Goal: Information Seeking & Learning: Learn about a topic

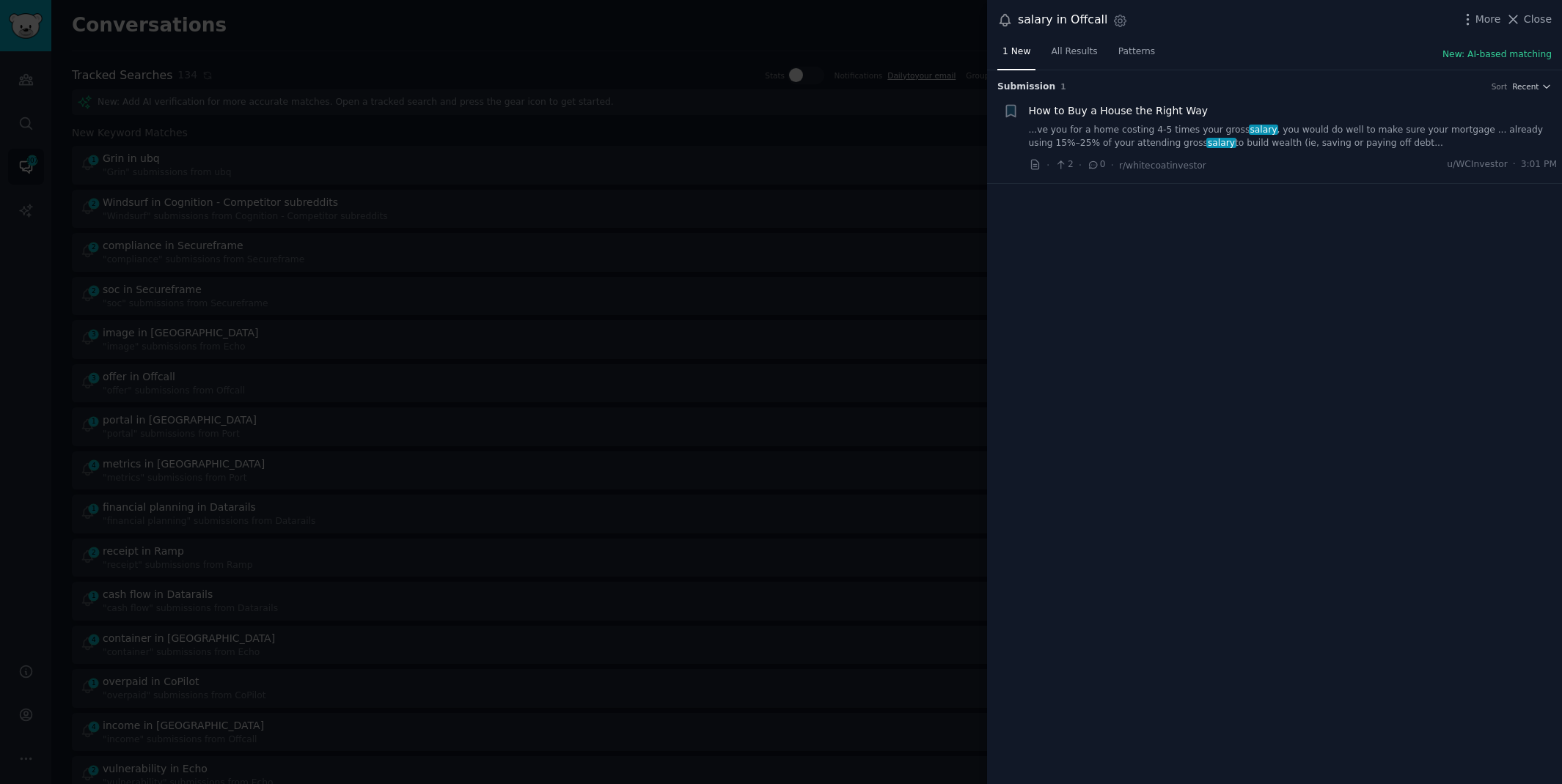
scroll to position [192, 0]
click at [731, 51] on div at bounding box center [781, 392] width 1562 height 784
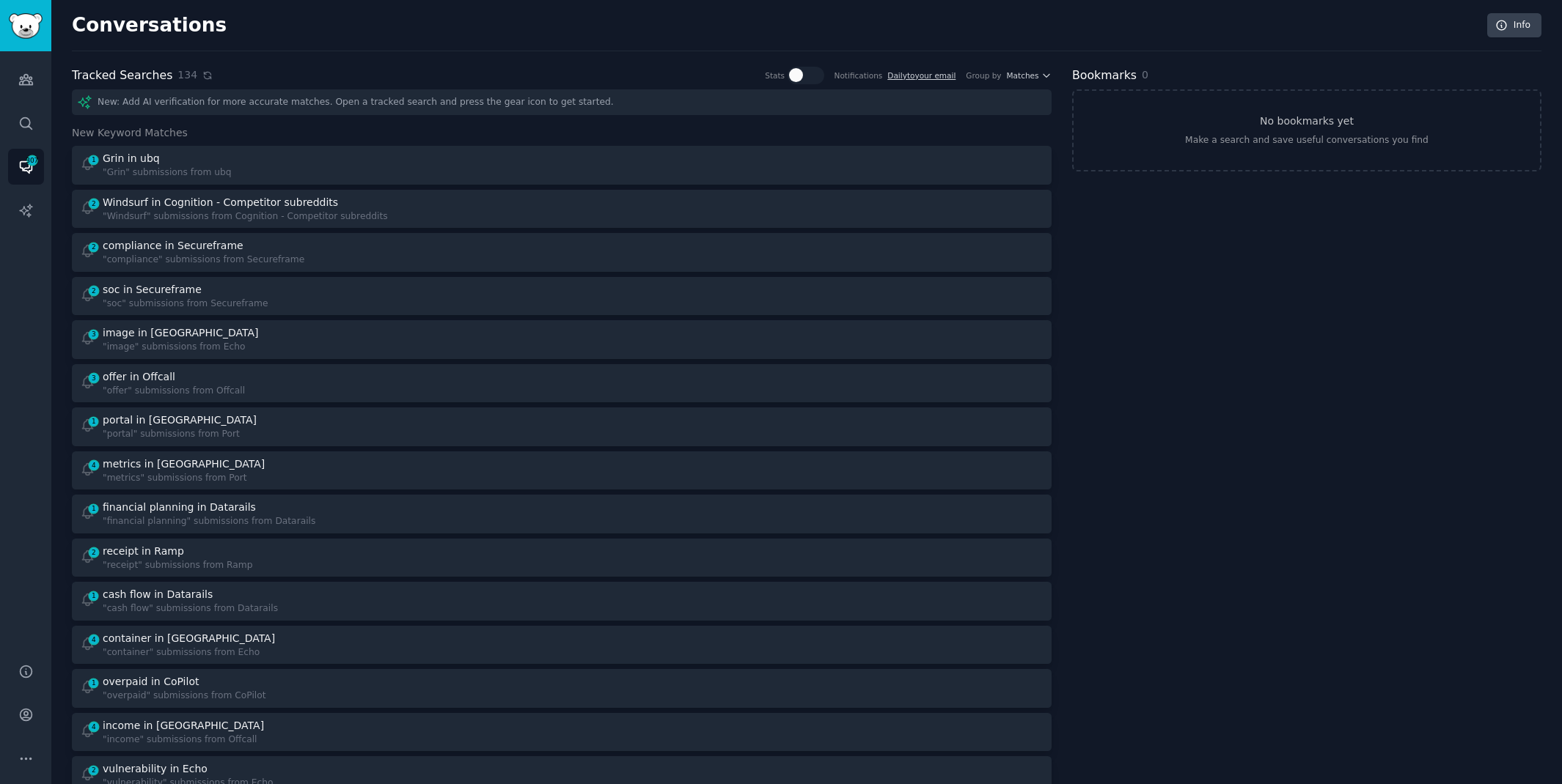
click at [202, 73] on icon at bounding box center [207, 75] width 10 height 10
click at [202, 75] on icon at bounding box center [207, 75] width 10 height 10
click at [199, 82] on div "Tracked Searches 134 Stats Notifications Daily to your email Group by Matches" at bounding box center [562, 75] width 980 height 18
click at [202, 79] on icon at bounding box center [207, 75] width 10 height 10
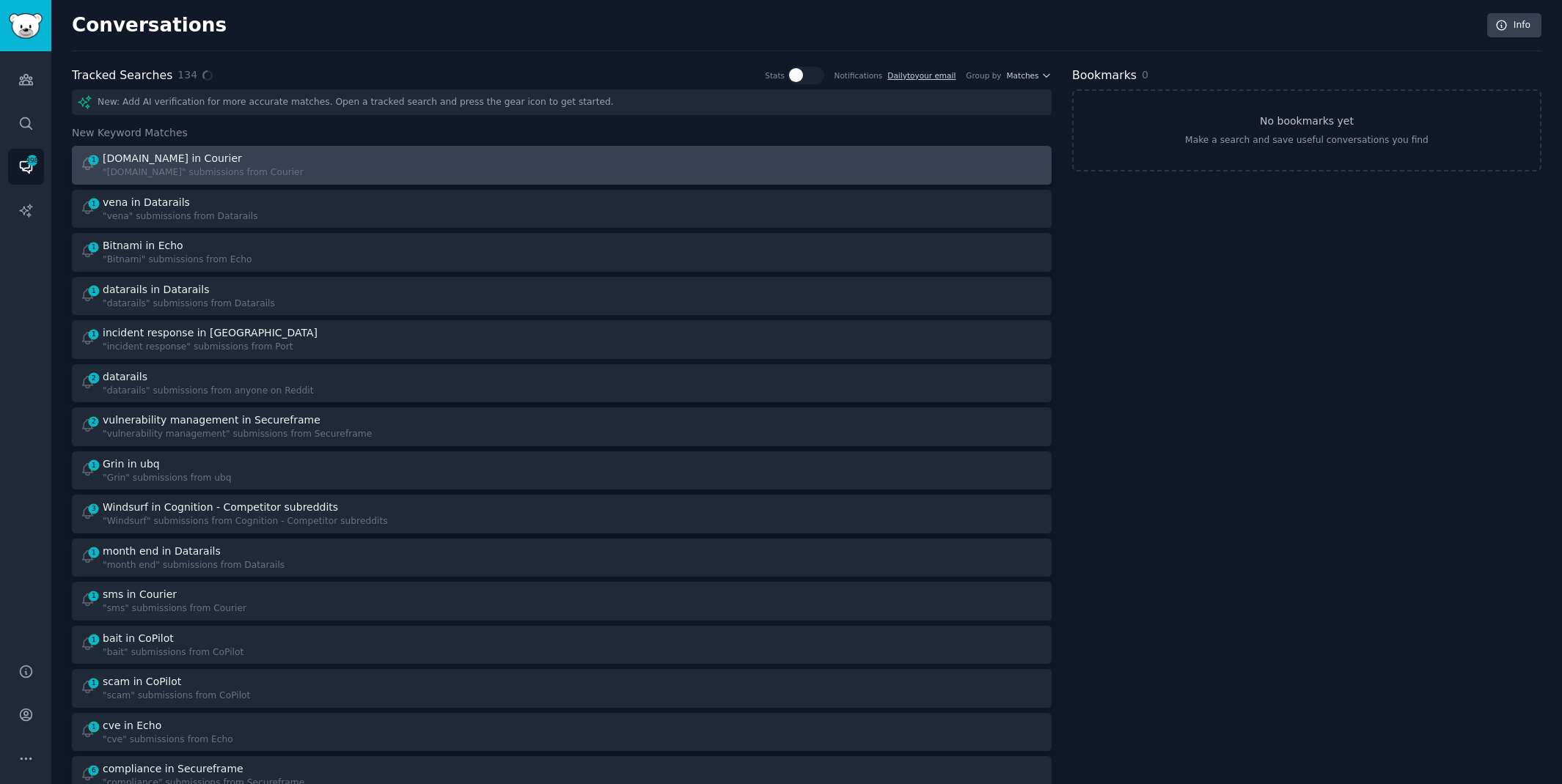
click at [348, 163] on div "1 [DOMAIN_NAME] in Courier "[DOMAIN_NAME]" submissions from Courier" at bounding box center [316, 165] width 472 height 28
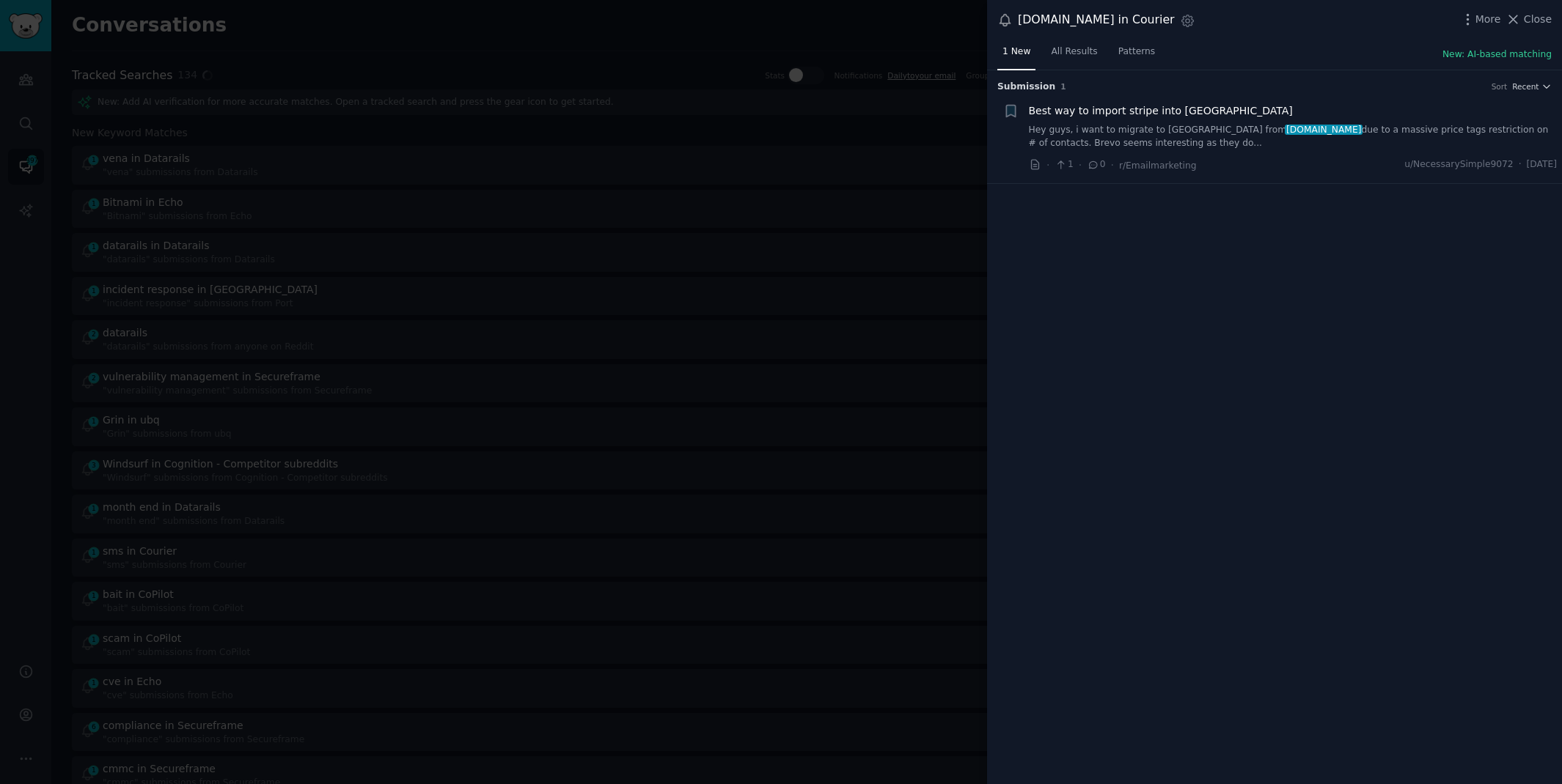
click at [1372, 131] on link "Hey guys, i want to migrate to Brevo from [DOMAIN_NAME] due to a massive price …" at bounding box center [1293, 136] width 529 height 25
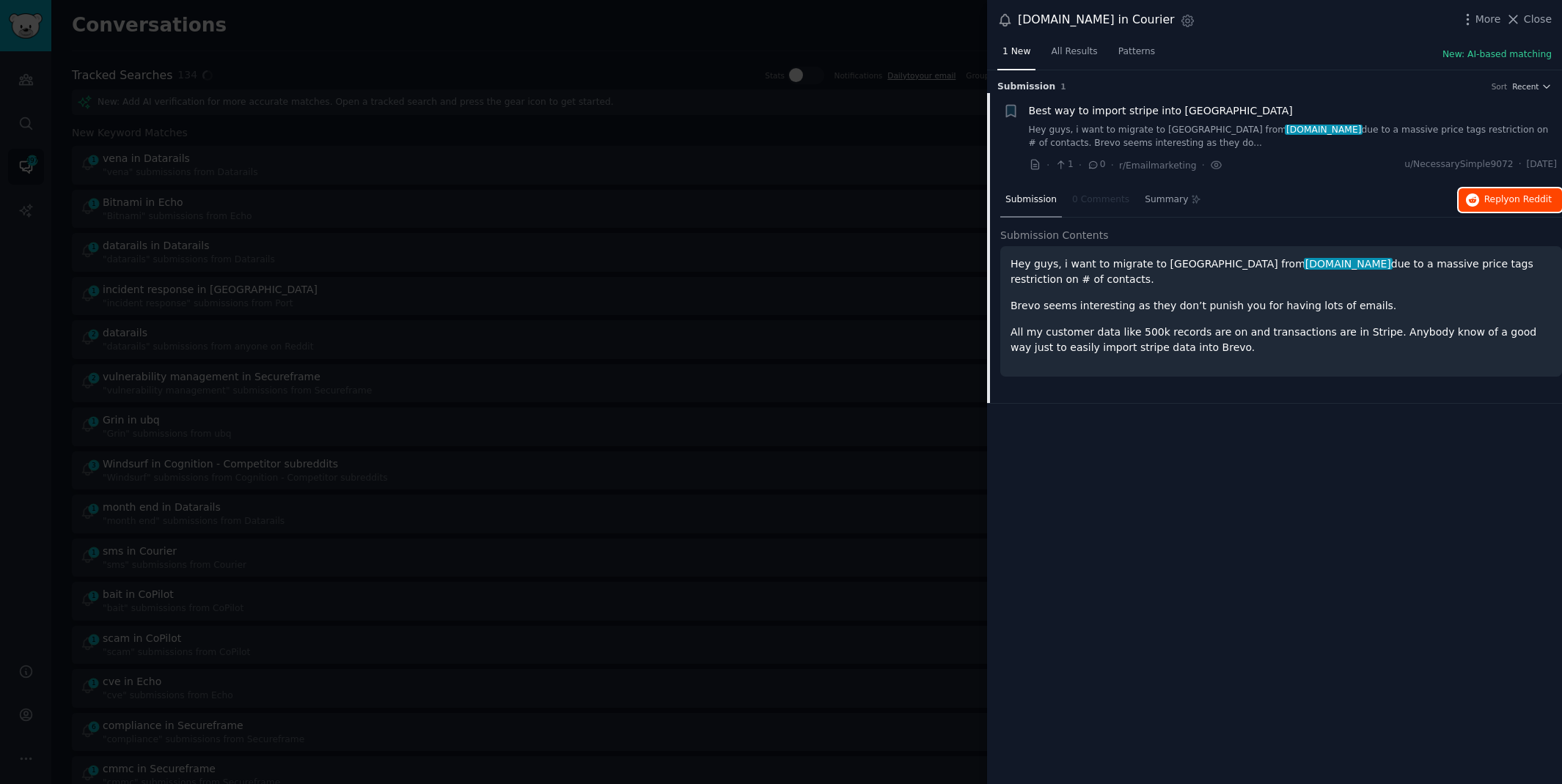
click at [1526, 202] on span "on Reddit" at bounding box center [1530, 199] width 42 height 10
click at [623, 12] on div at bounding box center [781, 392] width 1562 height 784
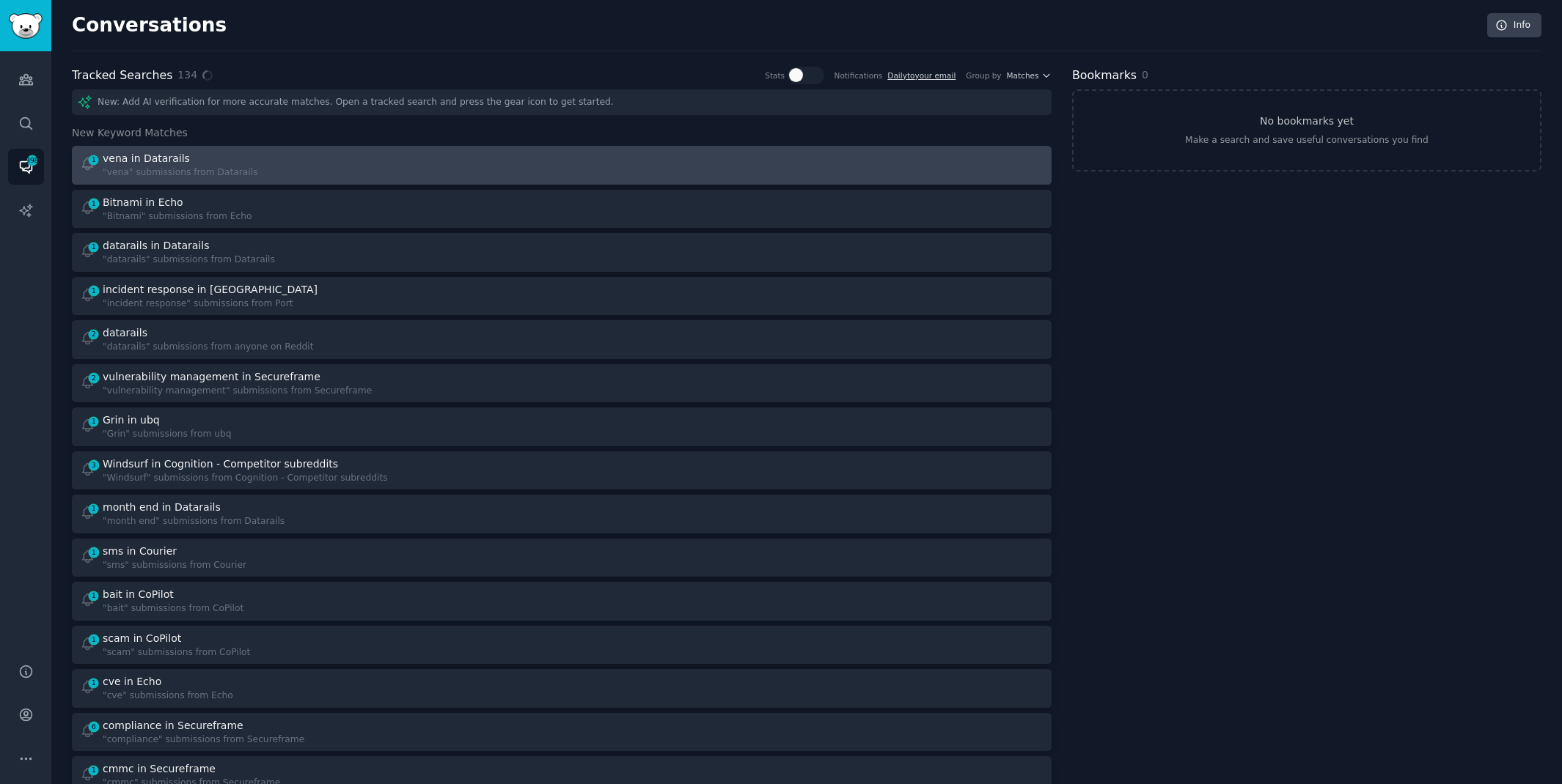
click at [408, 151] on div "1 vena in Datarails "vena" submissions from Datarails" at bounding box center [316, 165] width 472 height 28
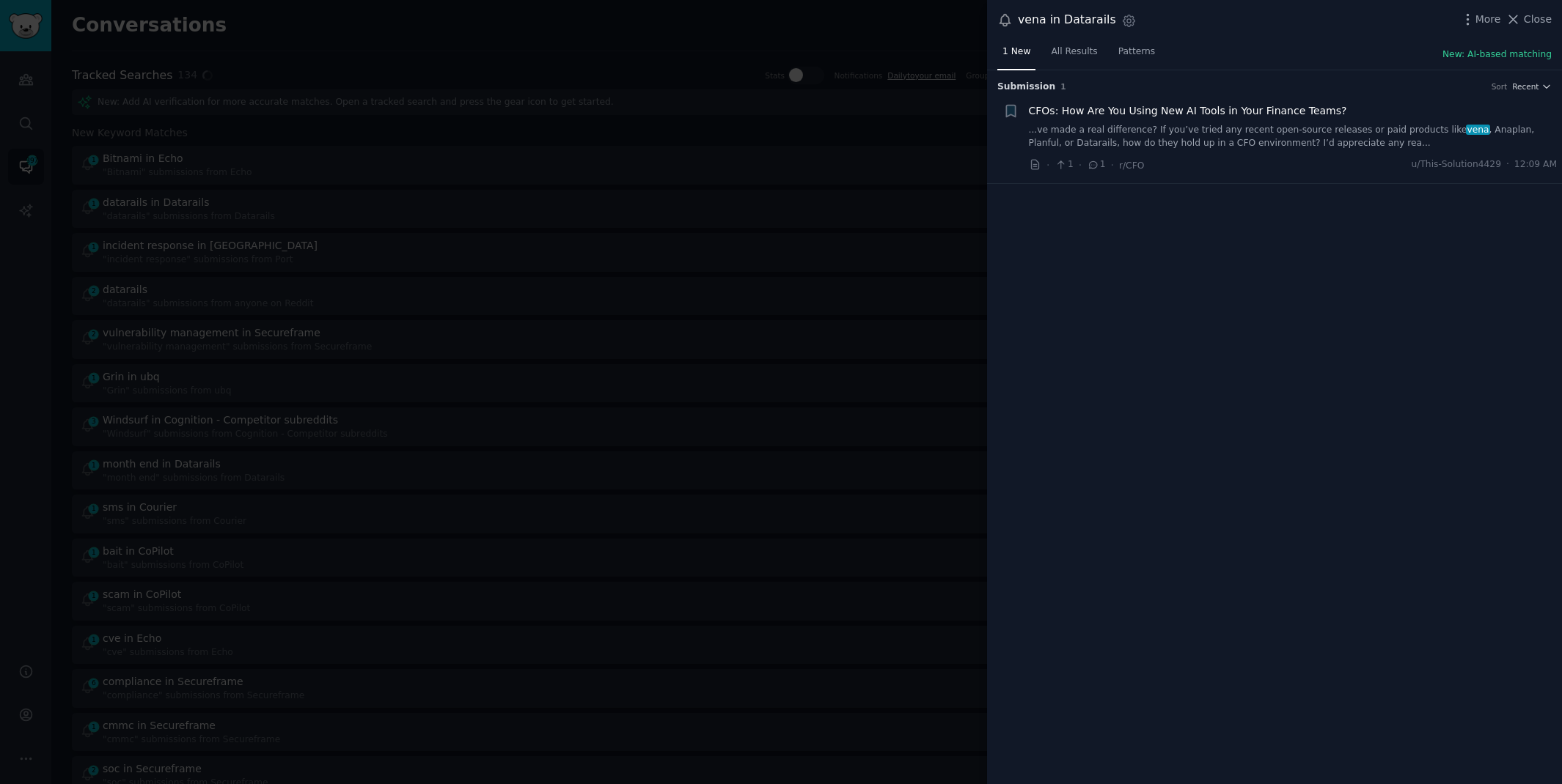
click at [1317, 139] on link "...ve made a real difference? If you’ve tried any recent open-source releases o…" at bounding box center [1293, 136] width 529 height 25
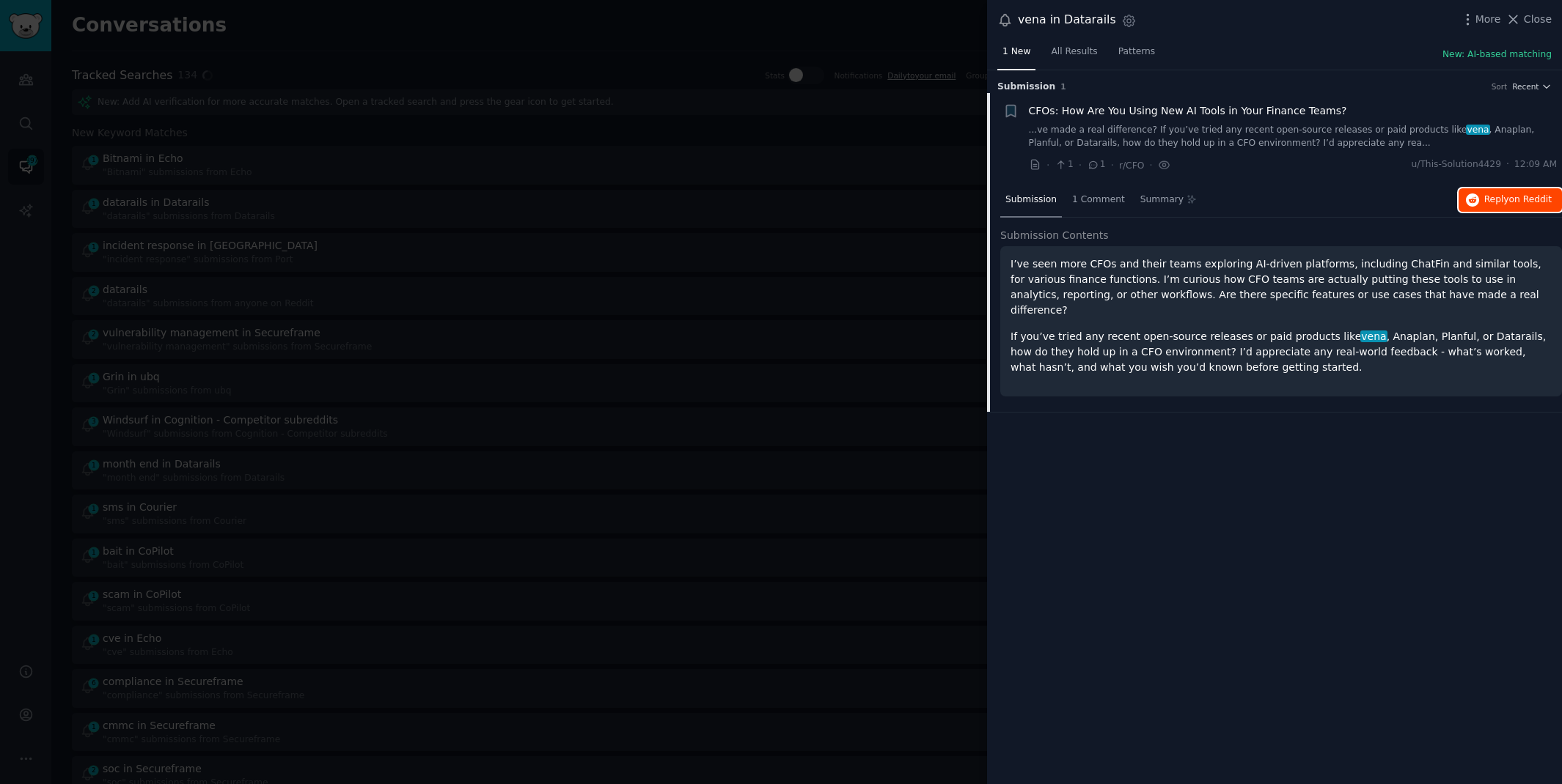
click at [1519, 194] on span "on Reddit" at bounding box center [1530, 199] width 42 height 10
click at [440, 40] on div at bounding box center [781, 392] width 1562 height 784
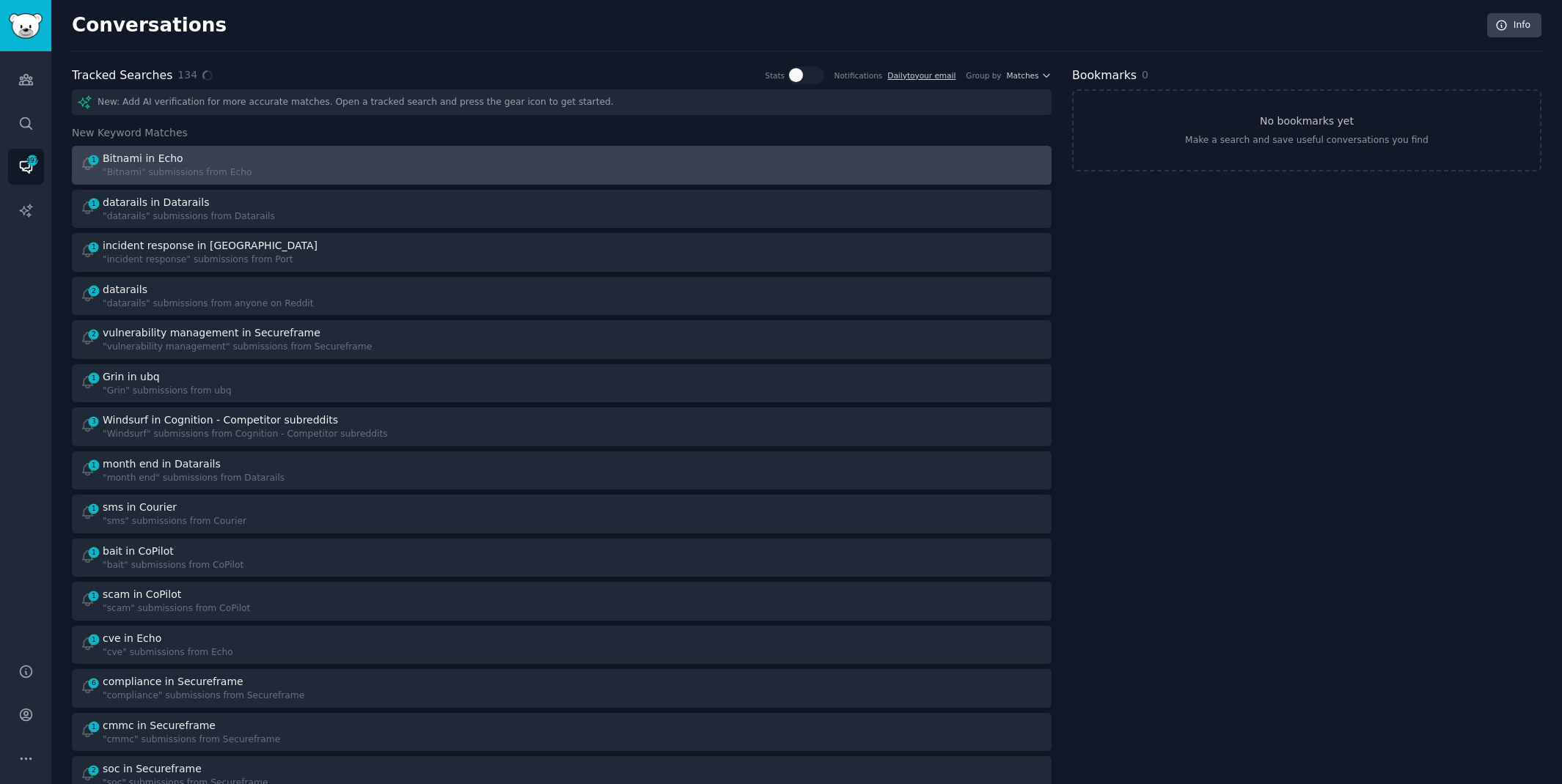
click at [374, 161] on div "1 Bitnami in Echo "Bitnami" submissions from Echo" at bounding box center [316, 165] width 472 height 28
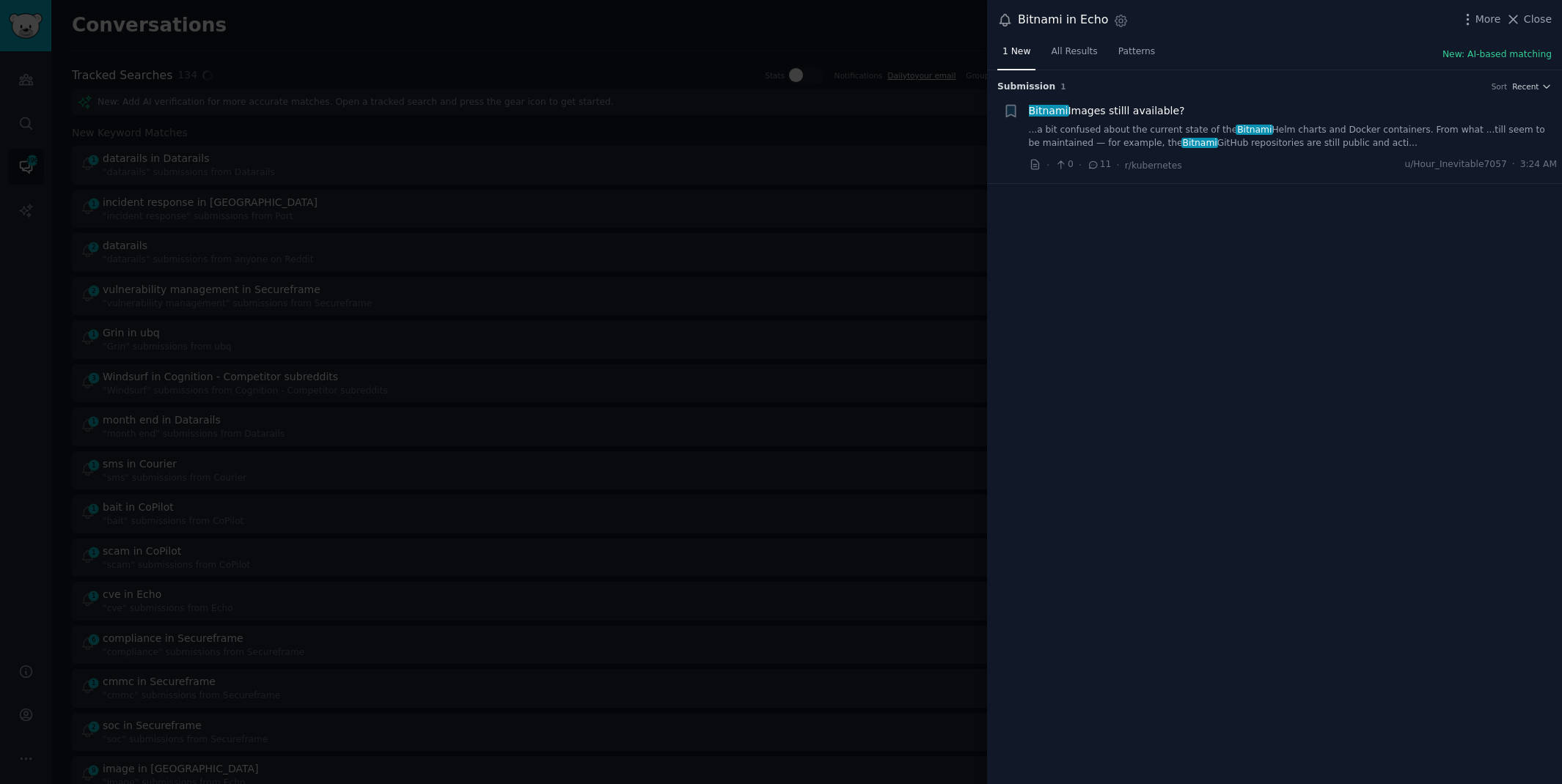
click at [1483, 124] on link "...a bit confused about the current state of the Bitnami Helm charts and Docker…" at bounding box center [1293, 136] width 529 height 25
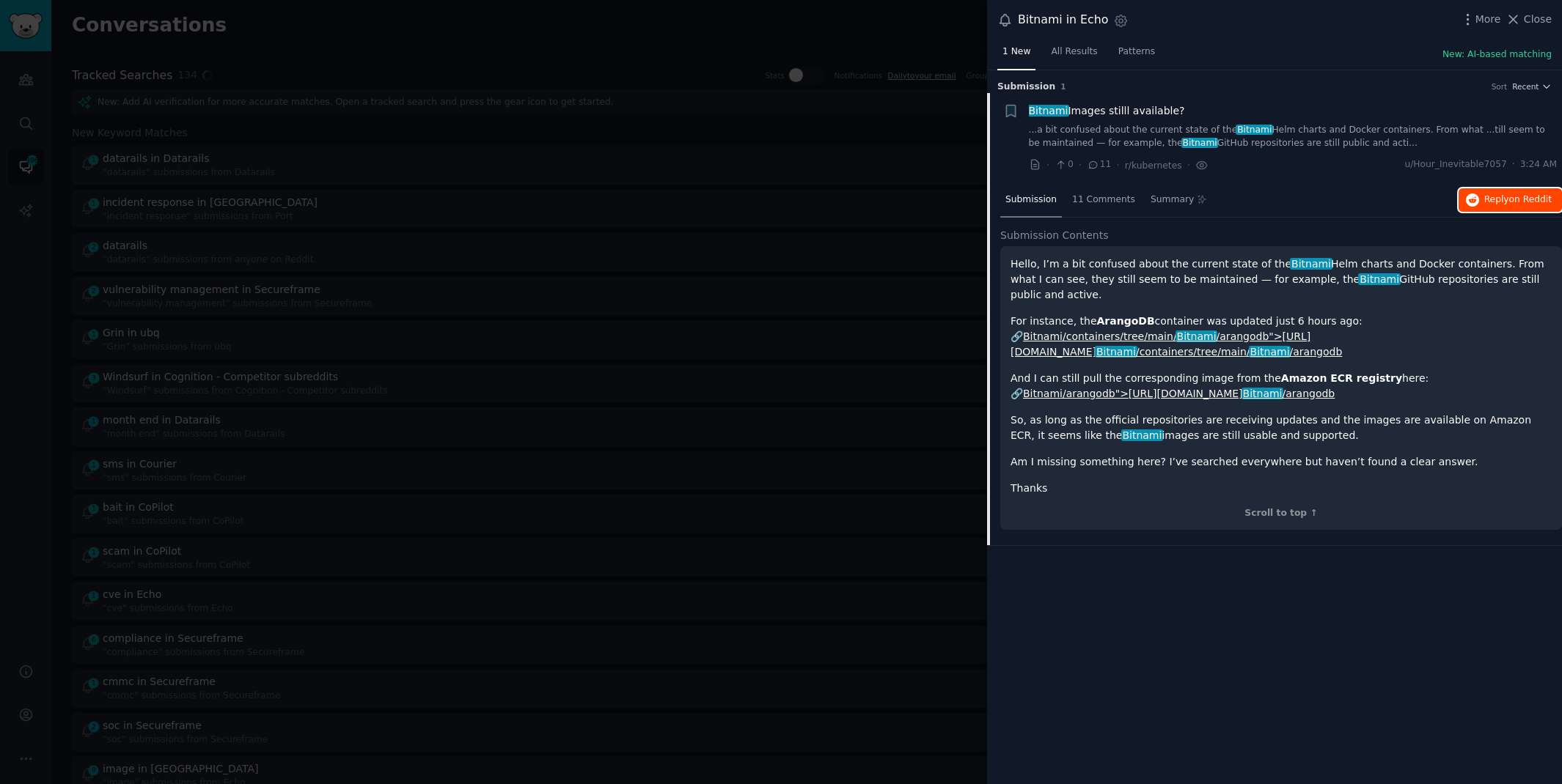
click at [1507, 208] on button "Reply on Reddit" at bounding box center [1510, 200] width 104 height 24
click at [354, 36] on div at bounding box center [781, 392] width 1562 height 784
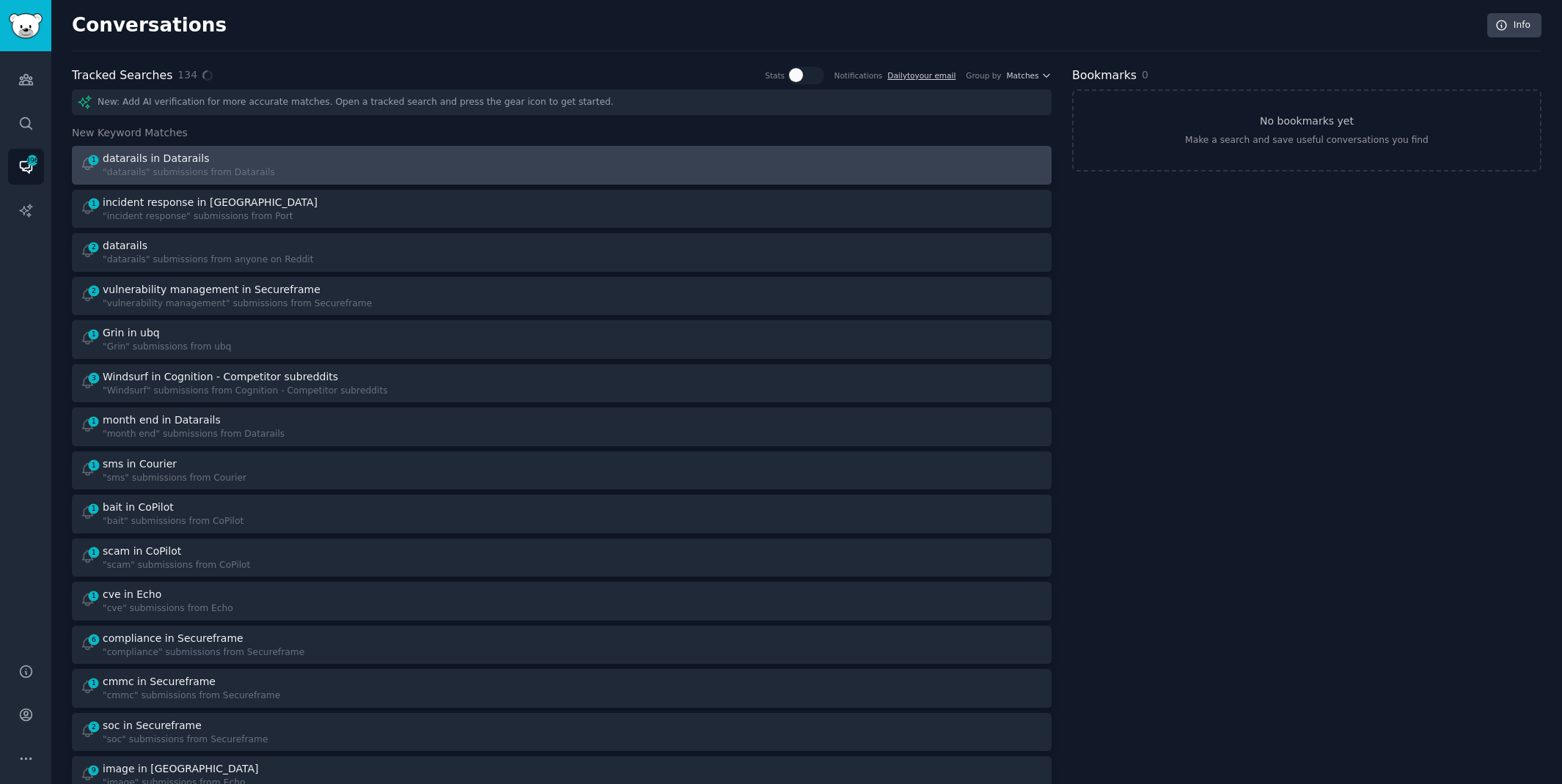
click at [282, 175] on div "1 datarails in Datarails "datarails" submissions from Datarails" at bounding box center [316, 165] width 472 height 28
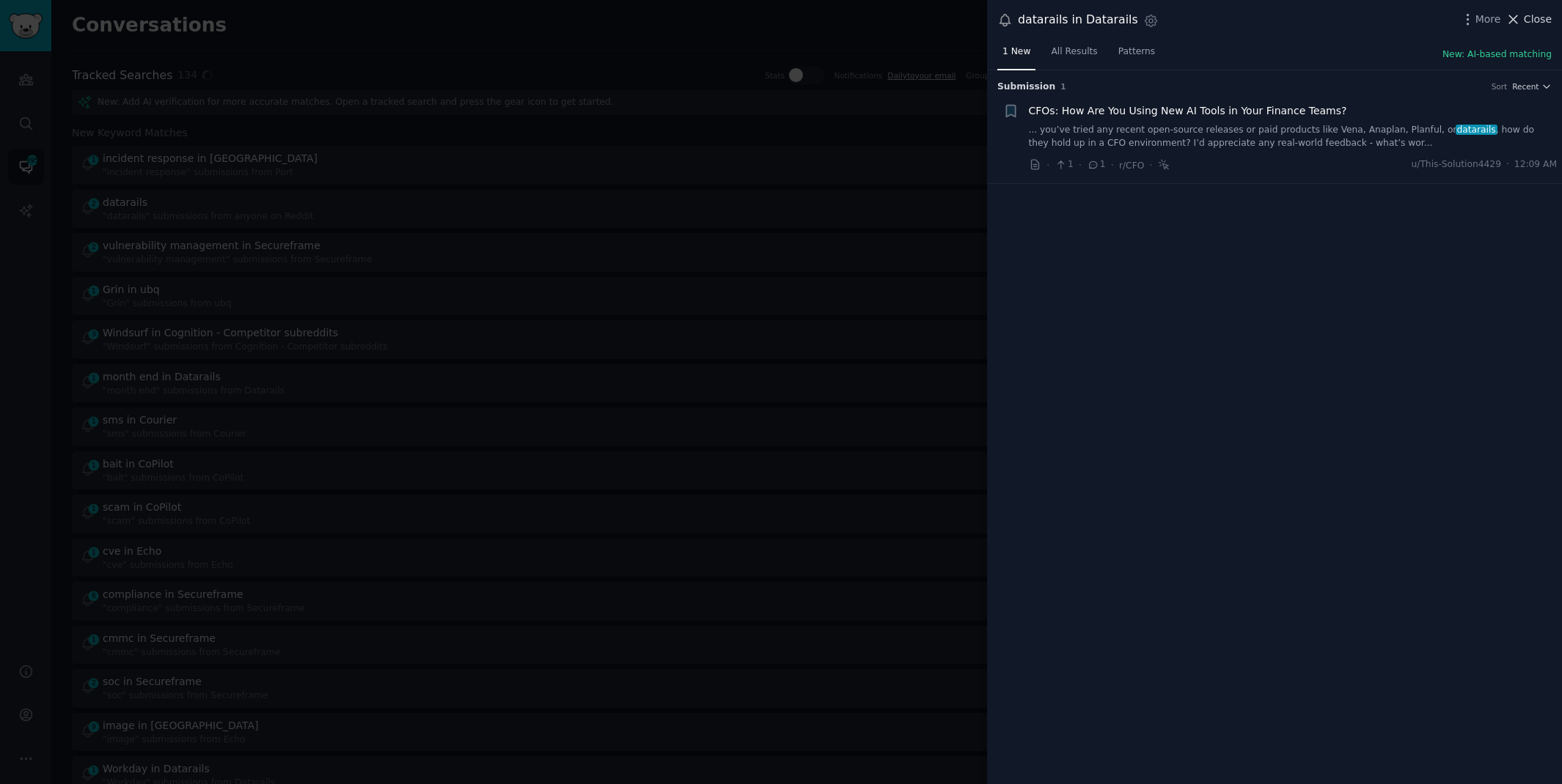
click at [1533, 11] on span "Close" at bounding box center [1537, 19] width 28 height 15
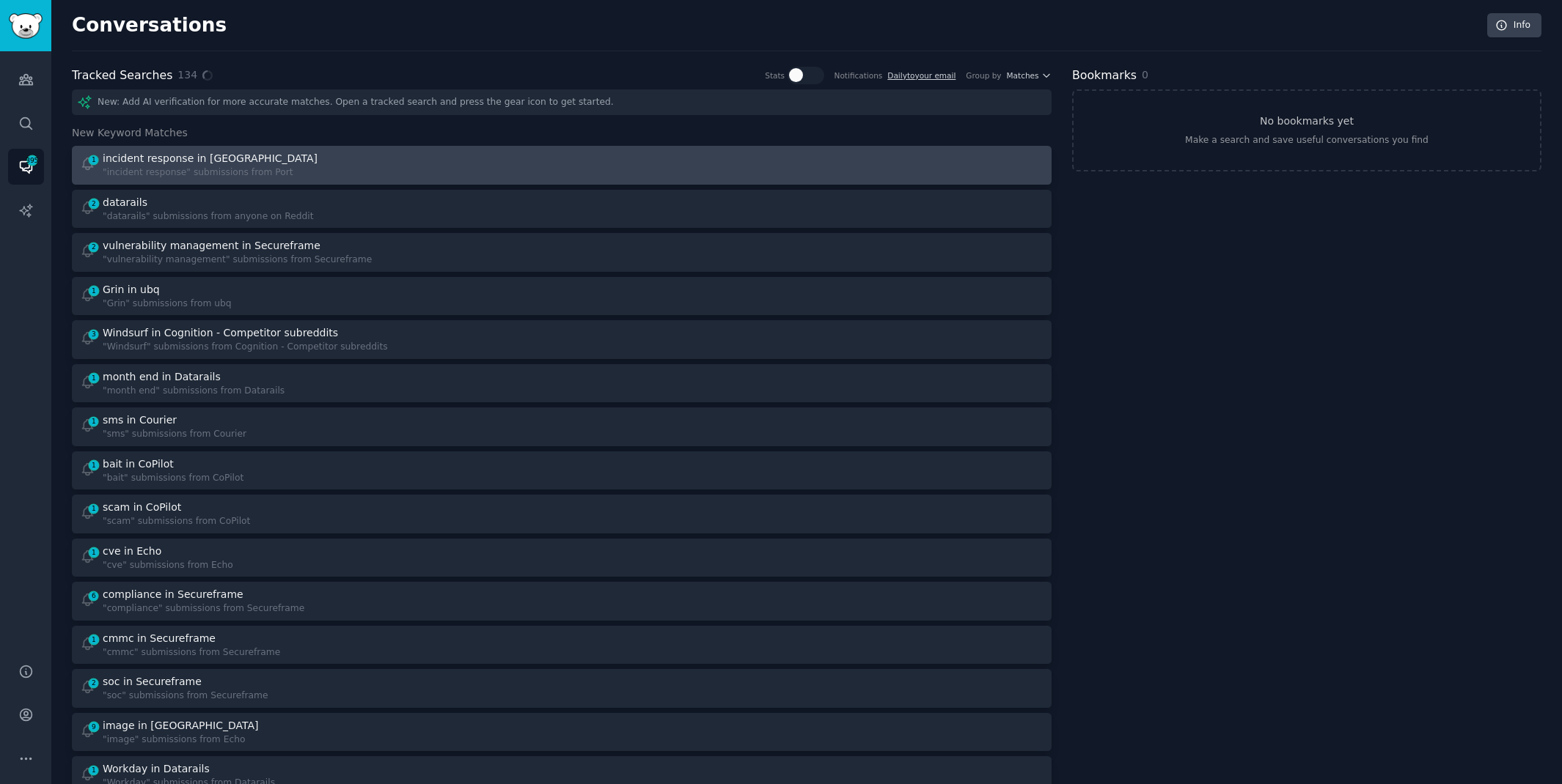
click at [300, 156] on div "1 incident response in Port "incident response" submissions from Port" at bounding box center [316, 165] width 472 height 28
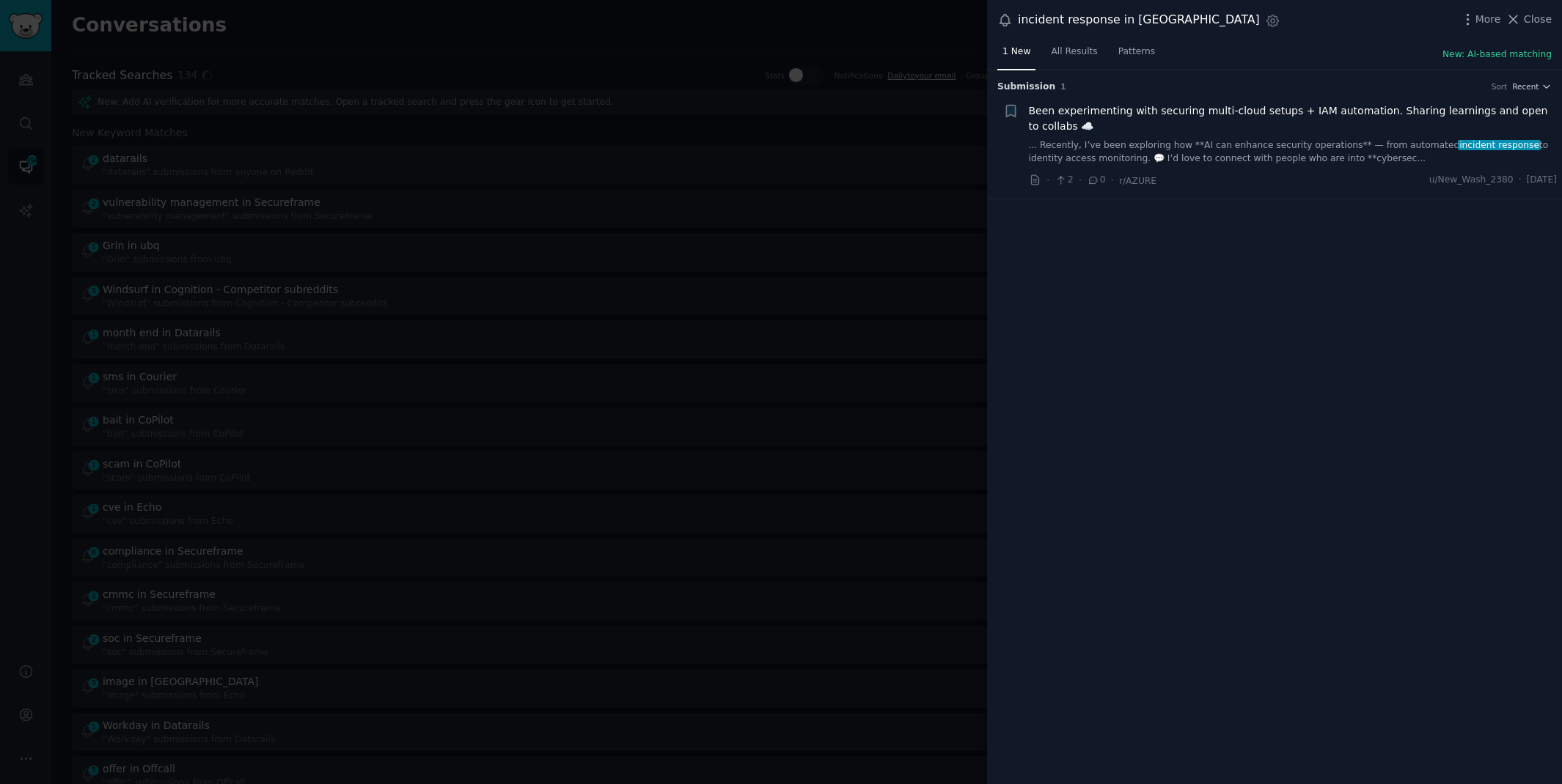
click at [1530, 11] on div "More Close" at bounding box center [1505, 19] width 92 height 18
click at [1520, 12] on icon at bounding box center [1513, 19] width 15 height 15
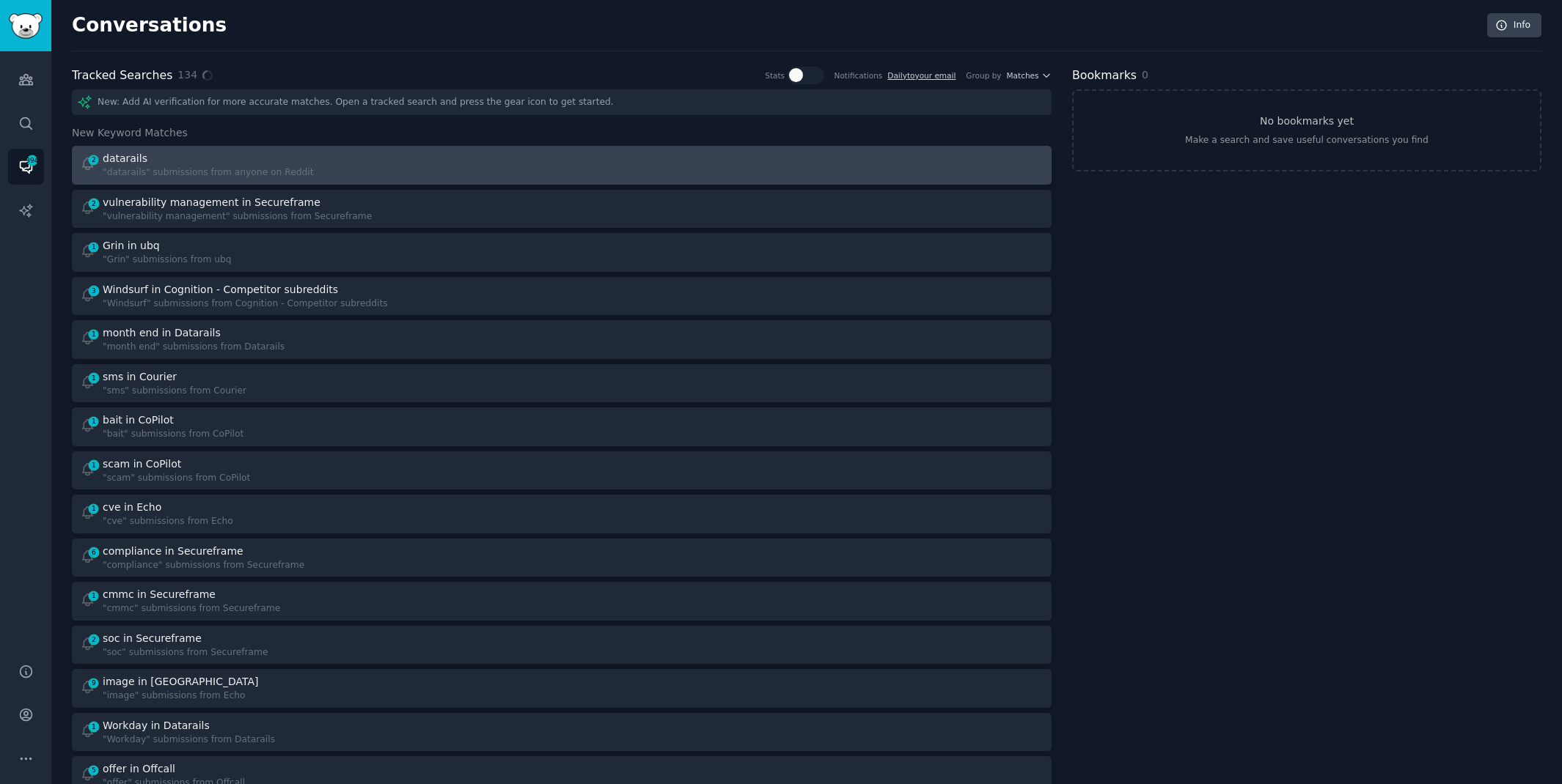
click at [714, 146] on link "2 datarails "datarails" submissions from anyone on Reddit" at bounding box center [562, 165] width 980 height 39
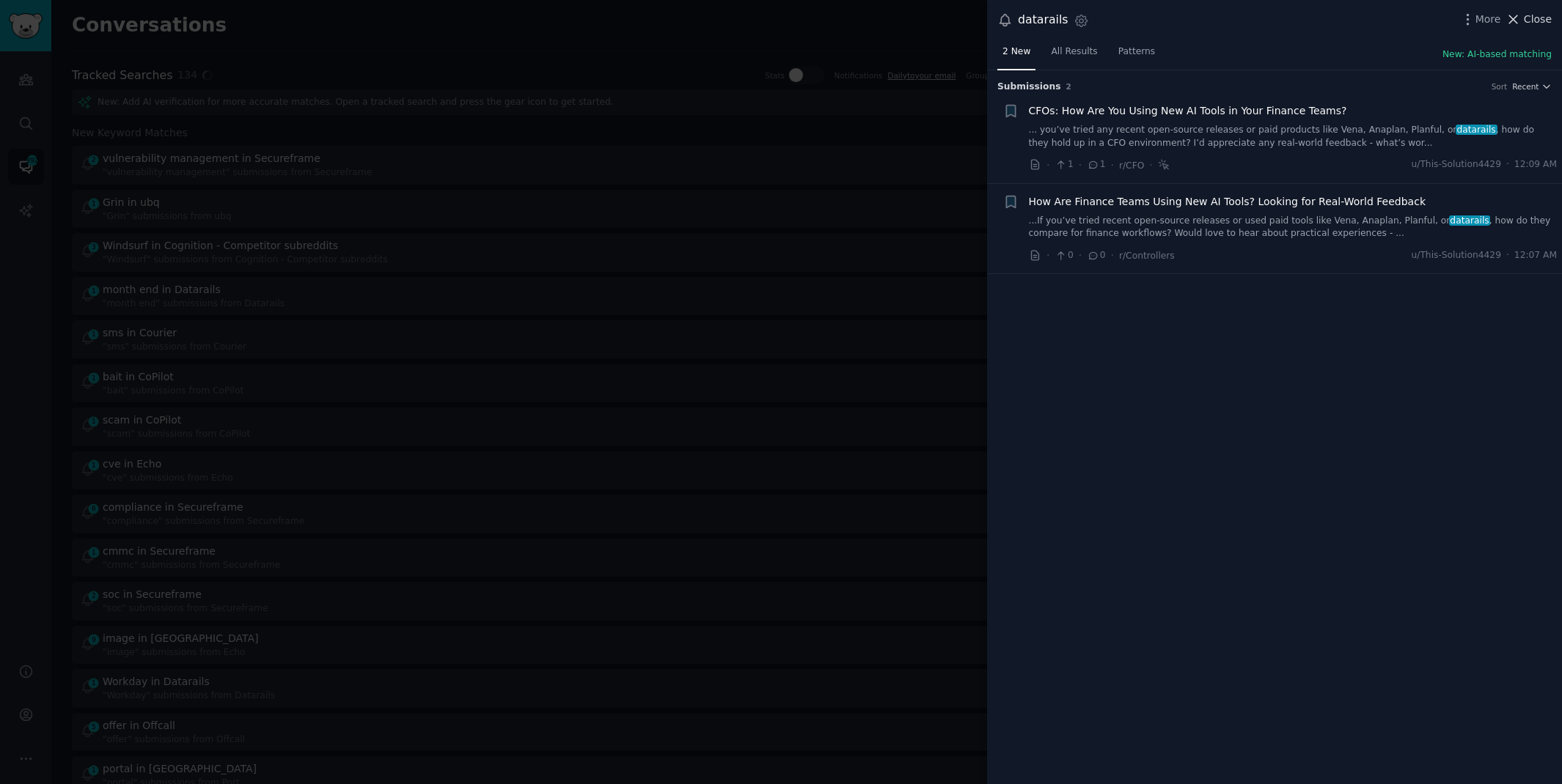
click at [1539, 15] on span "Close" at bounding box center [1537, 19] width 28 height 15
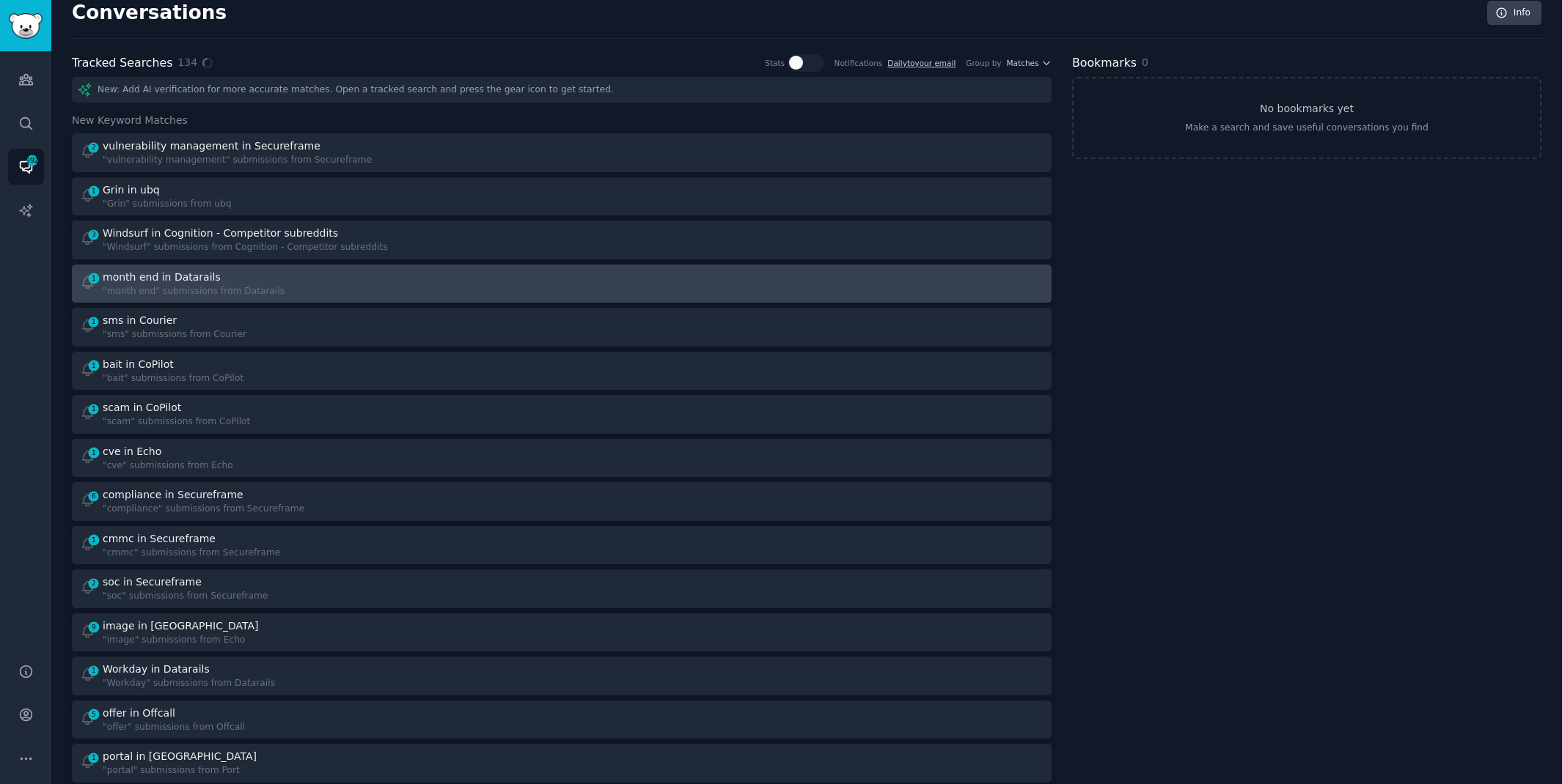
scroll to position [15, 0]
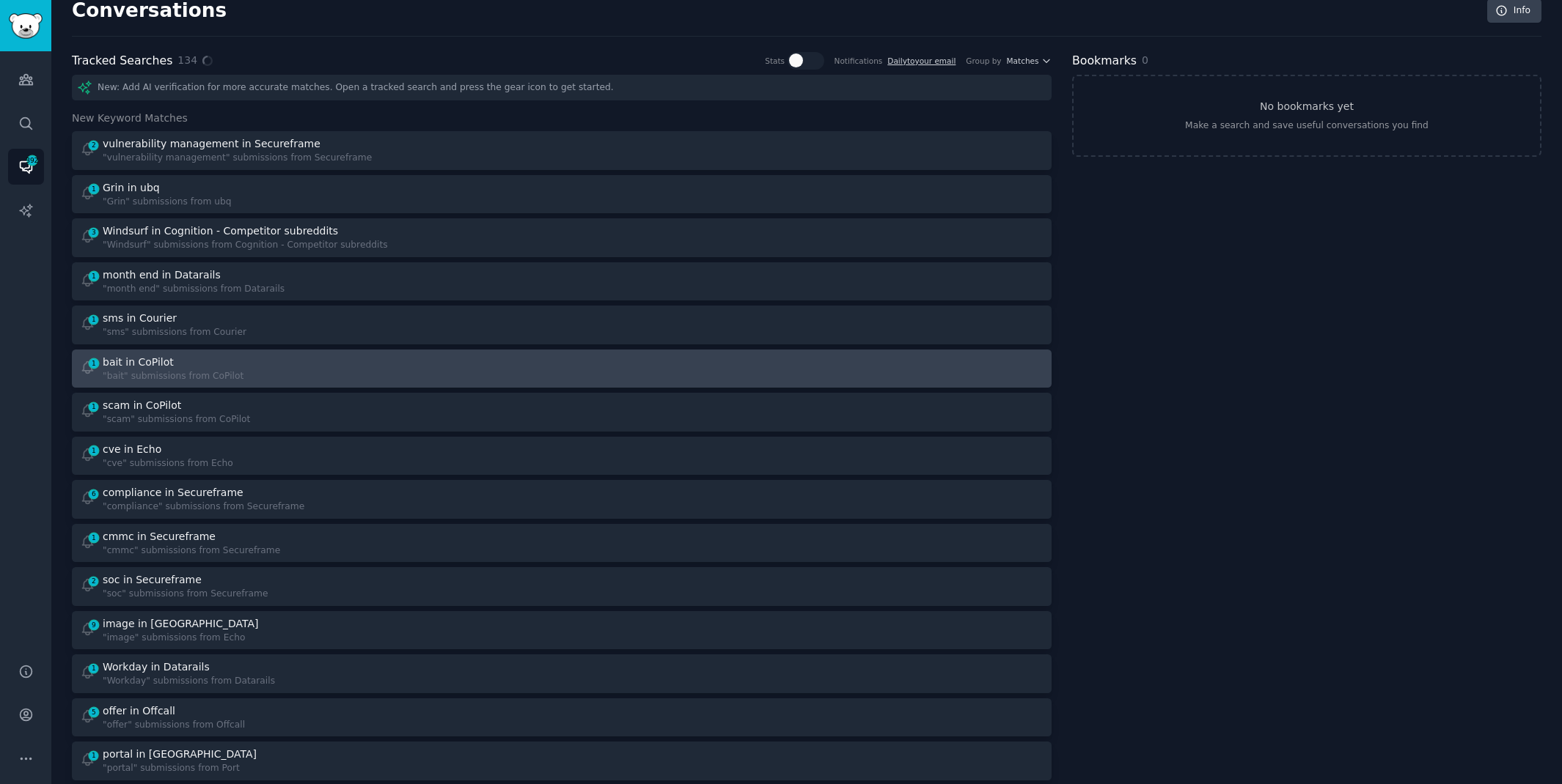
click at [418, 357] on div "1 bait in CoPilot "bait" submissions from CoPilot" at bounding box center [316, 369] width 472 height 28
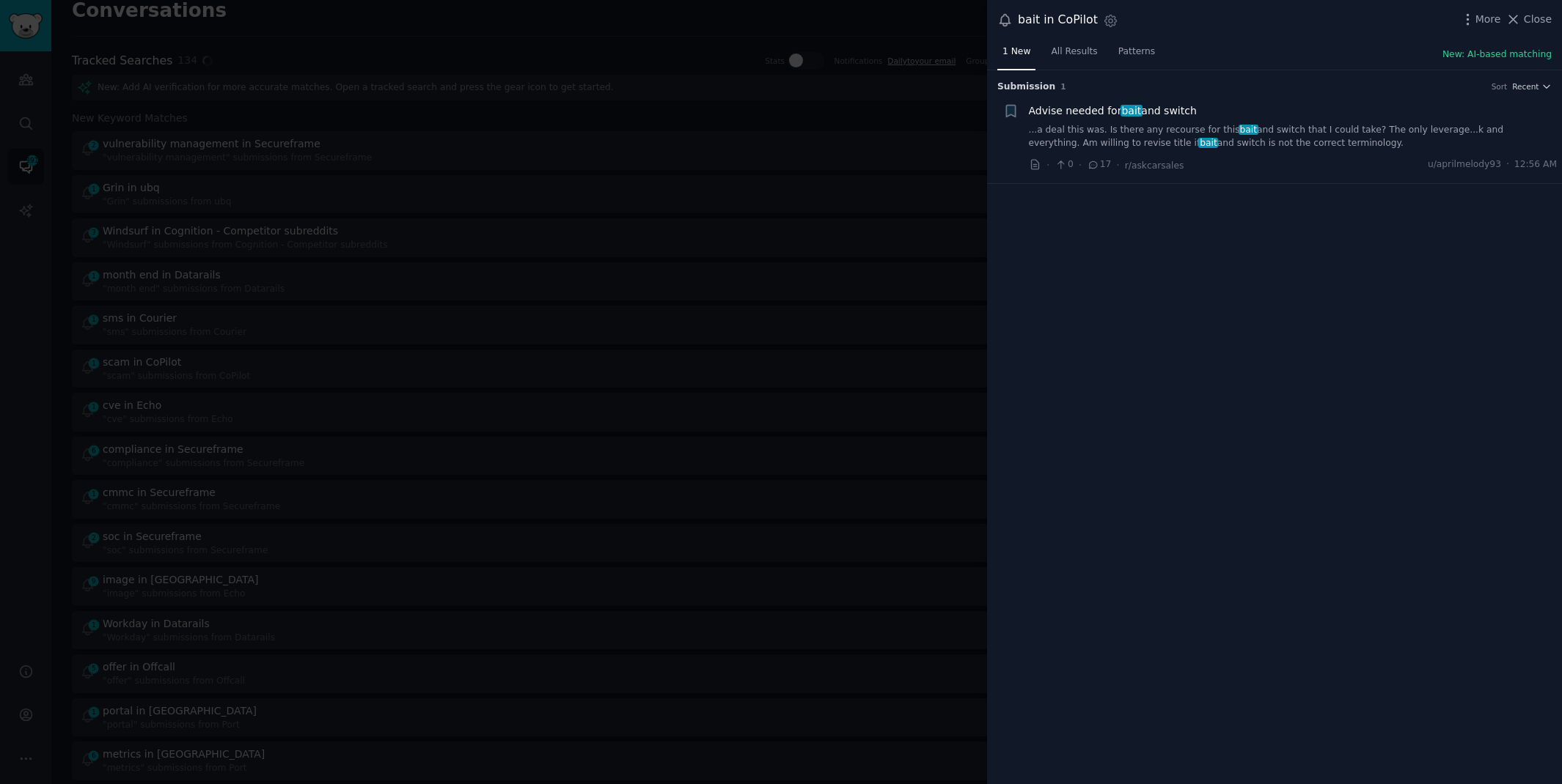
click at [1246, 136] on link "...a deal this was. Is there any recourse for this bait and switch that I could…" at bounding box center [1293, 136] width 529 height 25
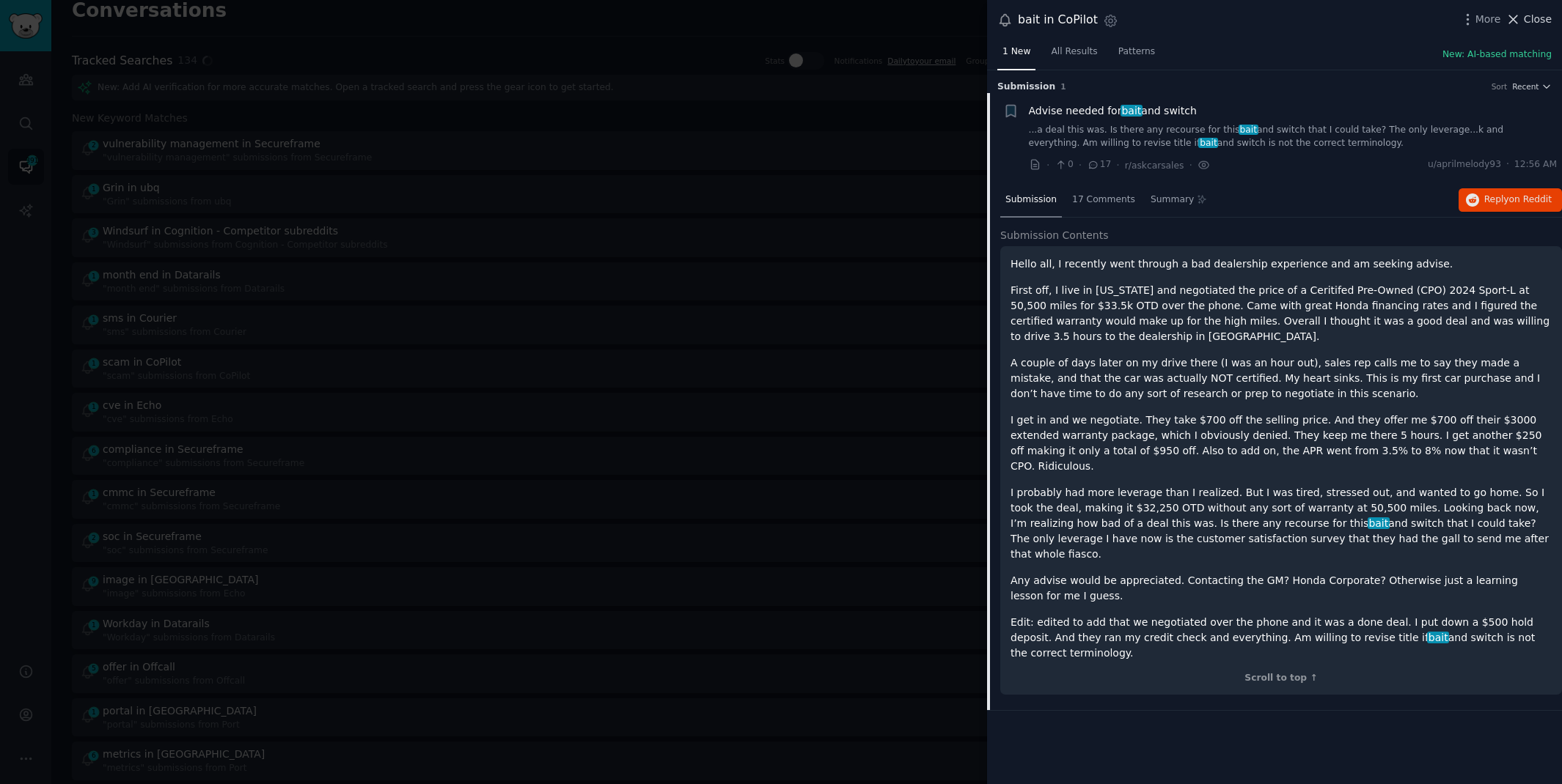
click at [1533, 23] on span "Close" at bounding box center [1537, 19] width 28 height 15
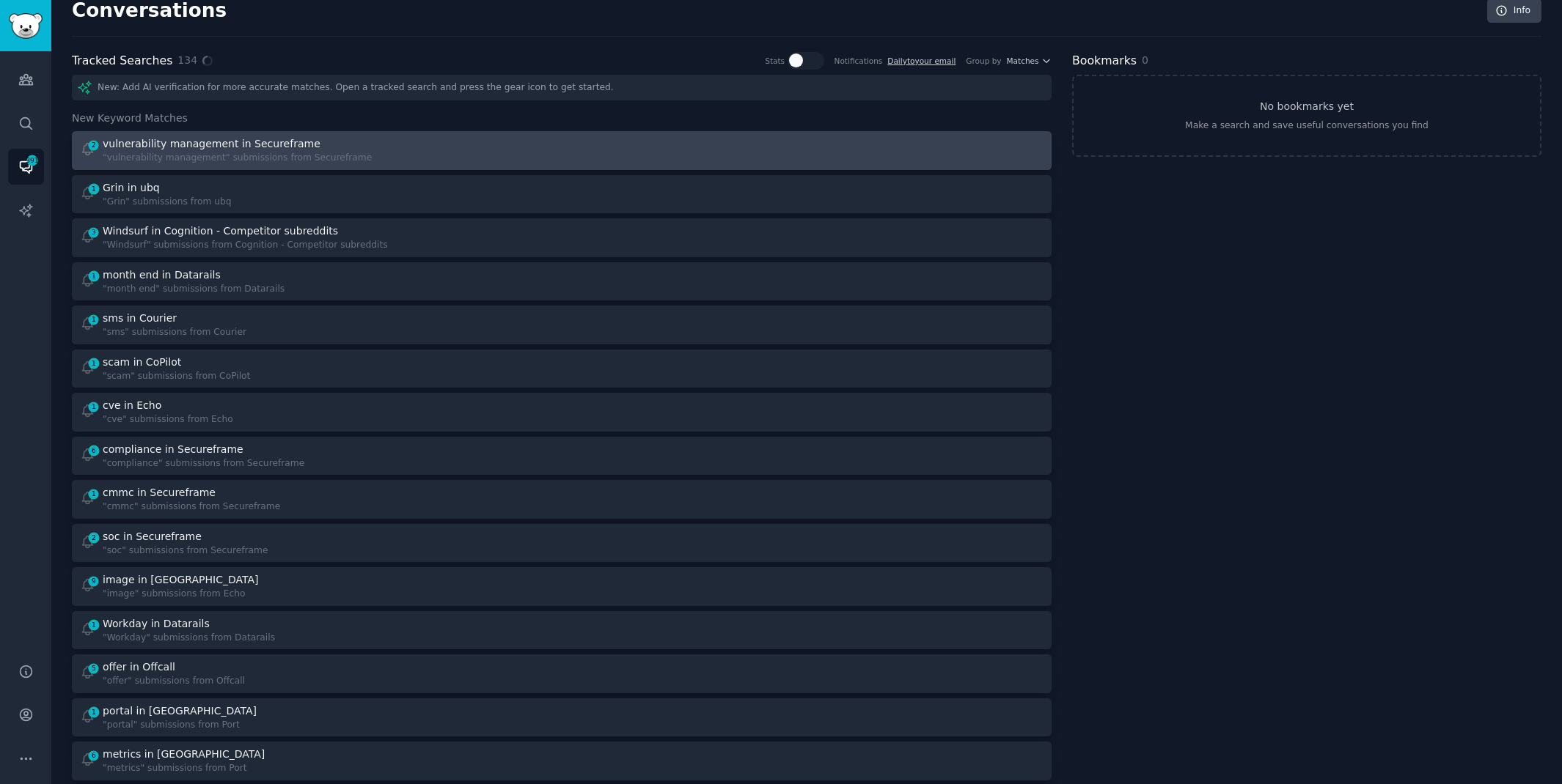
click at [462, 144] on div "2 vulnerability management in Secureframe "vulnerability management" submission…" at bounding box center [316, 150] width 472 height 28
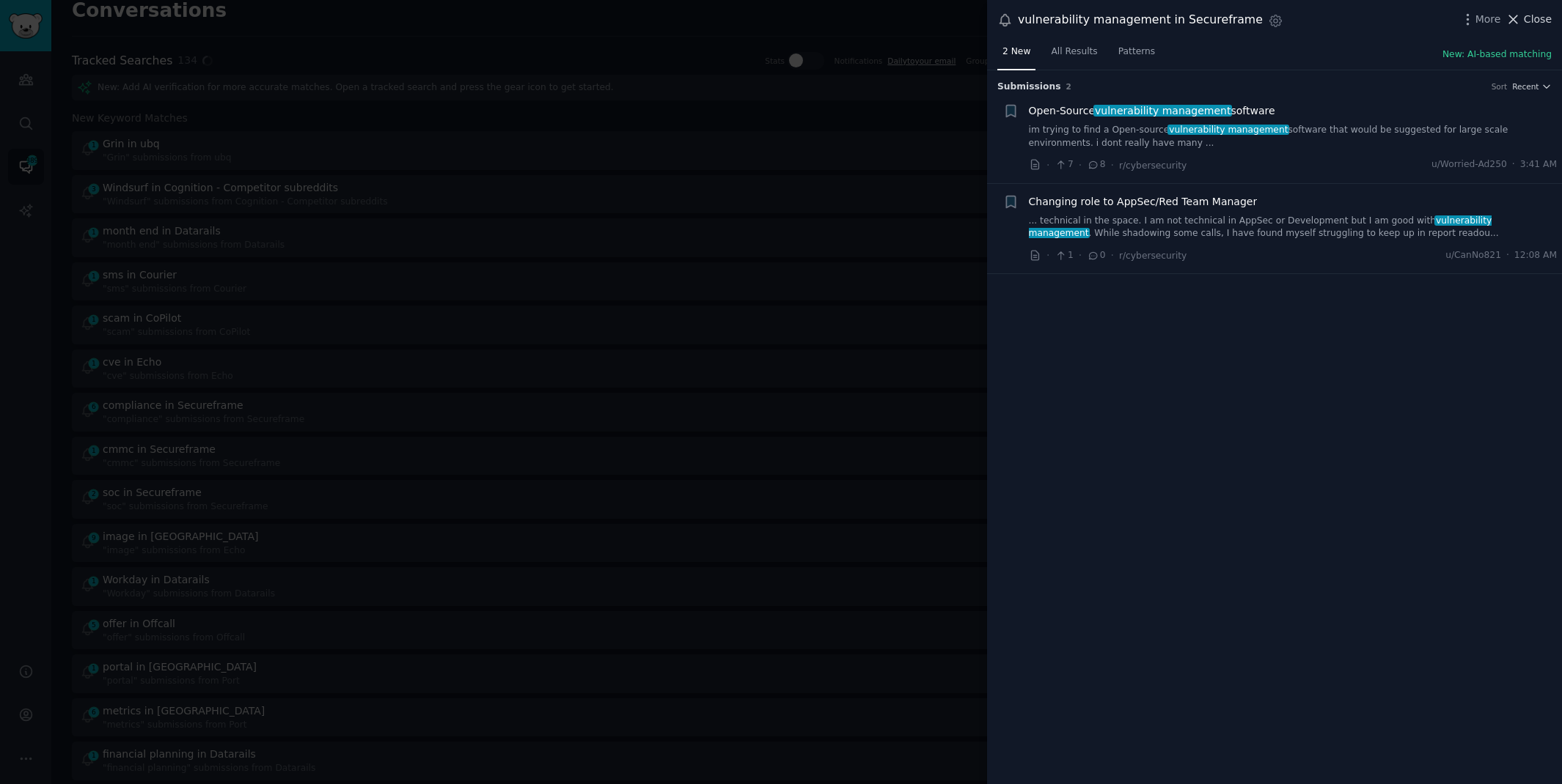
click at [1518, 11] on icon at bounding box center [1513, 19] width 15 height 15
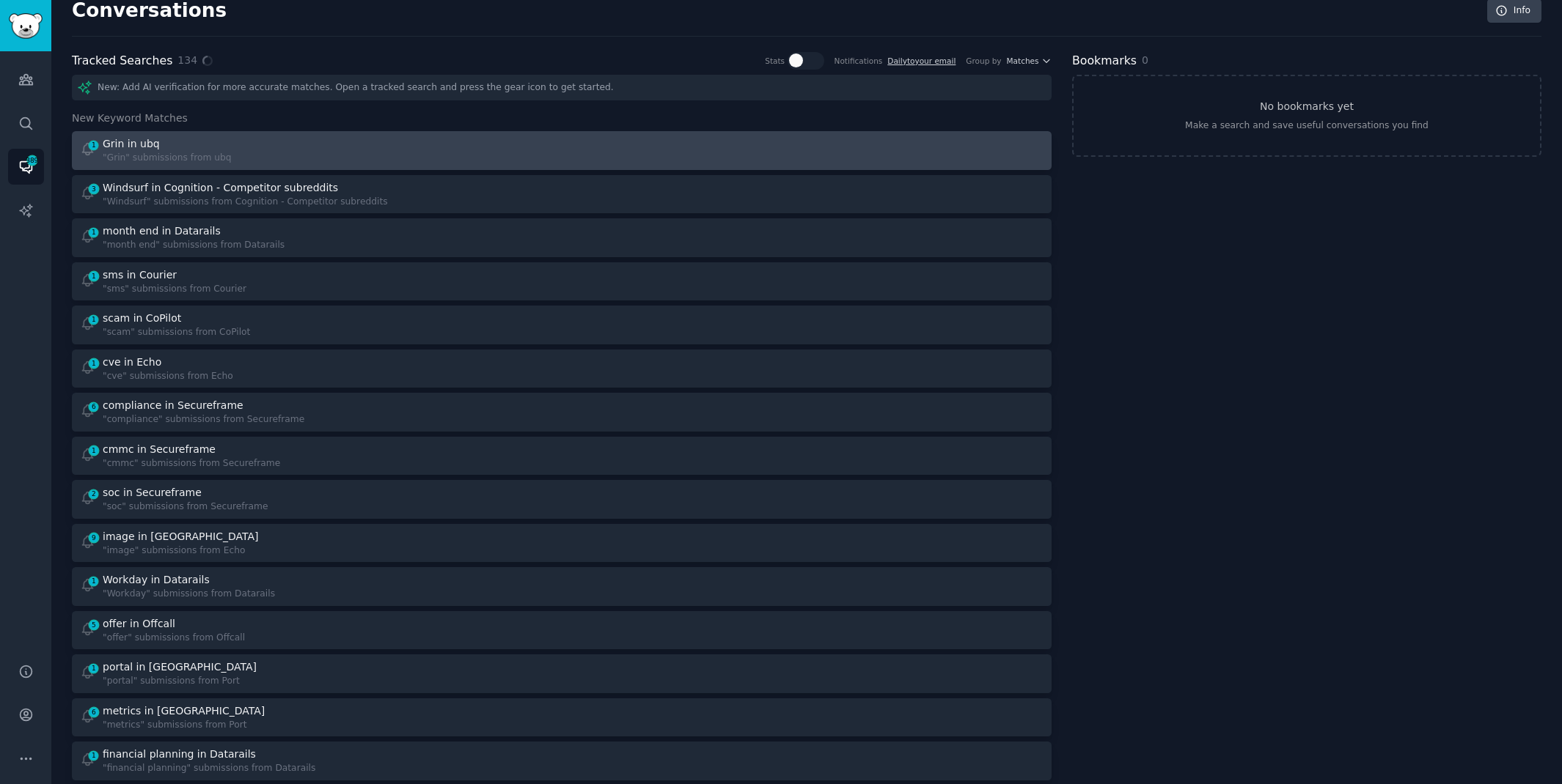
click at [321, 146] on div "1 Grin in ubq "Grin" submissions from ubq" at bounding box center [316, 150] width 472 height 28
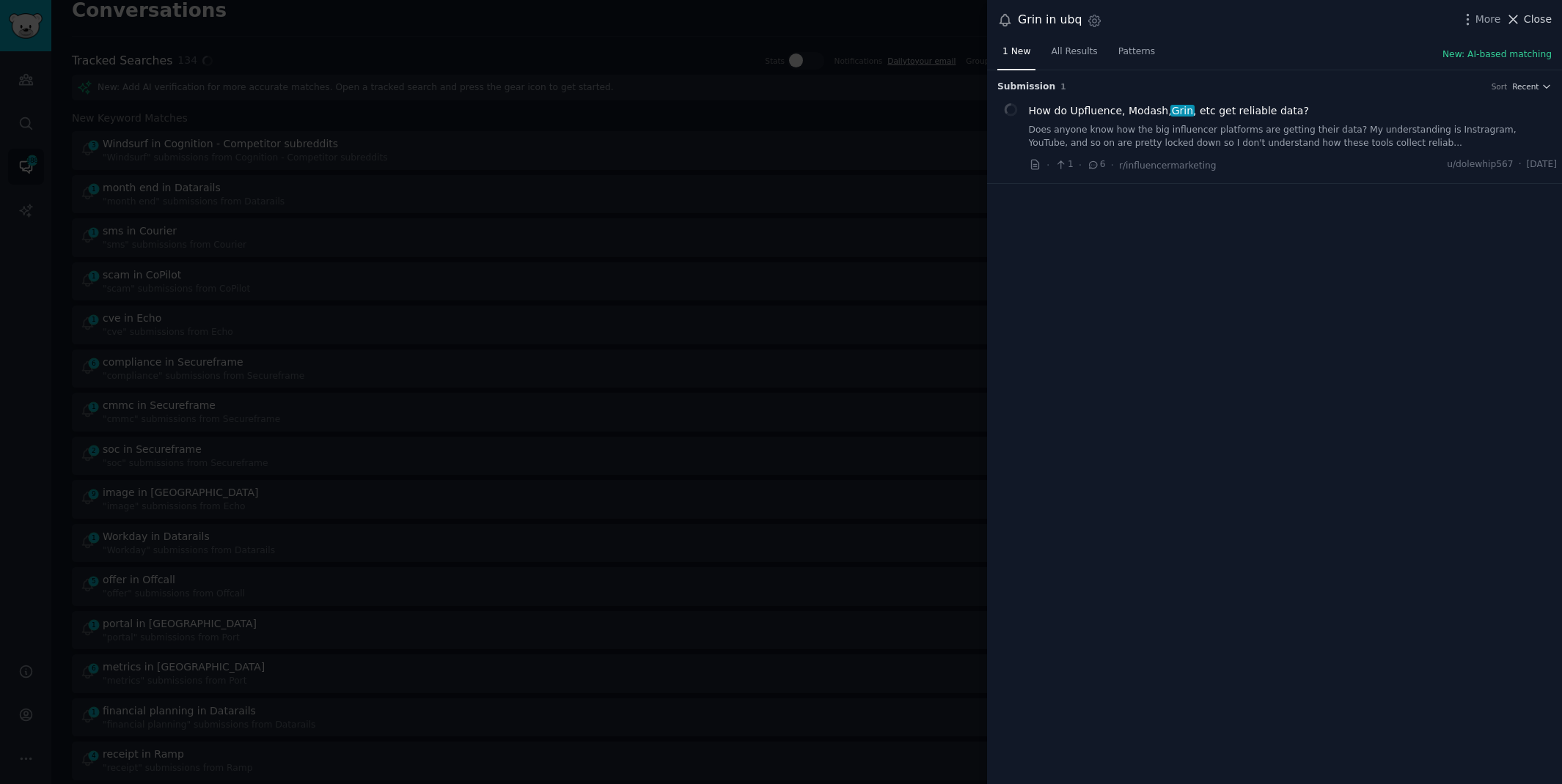
click at [1524, 18] on span "Close" at bounding box center [1537, 19] width 28 height 15
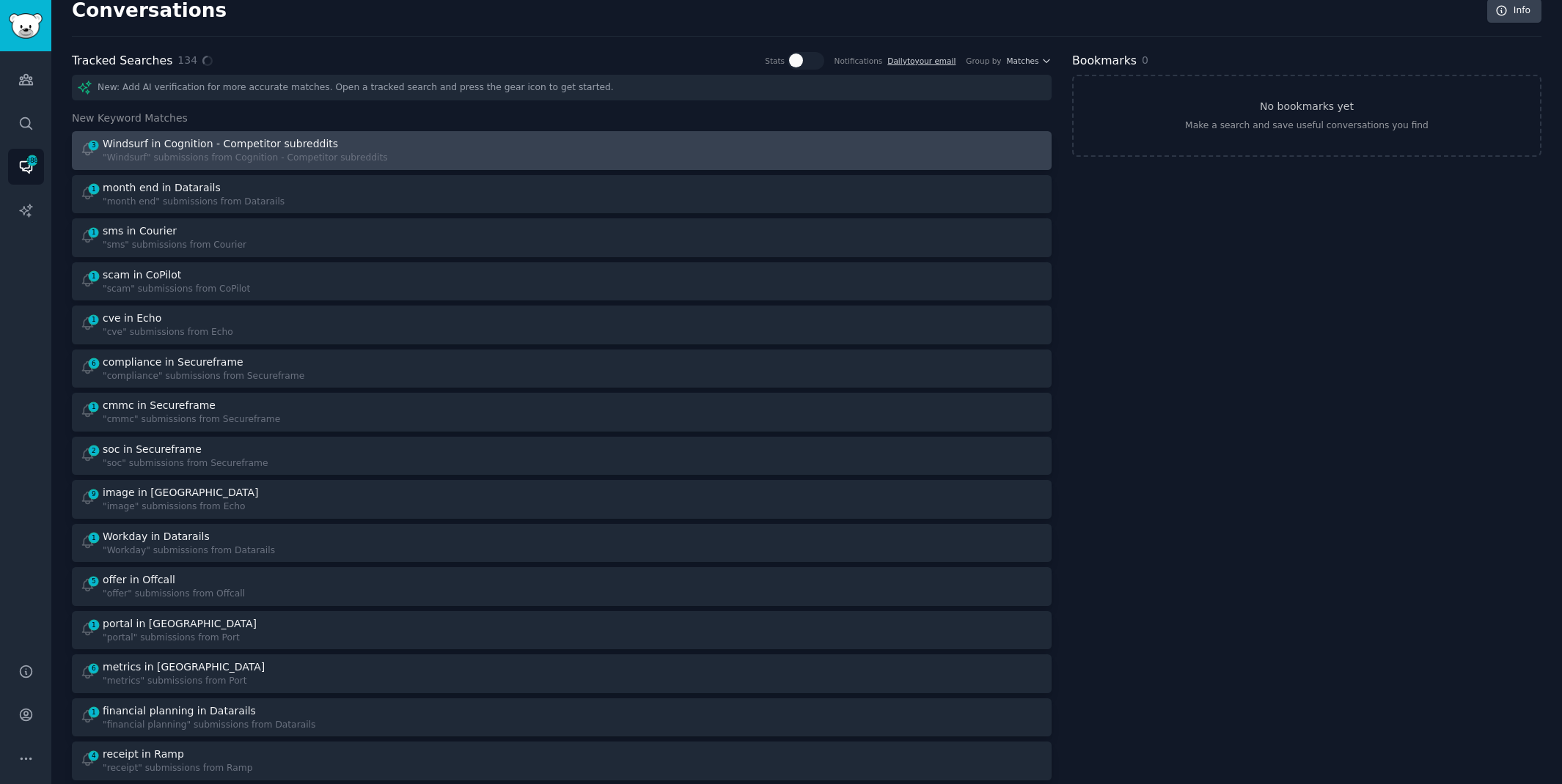
click at [371, 161] on div ""Windsurf" submissions from Cognition - Competitor subreddits" at bounding box center [245, 158] width 285 height 13
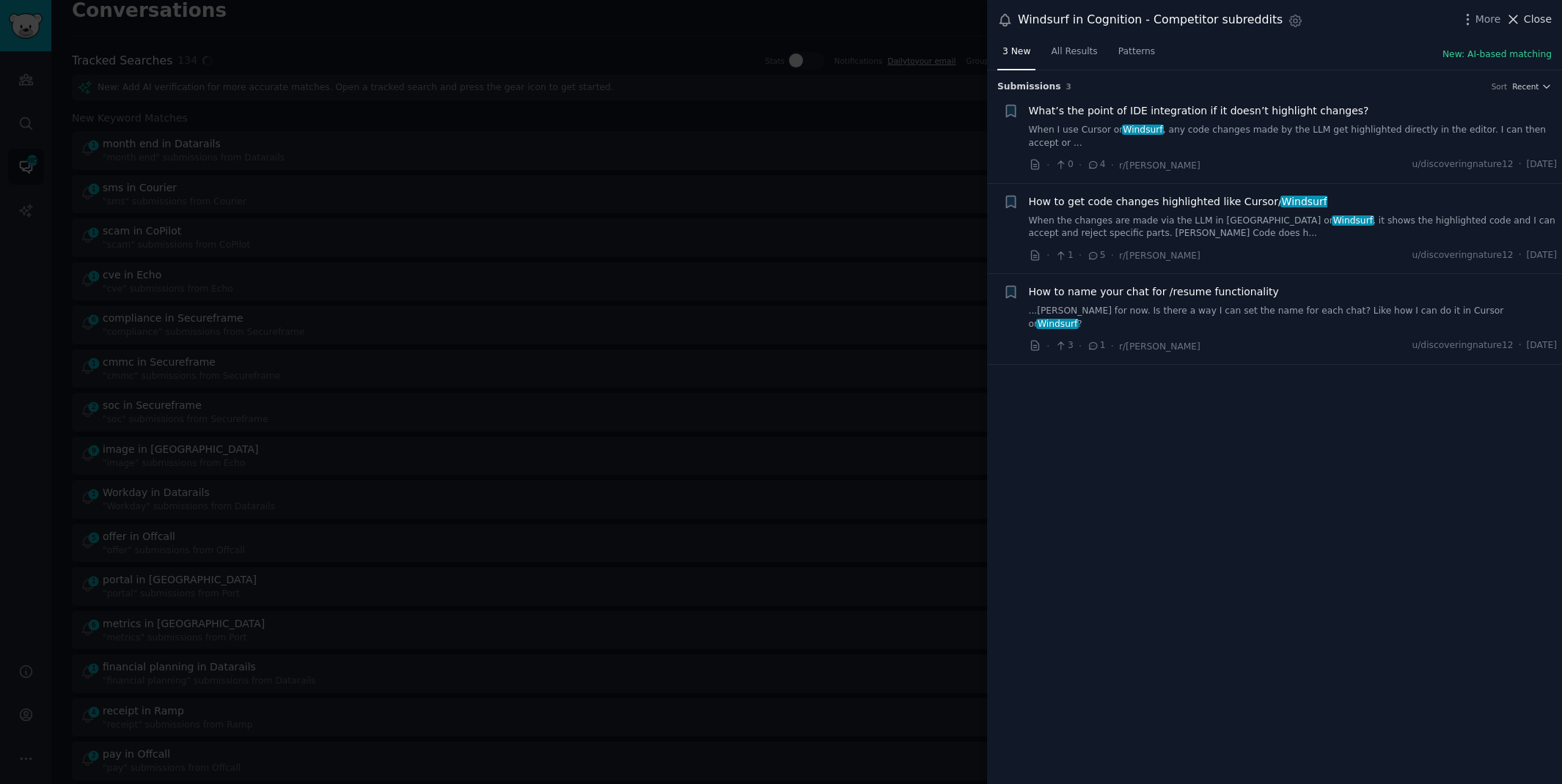
click at [1515, 22] on icon at bounding box center [1513, 19] width 15 height 15
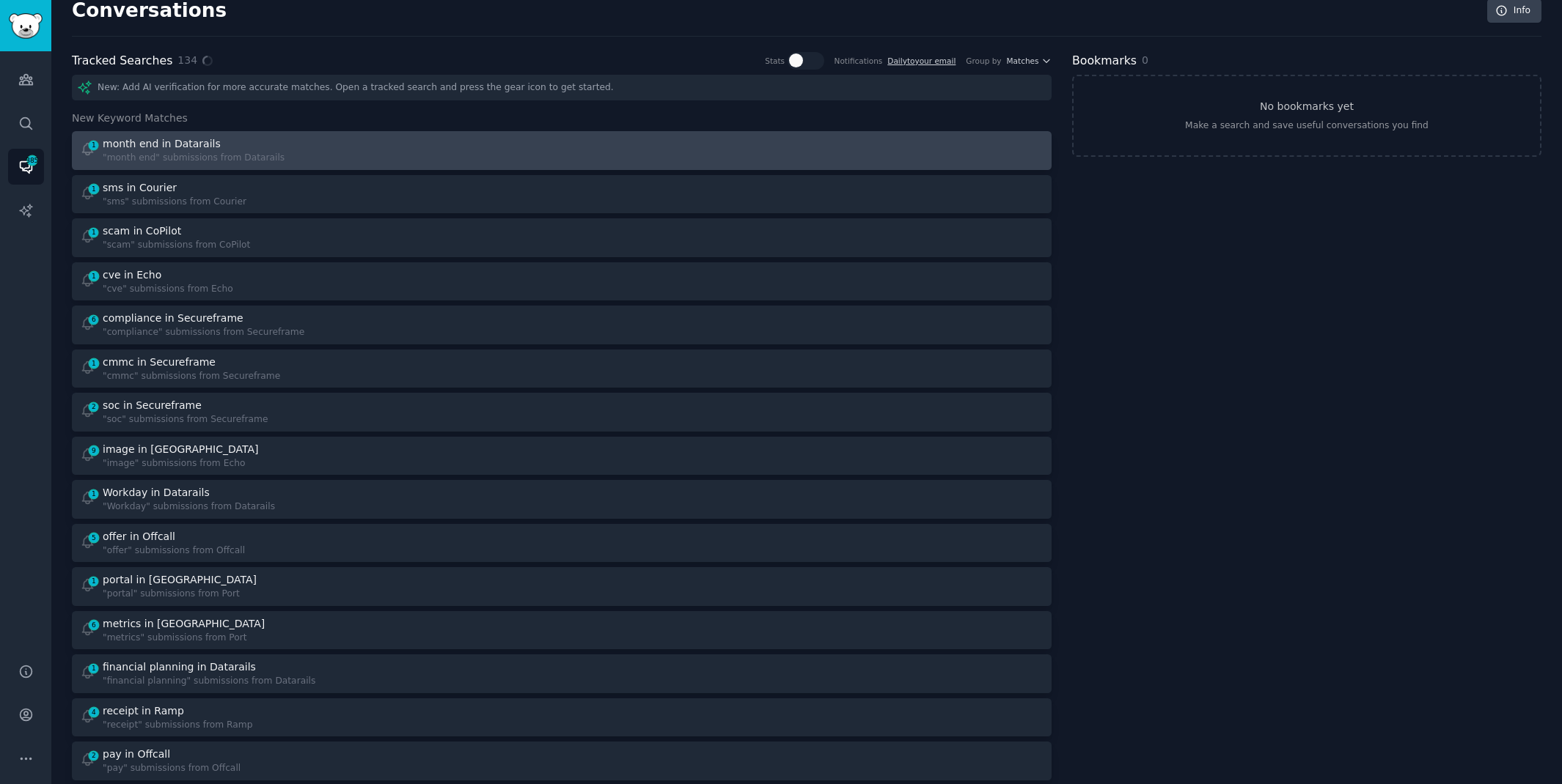
click at [420, 144] on div "1 month end in Datarails "month end" submissions from Datarails" at bounding box center [316, 150] width 472 height 28
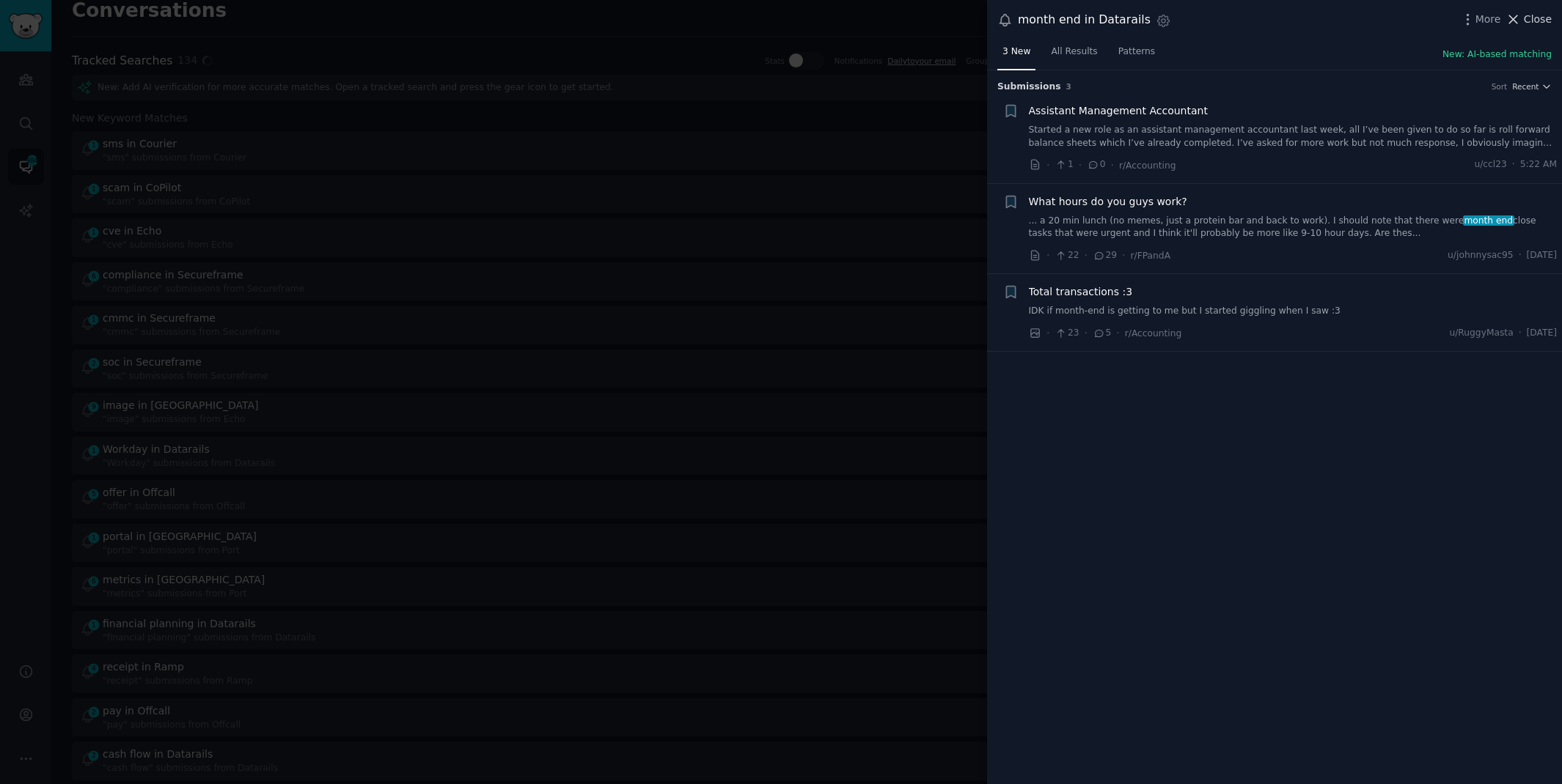
click at [1524, 23] on span "Close" at bounding box center [1537, 19] width 28 height 15
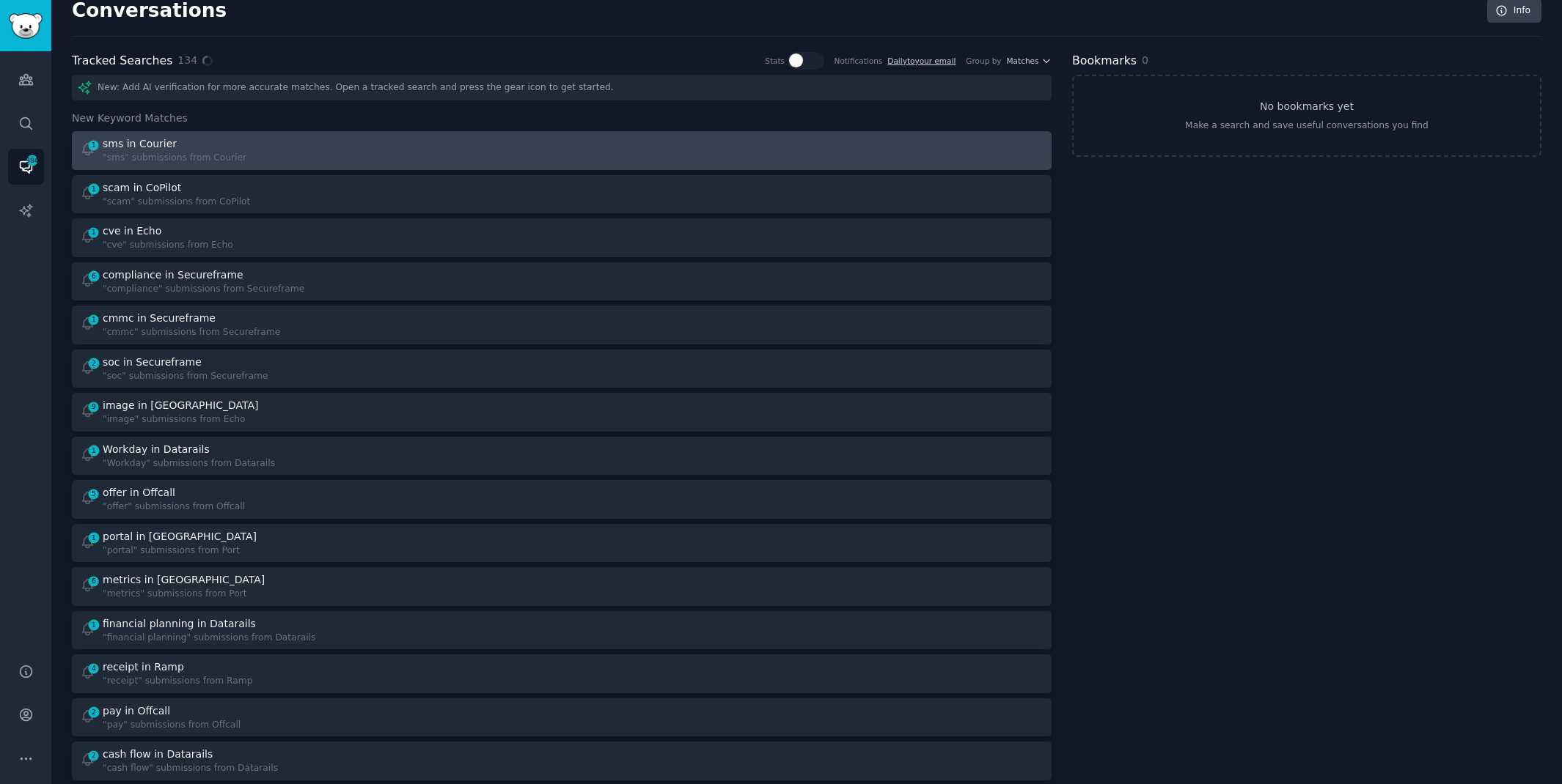
click at [451, 144] on div "1 sms in Courier "sms" submissions from Courier" at bounding box center [316, 150] width 472 height 28
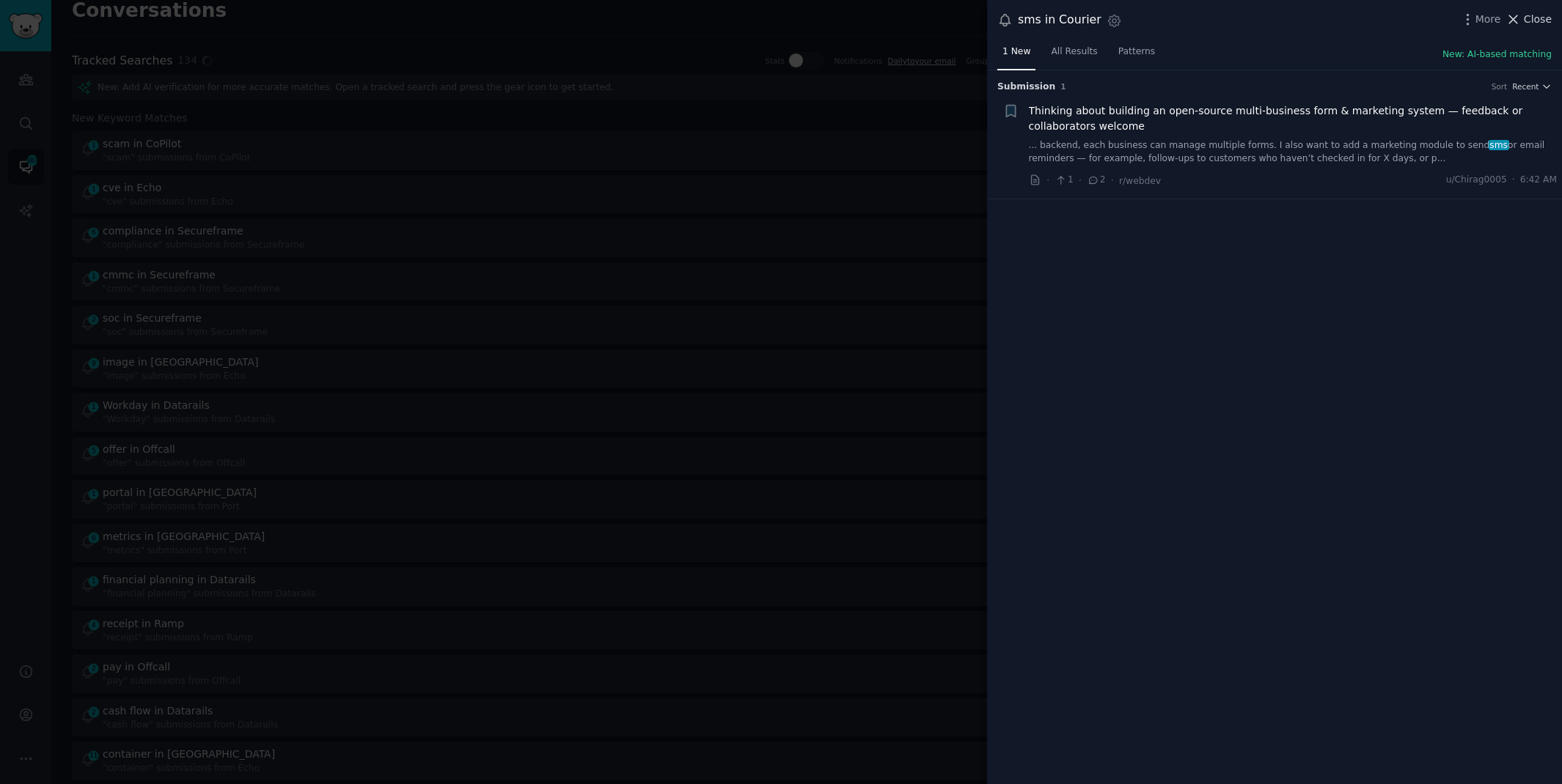
click at [1526, 23] on span "Close" at bounding box center [1537, 19] width 28 height 15
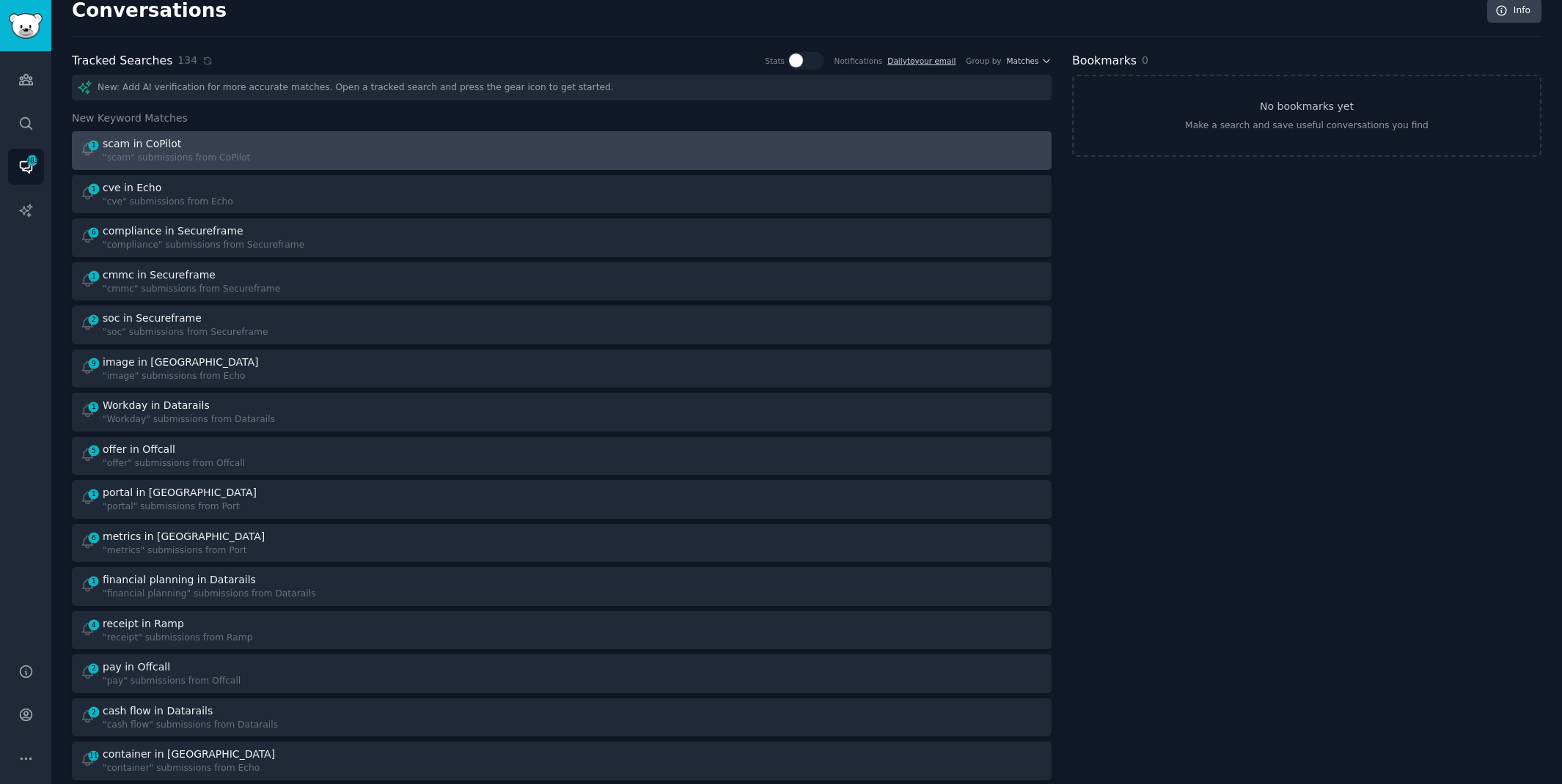
click at [328, 140] on div "1 scam in CoPilot "scam" submissions from CoPilot" at bounding box center [316, 150] width 472 height 28
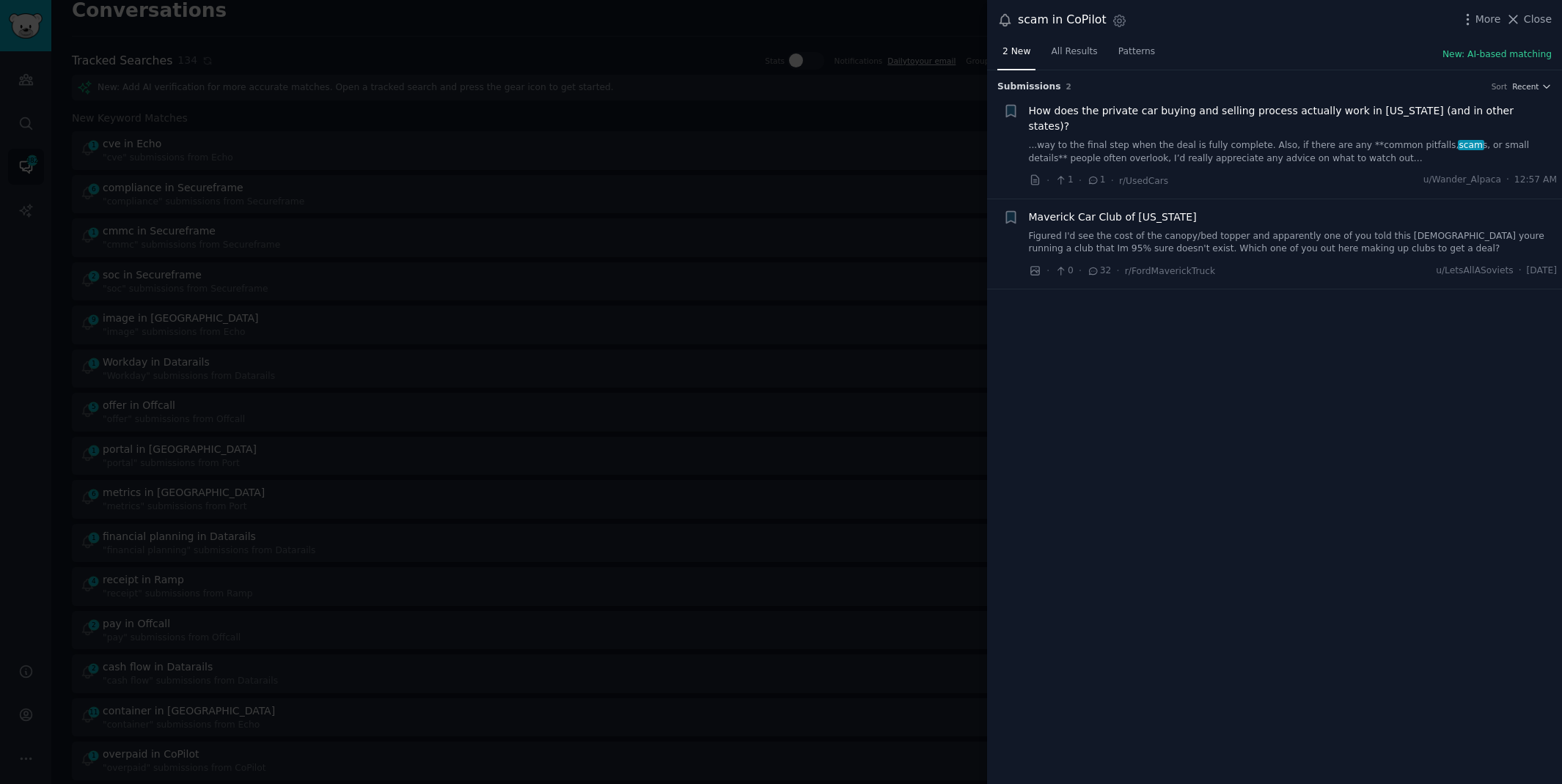
click at [1243, 140] on link "...way to the final step when the deal is fully complete. Also, if there are an…" at bounding box center [1293, 152] width 529 height 25
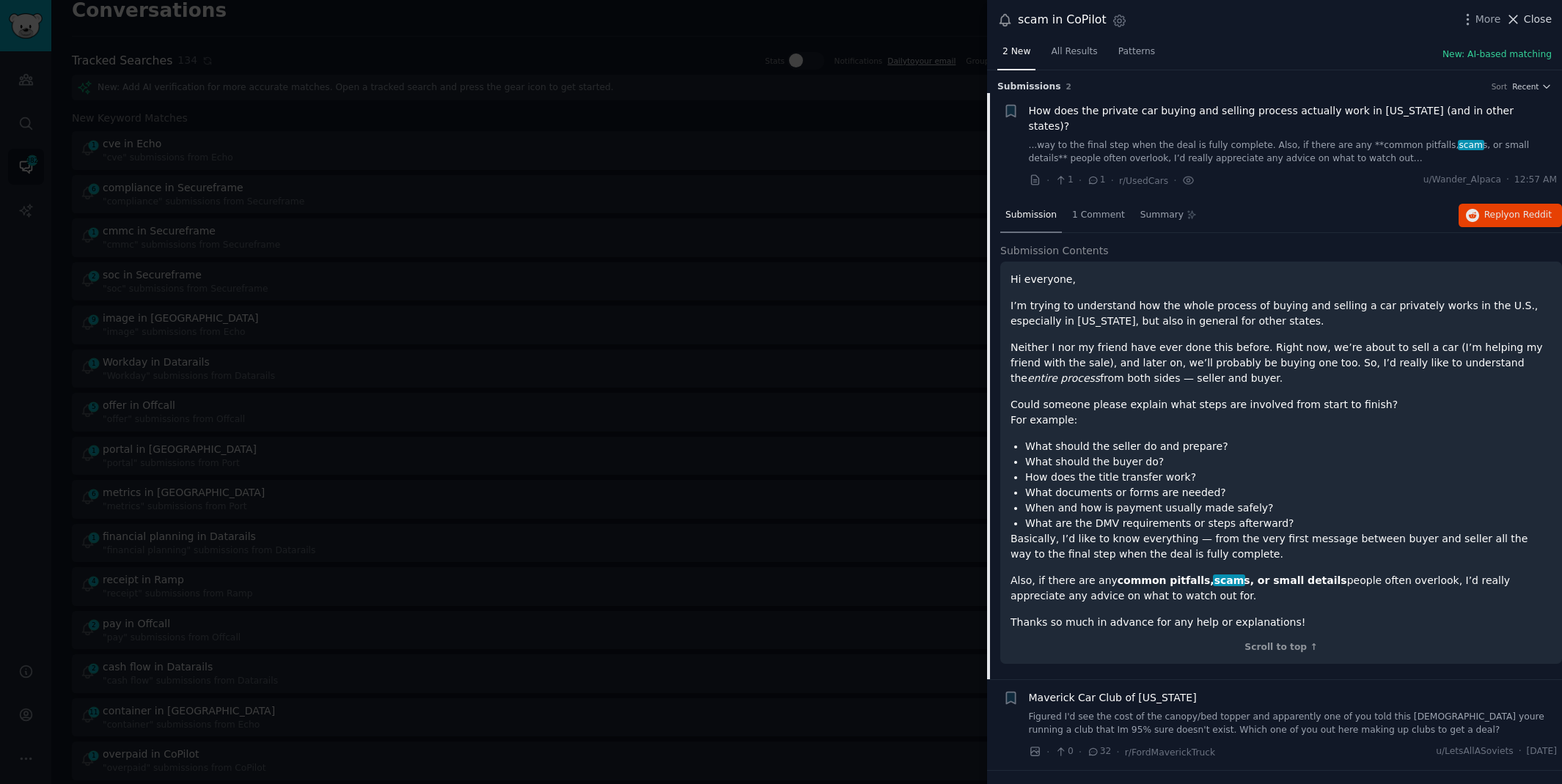
click at [1542, 20] on span "Close" at bounding box center [1537, 19] width 28 height 15
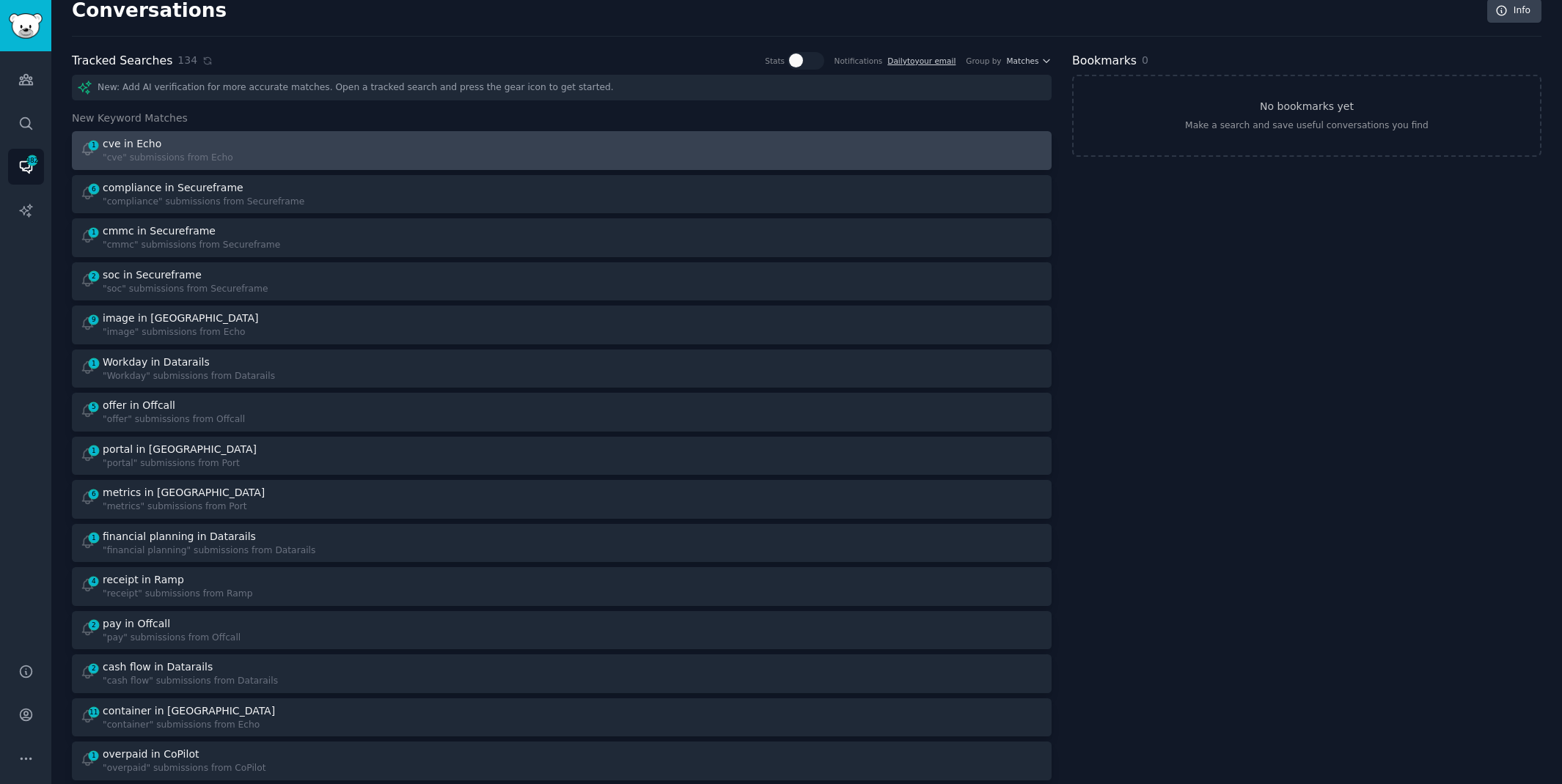
click at [821, 142] on div at bounding box center [808, 150] width 472 height 28
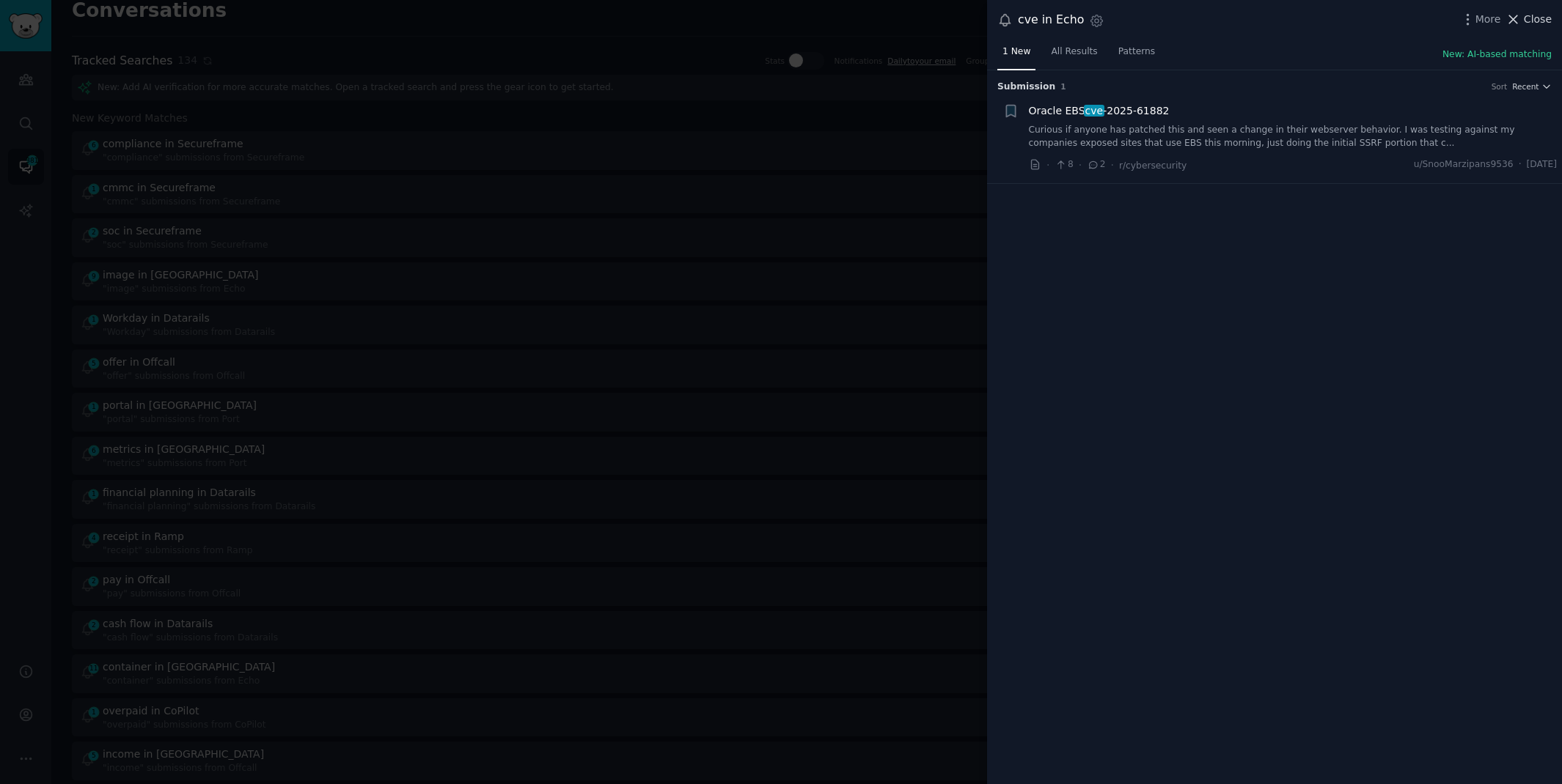
click at [1532, 15] on span "Close" at bounding box center [1537, 19] width 28 height 15
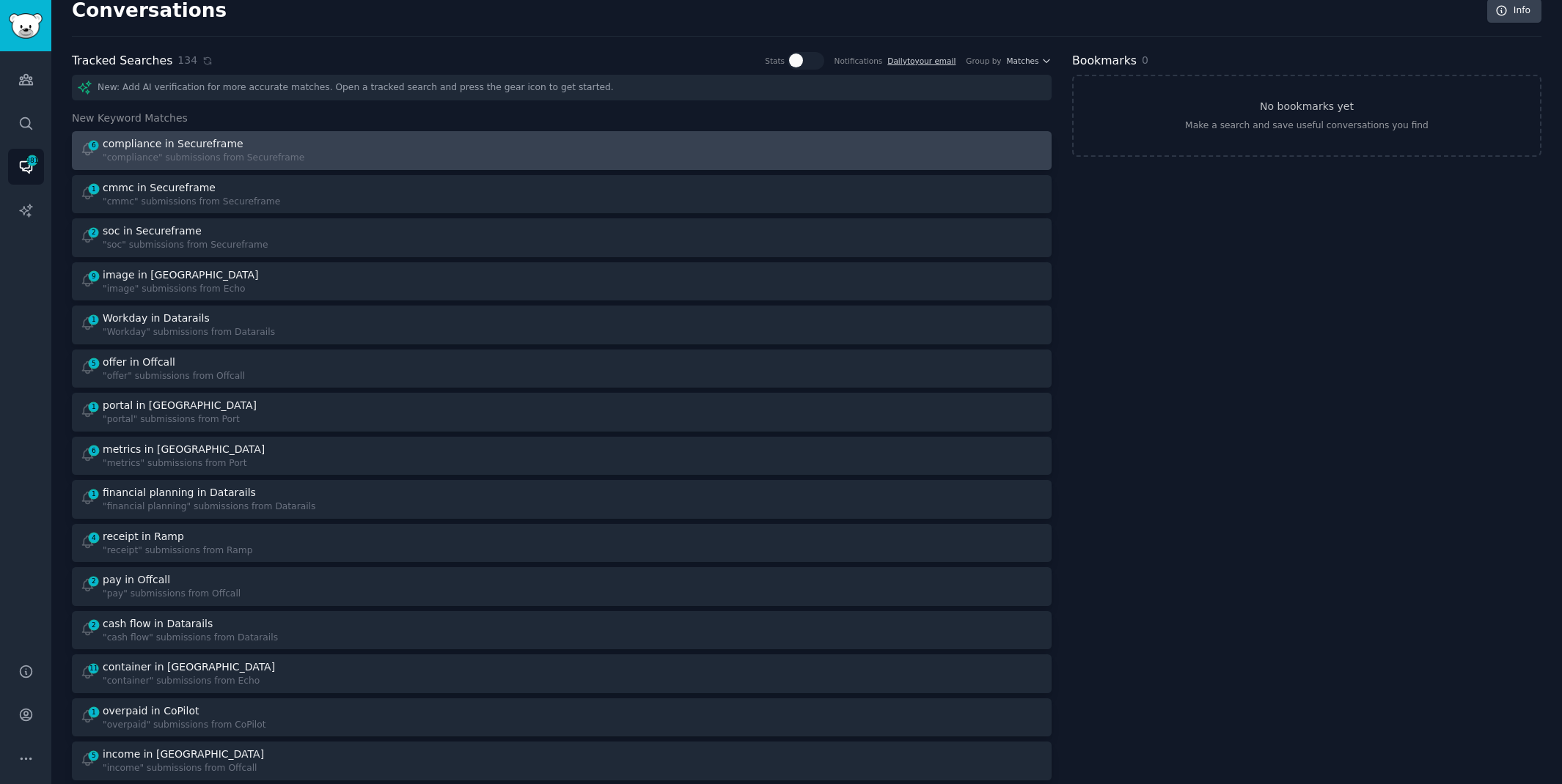
click at [270, 147] on div "compliance in Secureframe" at bounding box center [204, 143] width 202 height 15
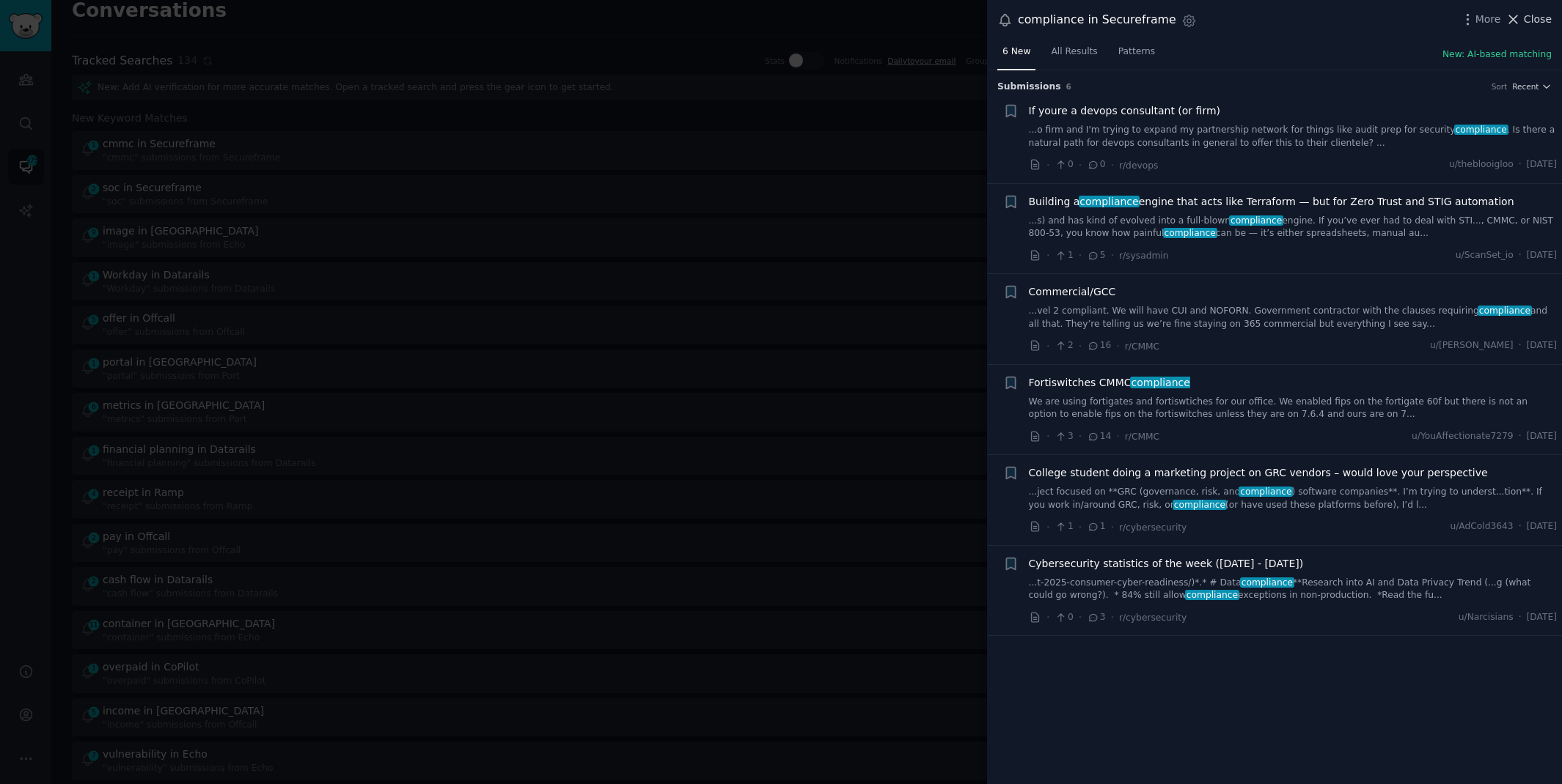
click at [1524, 19] on span "Close" at bounding box center [1537, 19] width 28 height 15
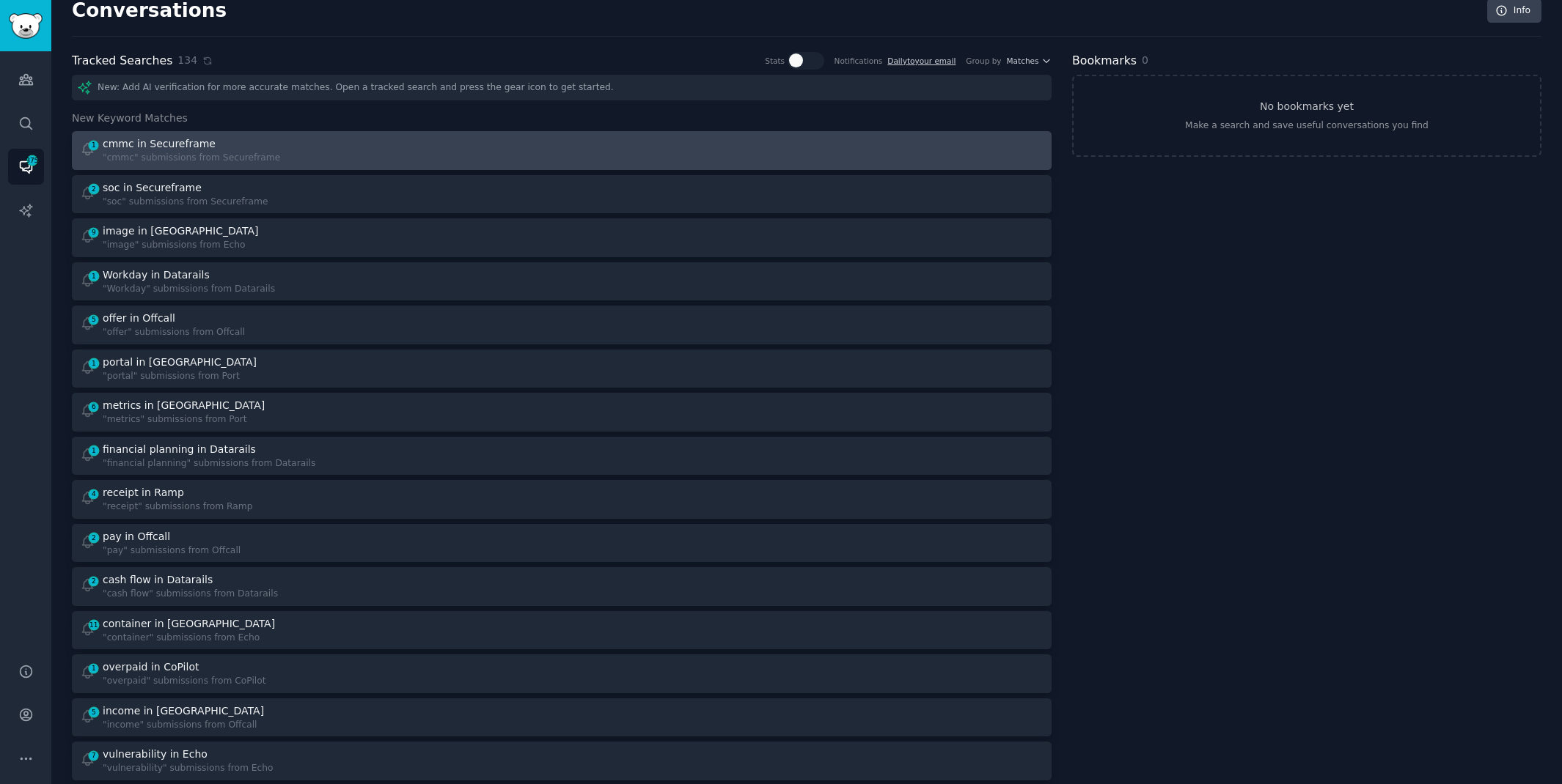
click at [448, 154] on div "1 cmmc in Secureframe "cmmc" submissions from Secureframe" at bounding box center [316, 150] width 472 height 28
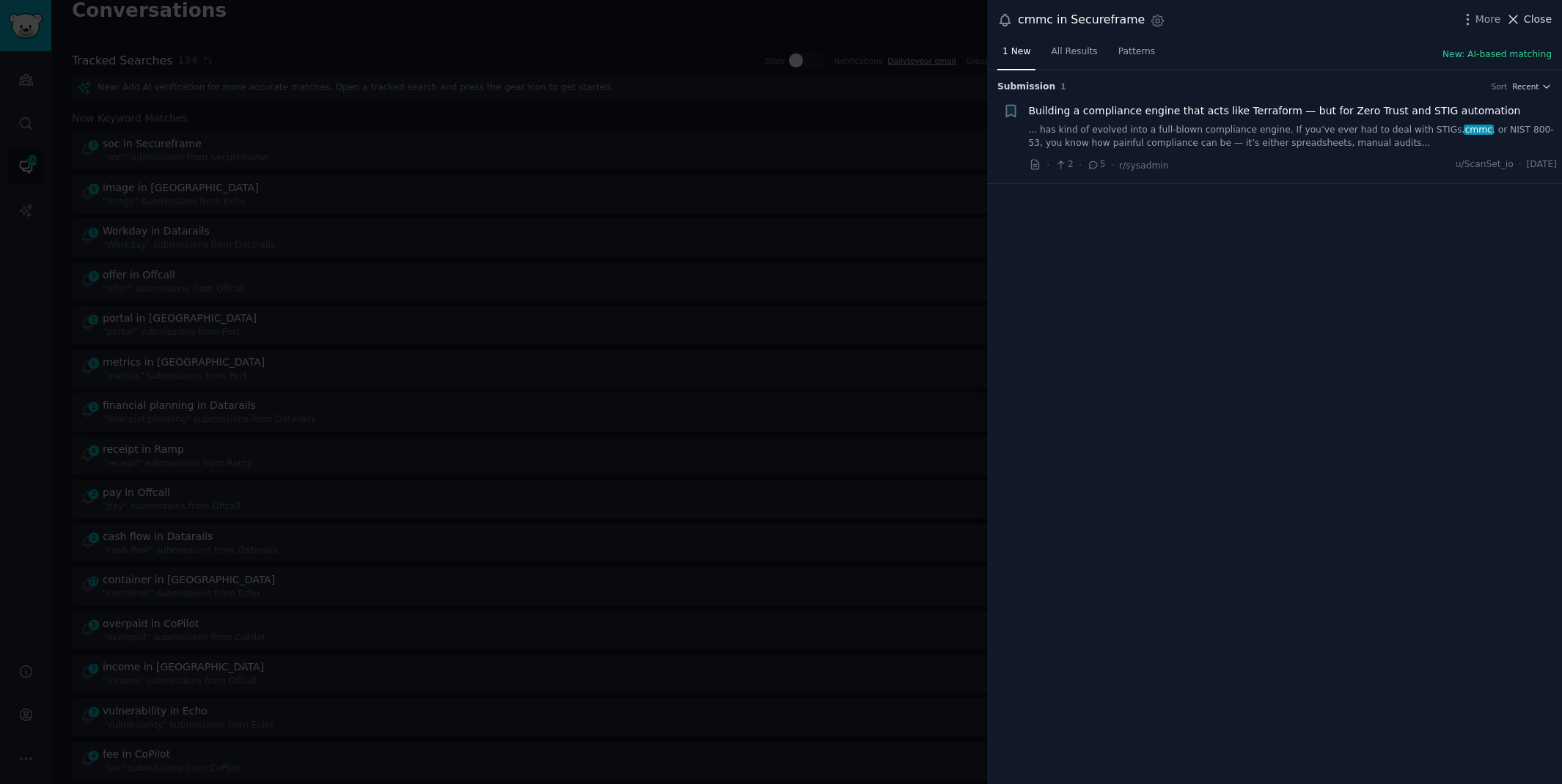
click at [1542, 15] on span "Close" at bounding box center [1537, 19] width 28 height 15
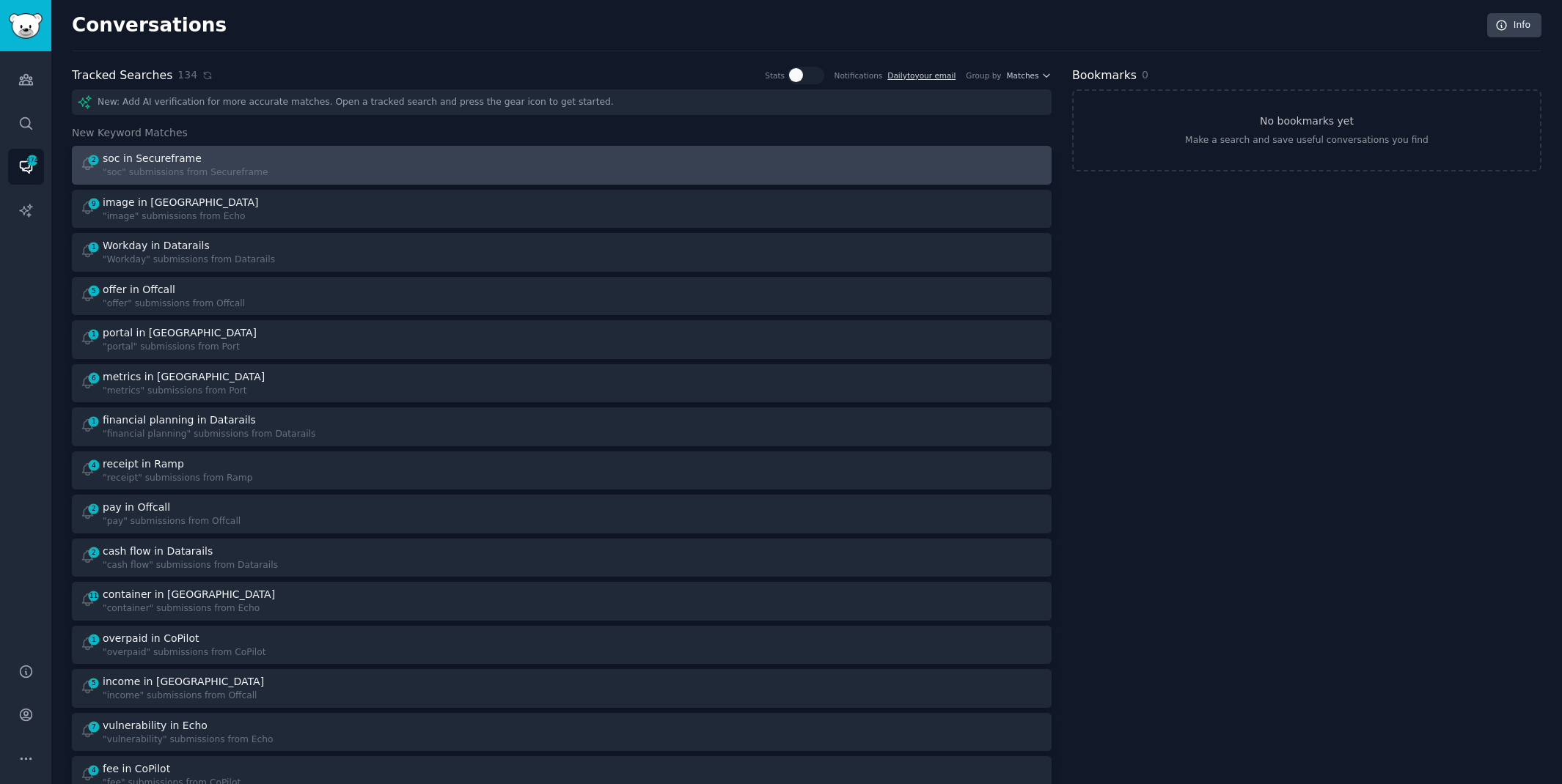
click at [357, 162] on div "2 soc in Secureframe "soc" submissions from Secureframe" at bounding box center [316, 165] width 472 height 28
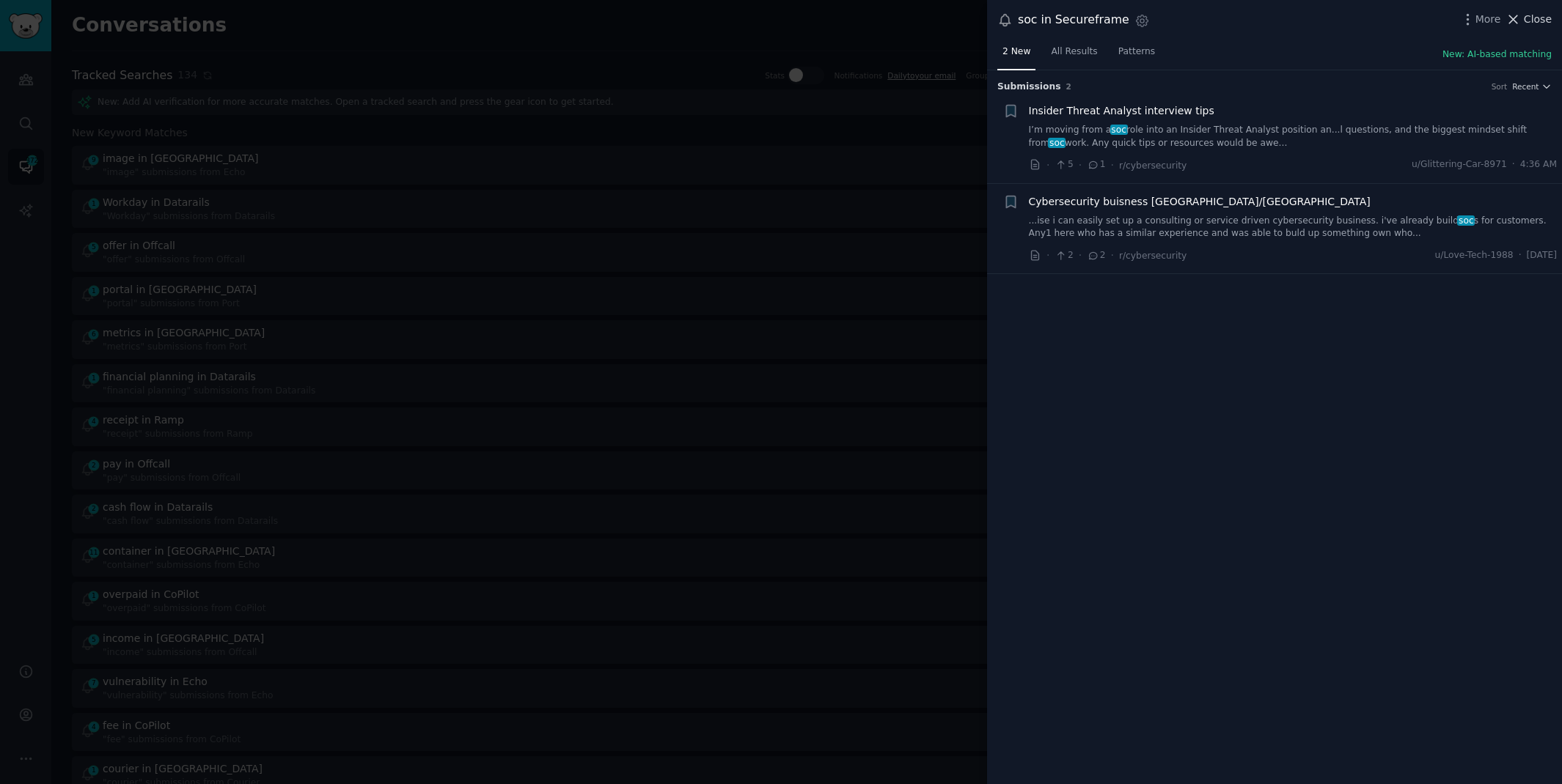
click at [1529, 19] on span "Close" at bounding box center [1537, 19] width 28 height 15
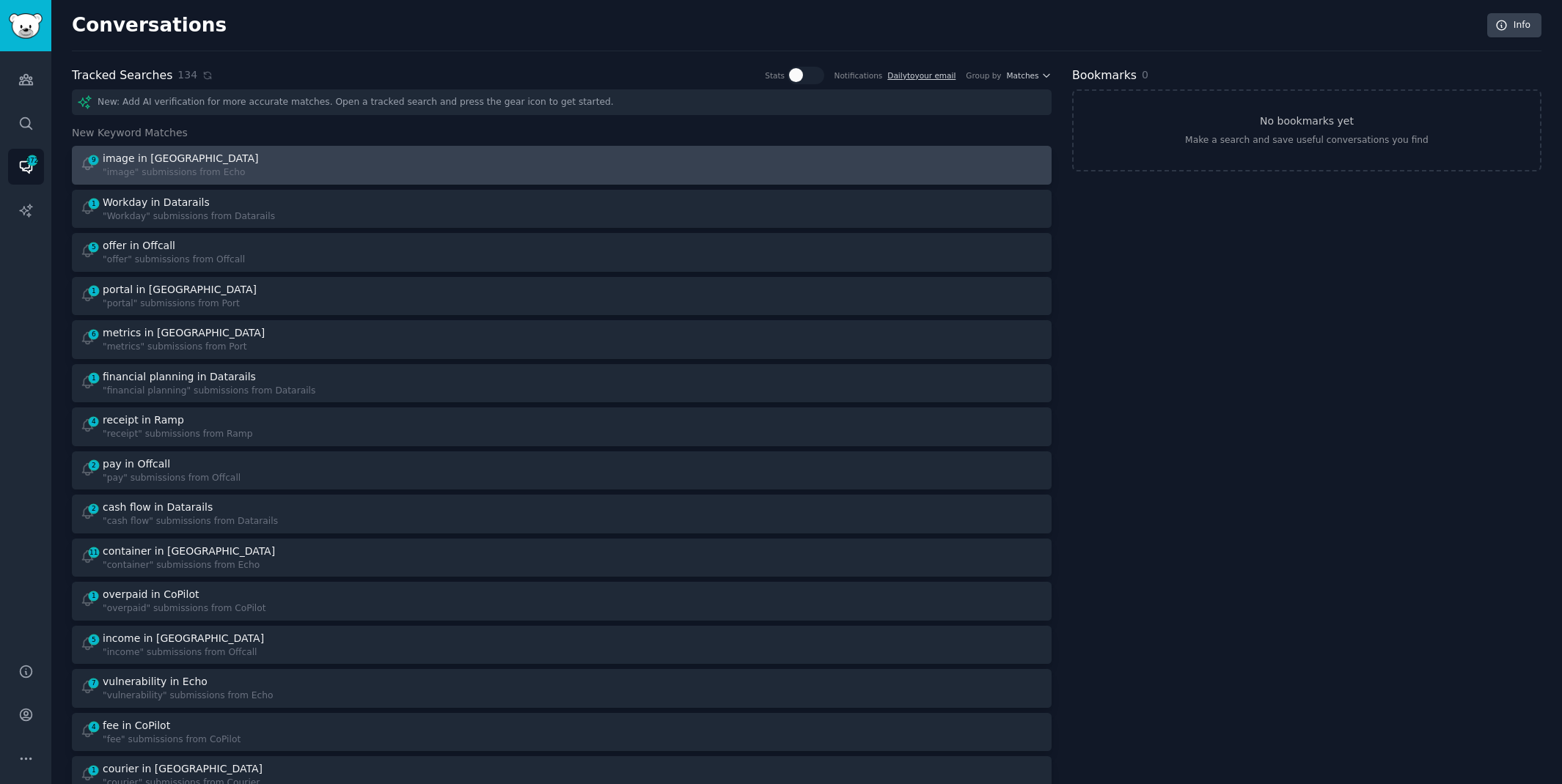
click at [564, 151] on div "9 image in Echo "image" submissions from Echo" at bounding box center [562, 165] width 969 height 28
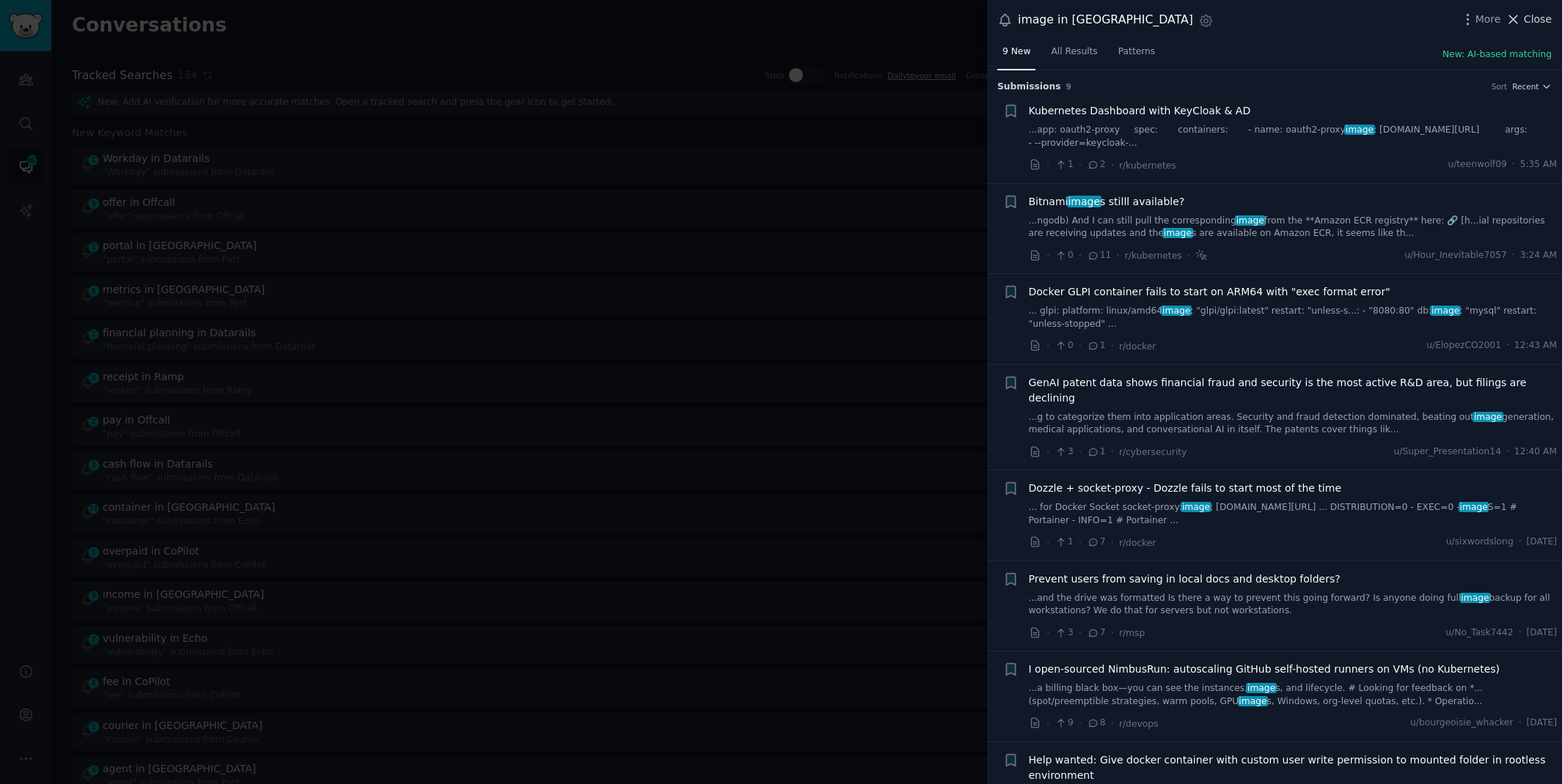
click at [1536, 19] on span "Close" at bounding box center [1537, 19] width 28 height 15
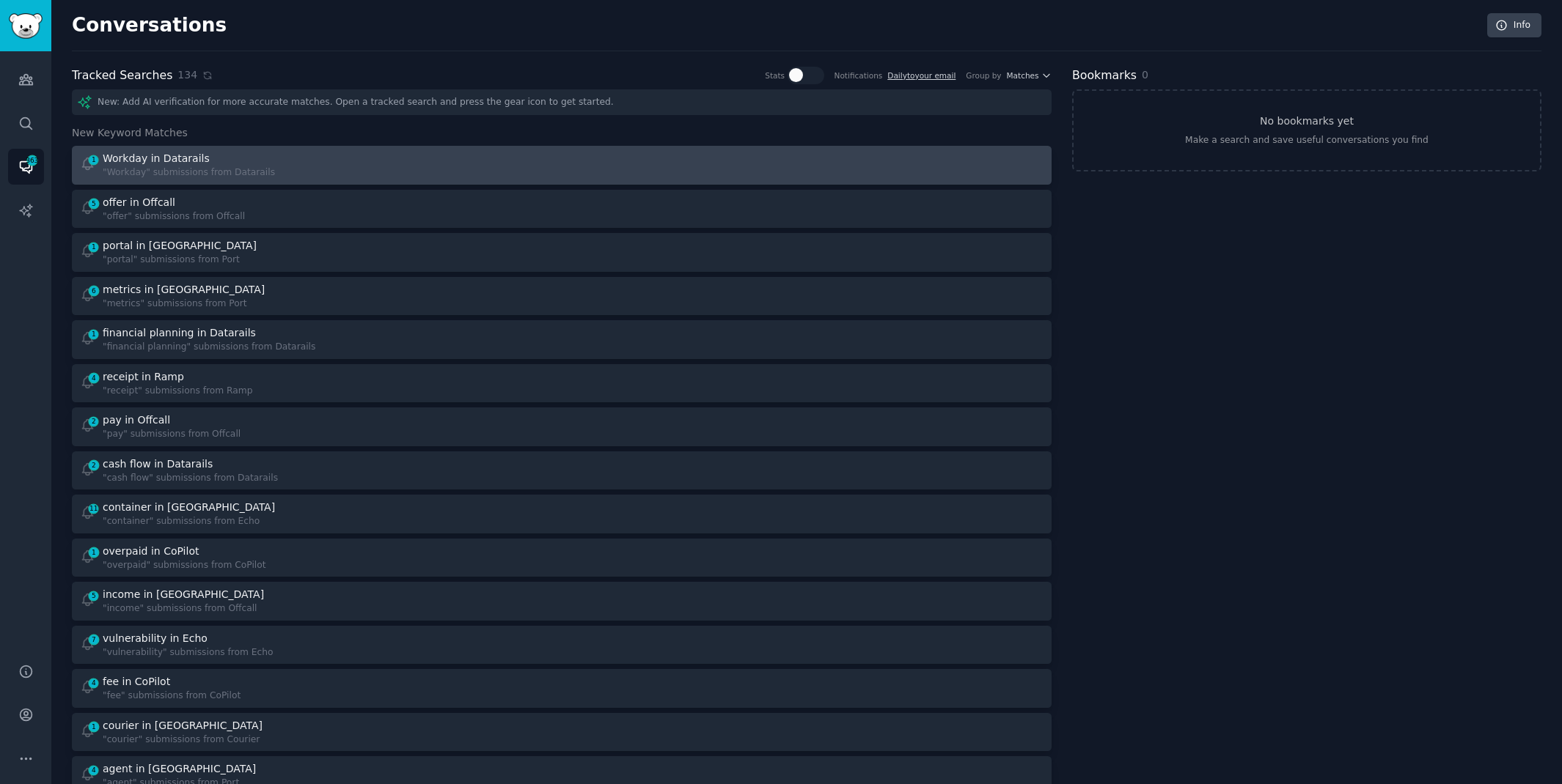
click at [491, 149] on link "1 Workday in Datarails "Workday" submissions from Datarails" at bounding box center [562, 165] width 980 height 39
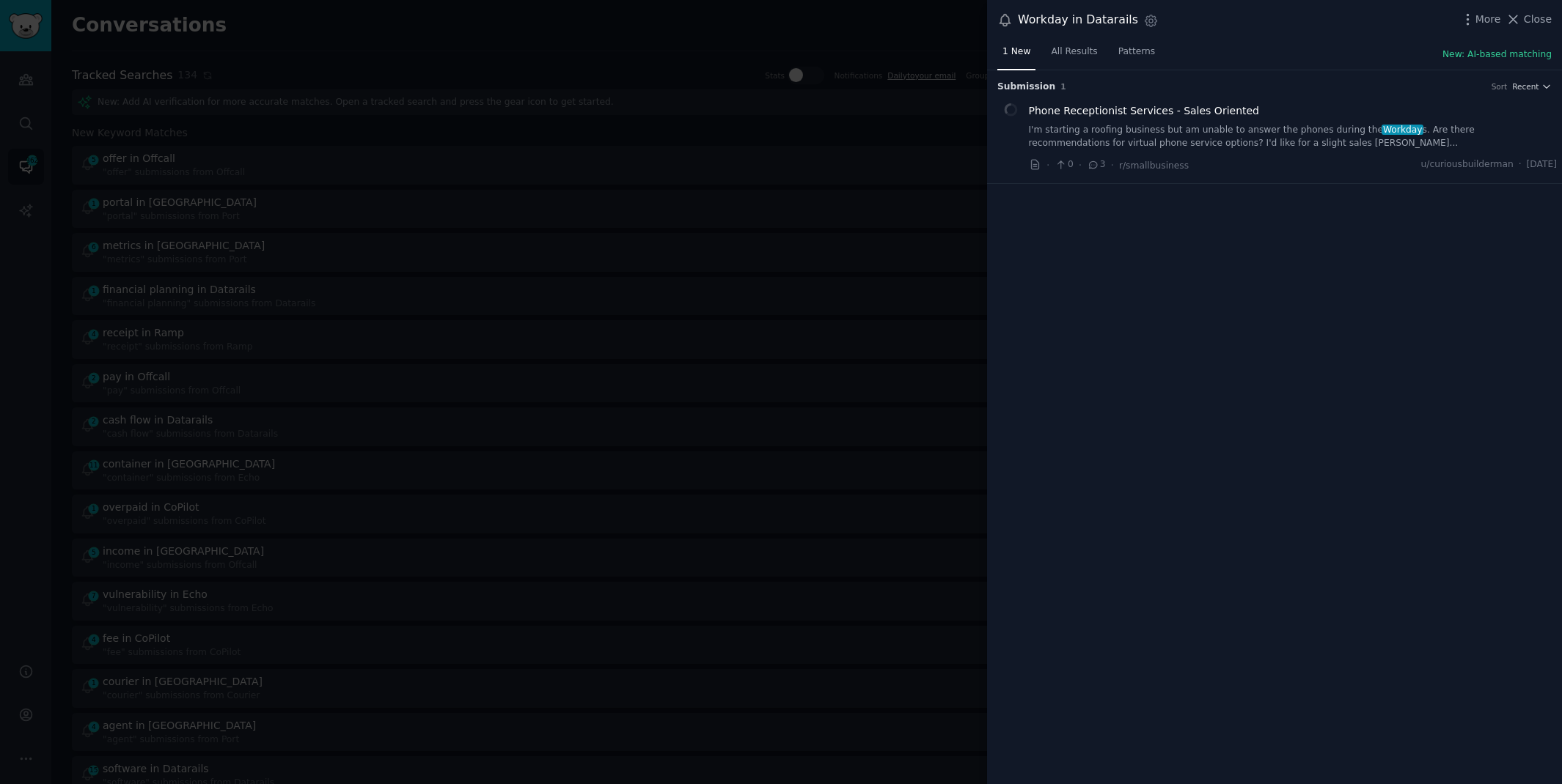
click at [1527, 10] on div "More Close" at bounding box center [1505, 19] width 92 height 18
click at [1520, 24] on icon at bounding box center [1513, 19] width 15 height 15
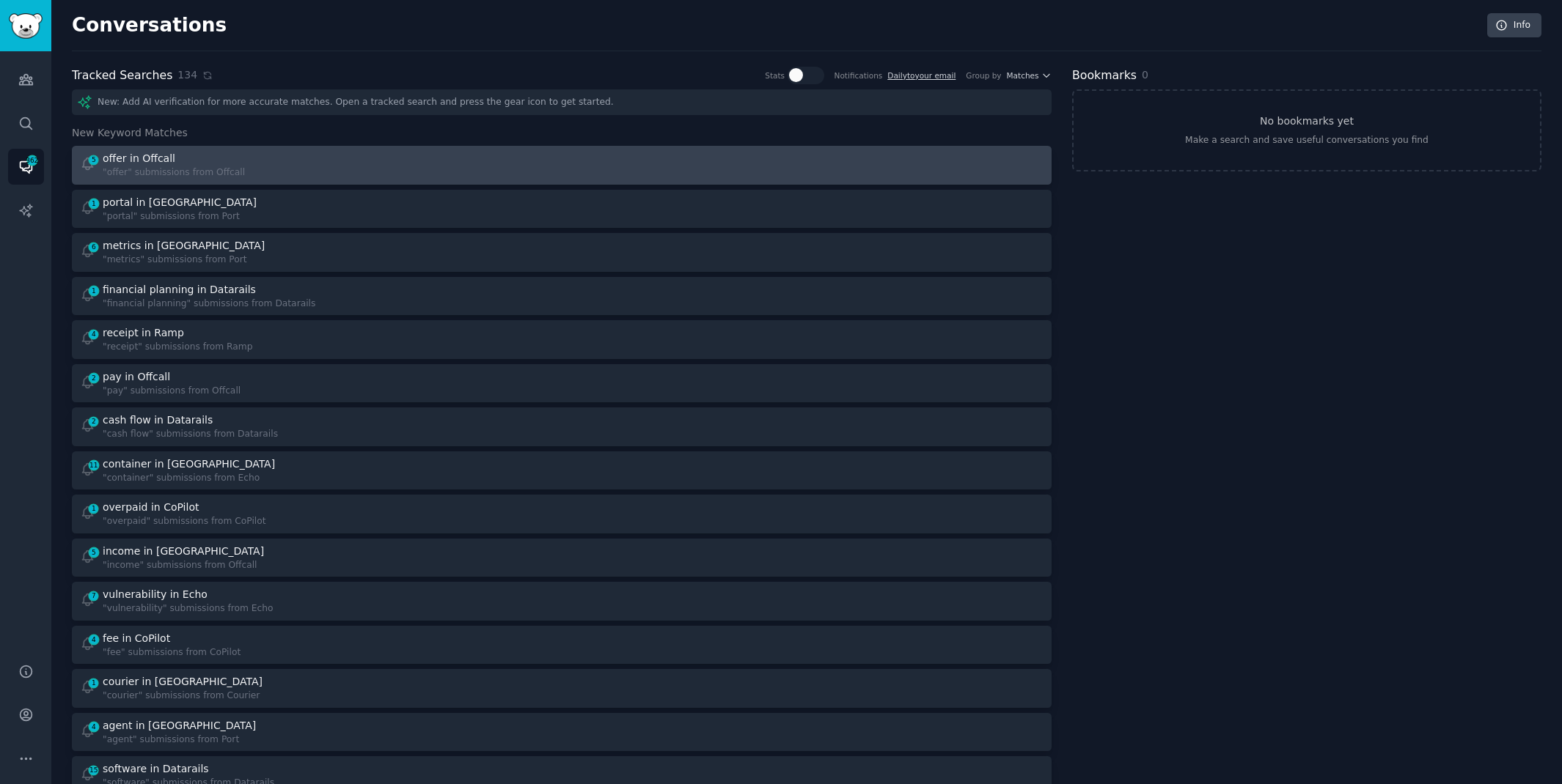
click at [786, 175] on div at bounding box center [808, 165] width 472 height 28
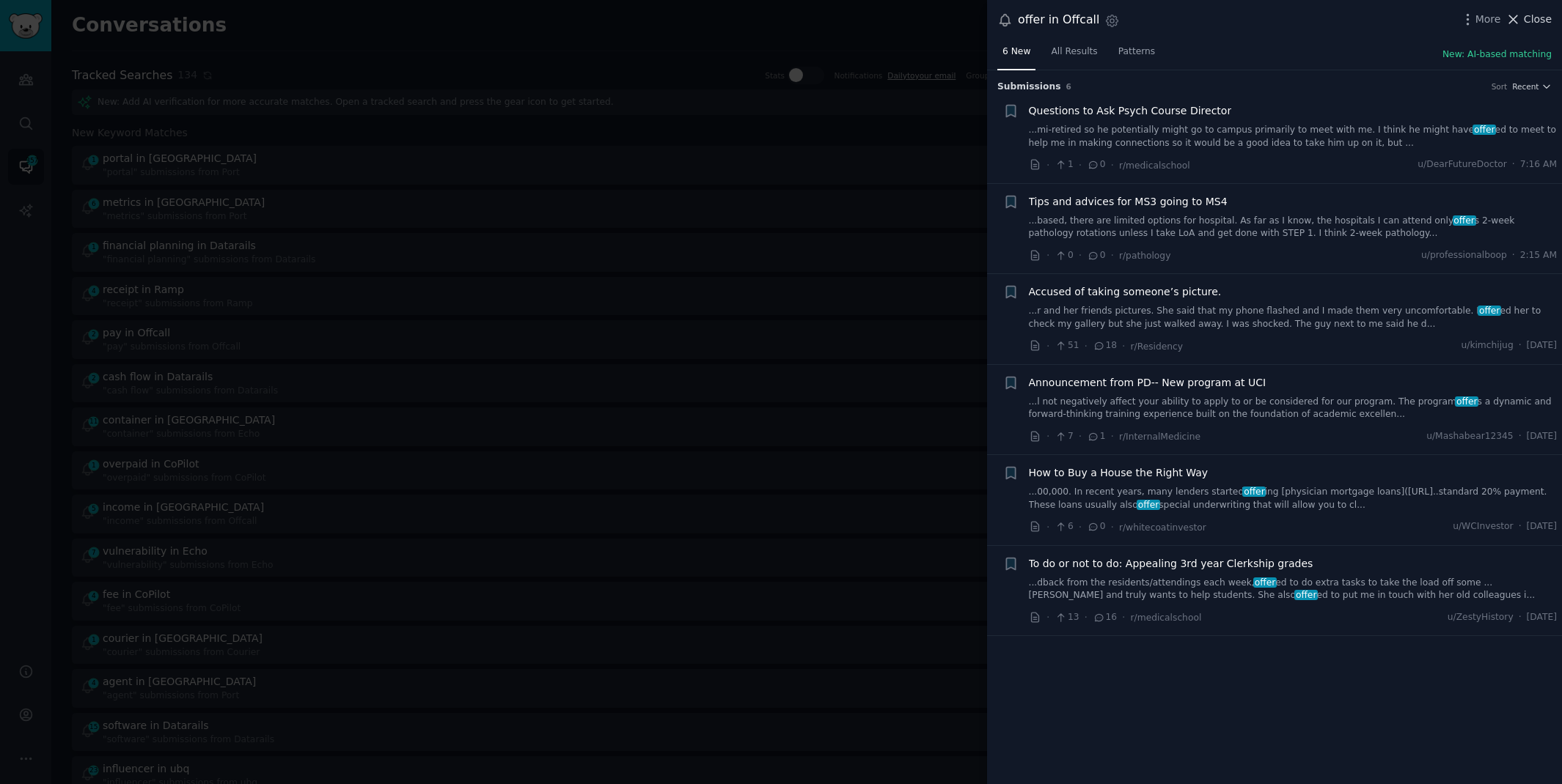
click at [1517, 18] on icon at bounding box center [1513, 19] width 15 height 15
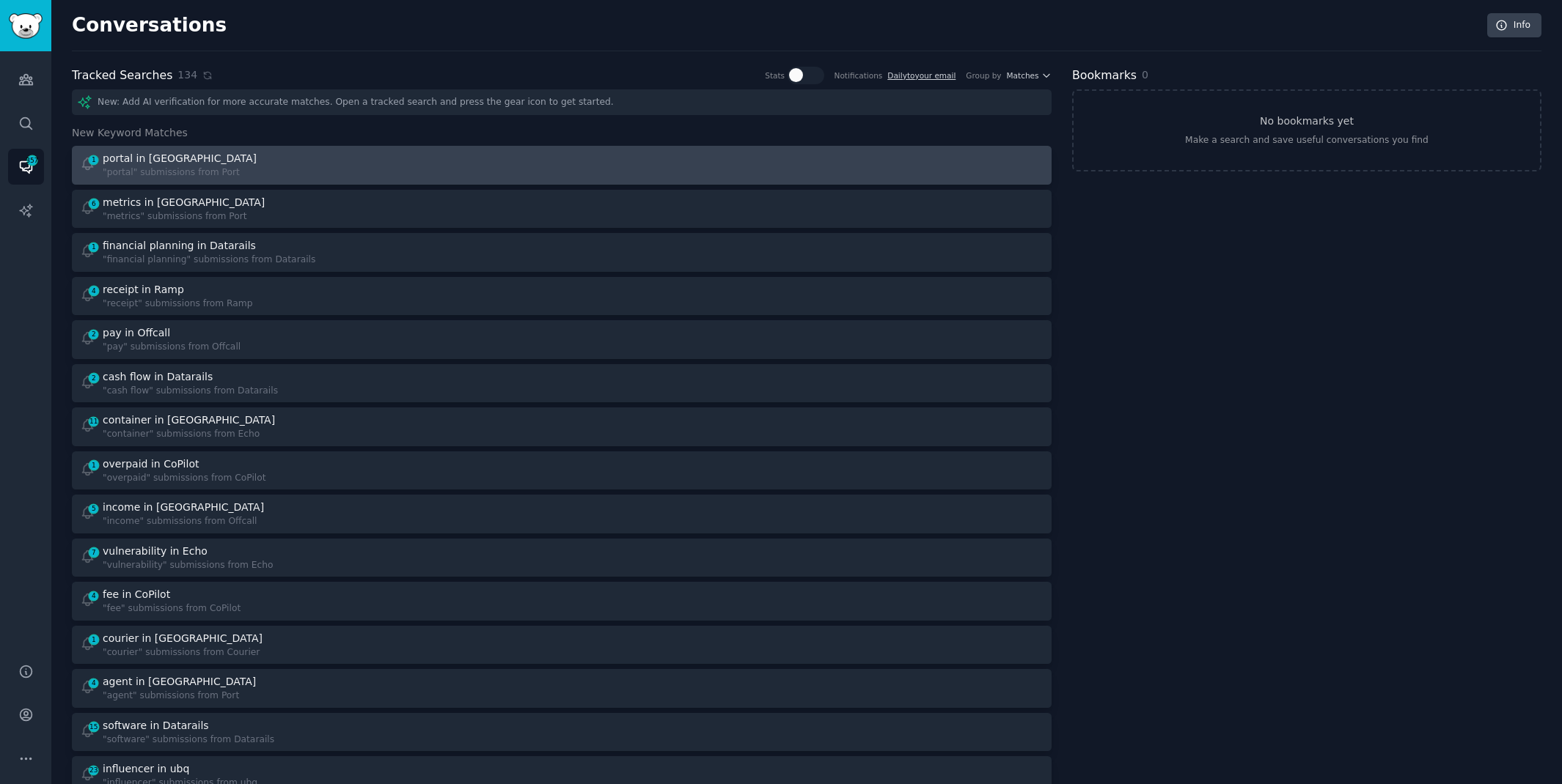
click at [276, 149] on link "1 portal in Port "portal" submissions from Port" at bounding box center [562, 165] width 980 height 39
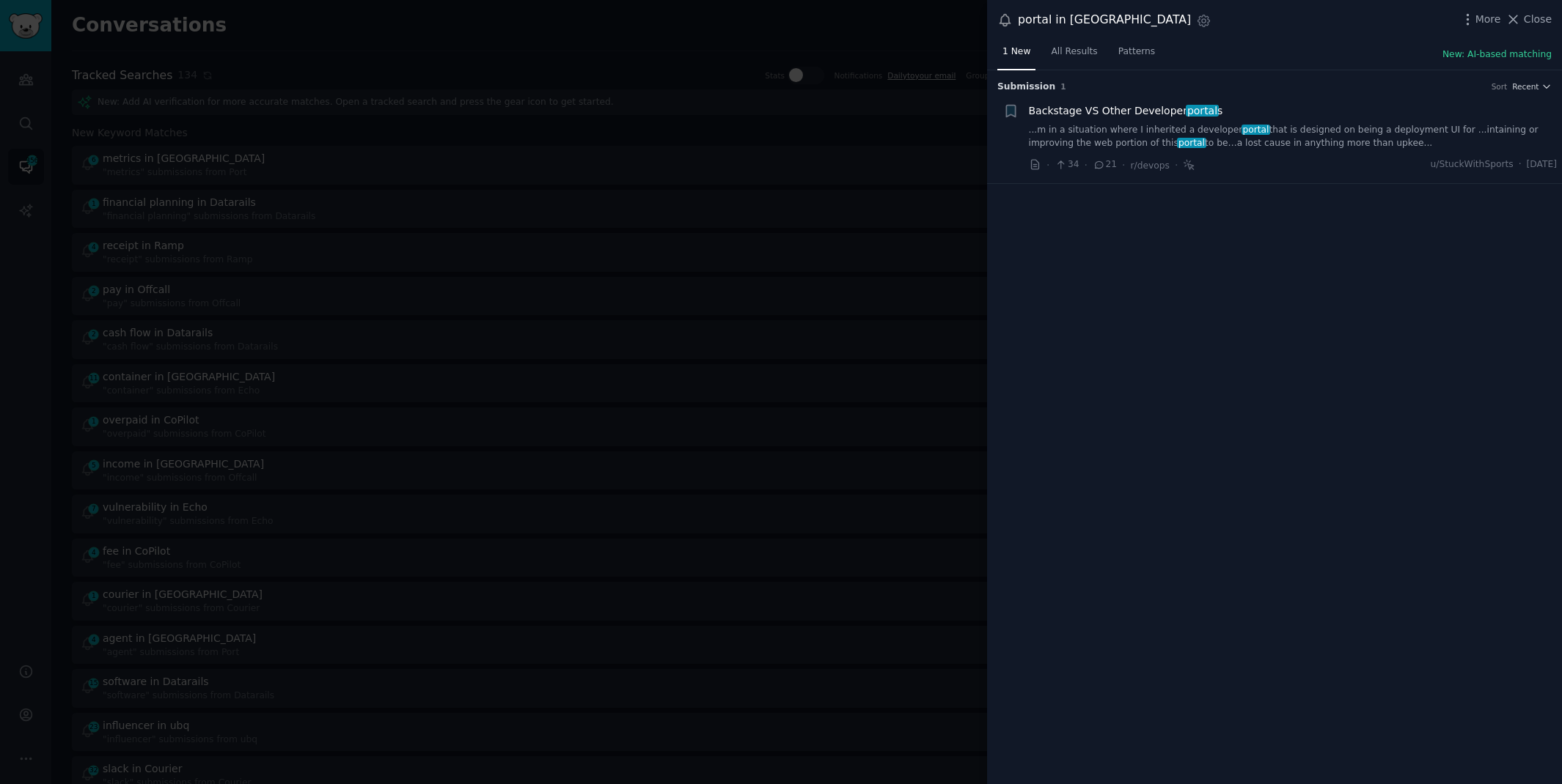
click at [1271, 135] on link "...m in a situation where I inherited a developer portal that is designed on be…" at bounding box center [1293, 136] width 529 height 25
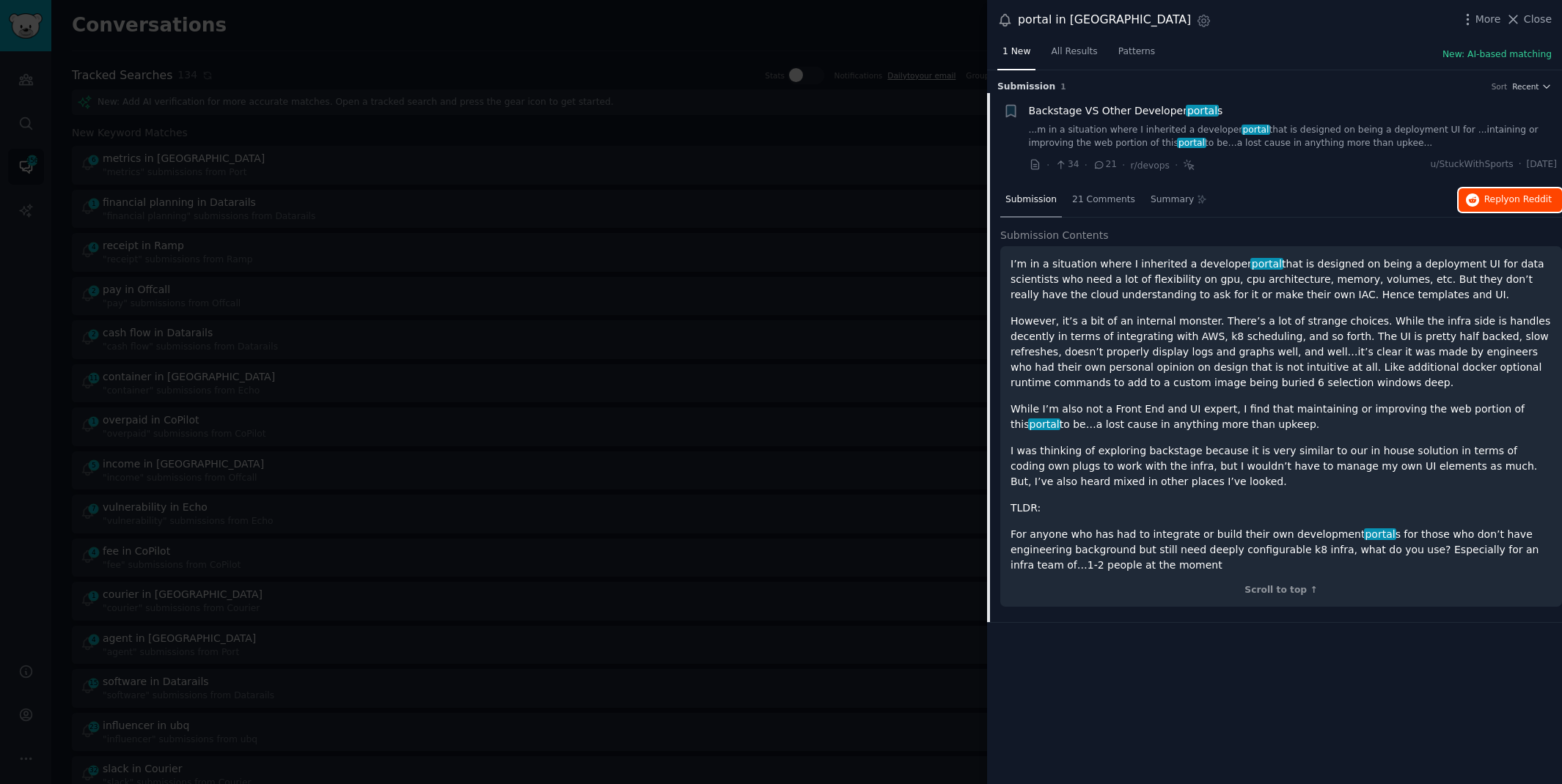
click at [1478, 203] on icon "button" at bounding box center [1472, 200] width 13 height 13
click at [777, 29] on div at bounding box center [781, 392] width 1562 height 784
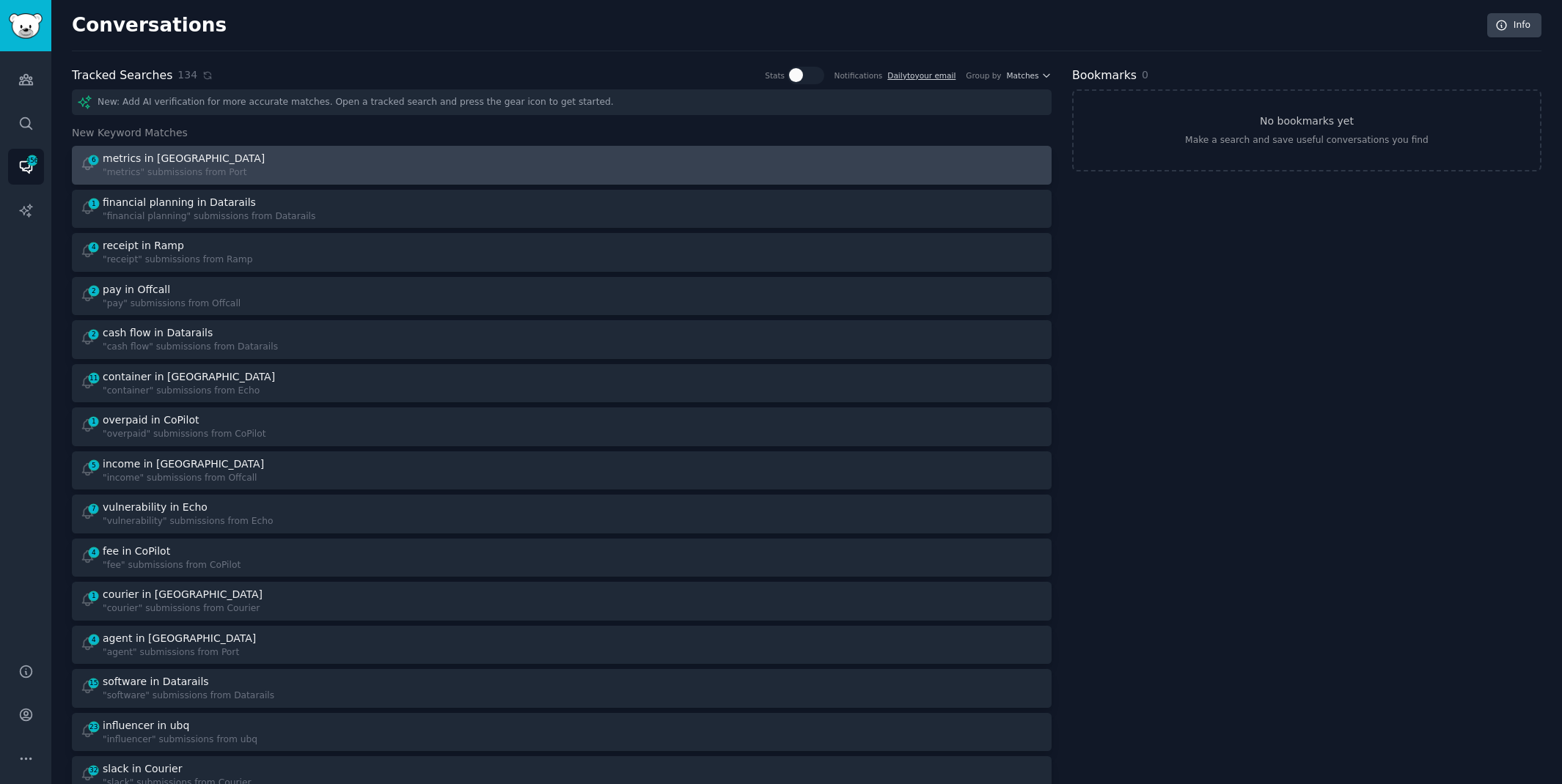
click at [378, 152] on div "6 metrics in Port "metrics" submissions from [GEOGRAPHIC_DATA]" at bounding box center [316, 165] width 472 height 28
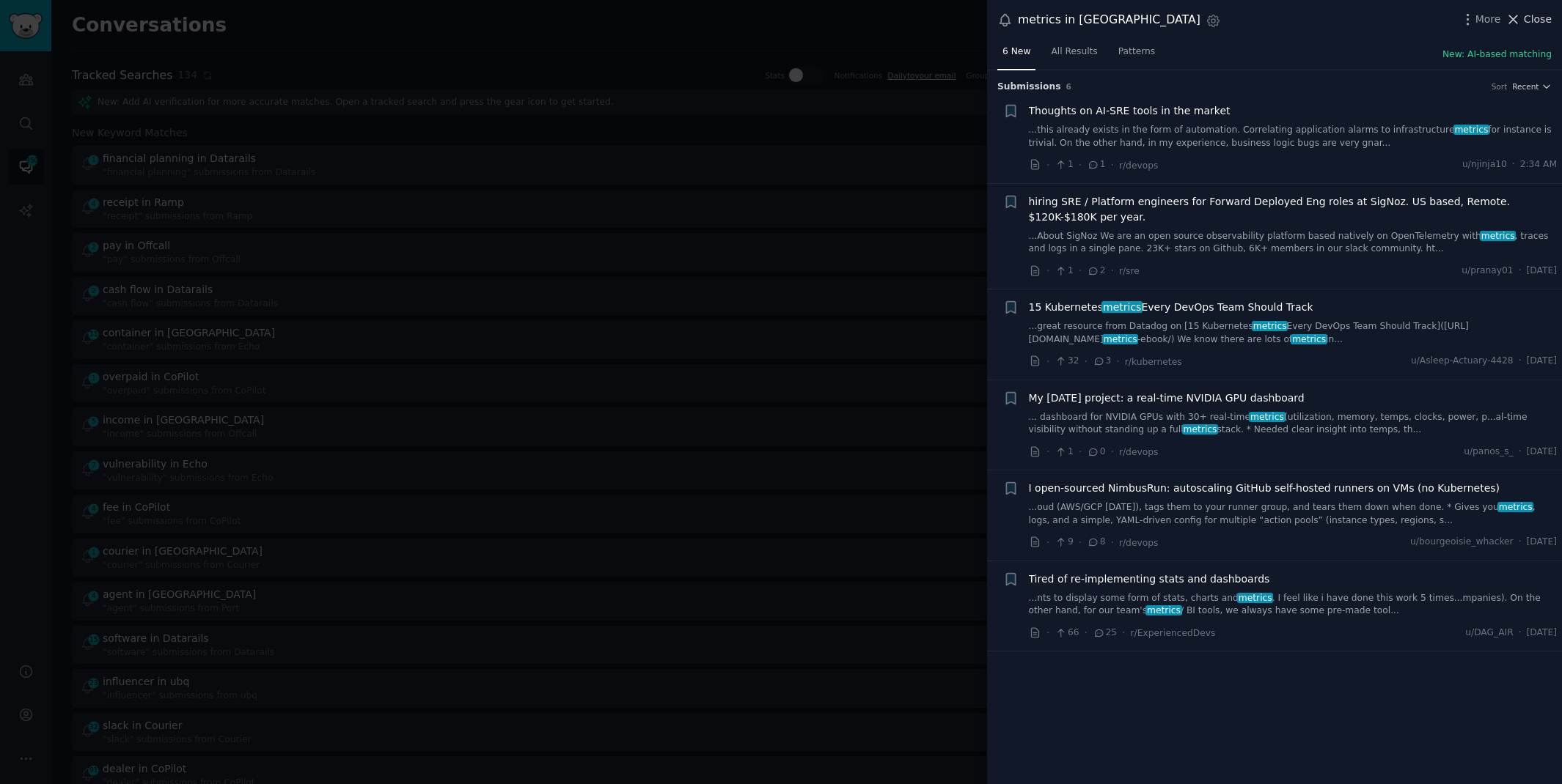
click at [1516, 21] on icon at bounding box center [1513, 19] width 8 height 8
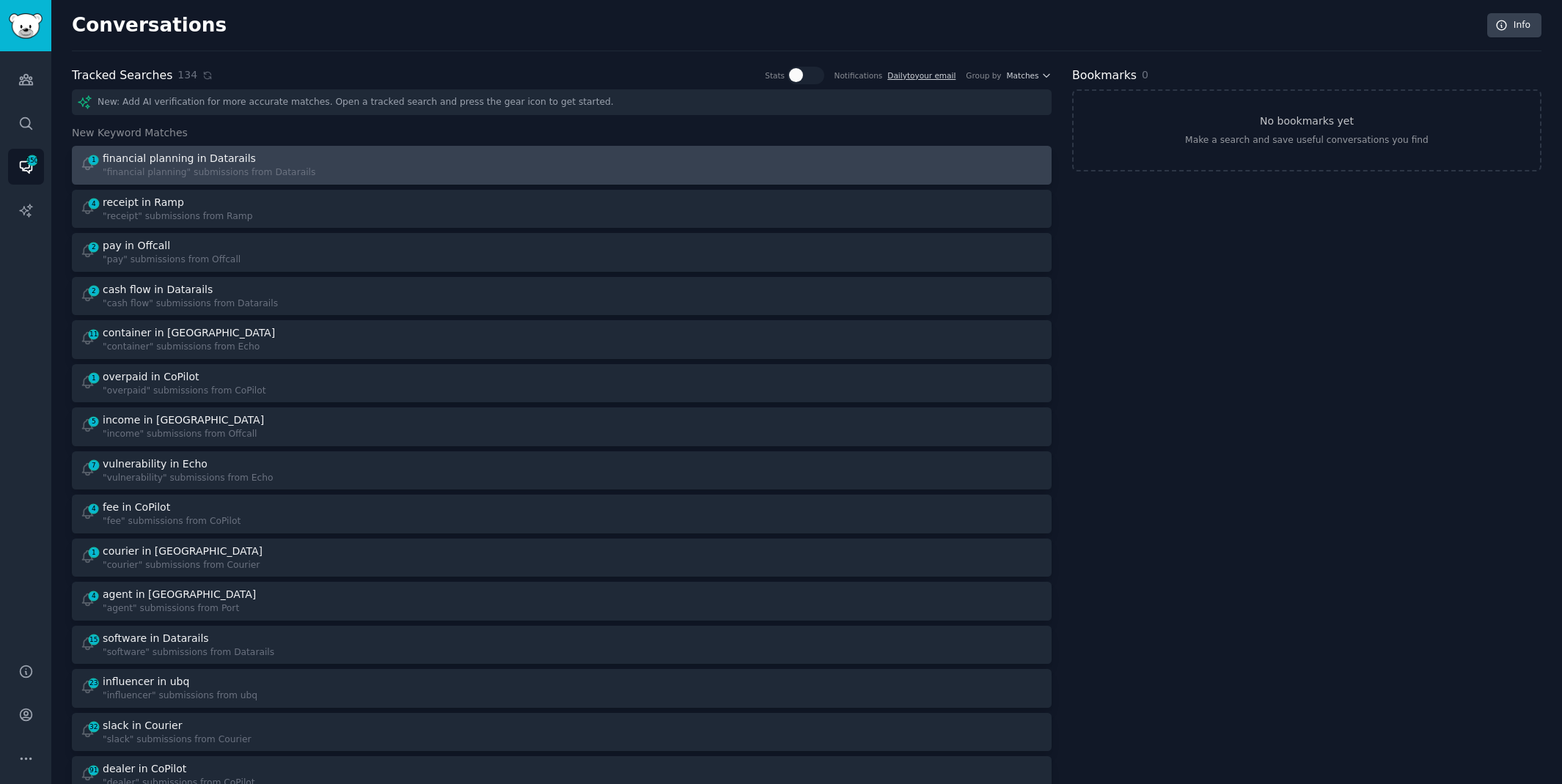
click at [406, 161] on div "1 financial planning in Datarails "financial planning" submissions from Datarai…" at bounding box center [316, 165] width 472 height 28
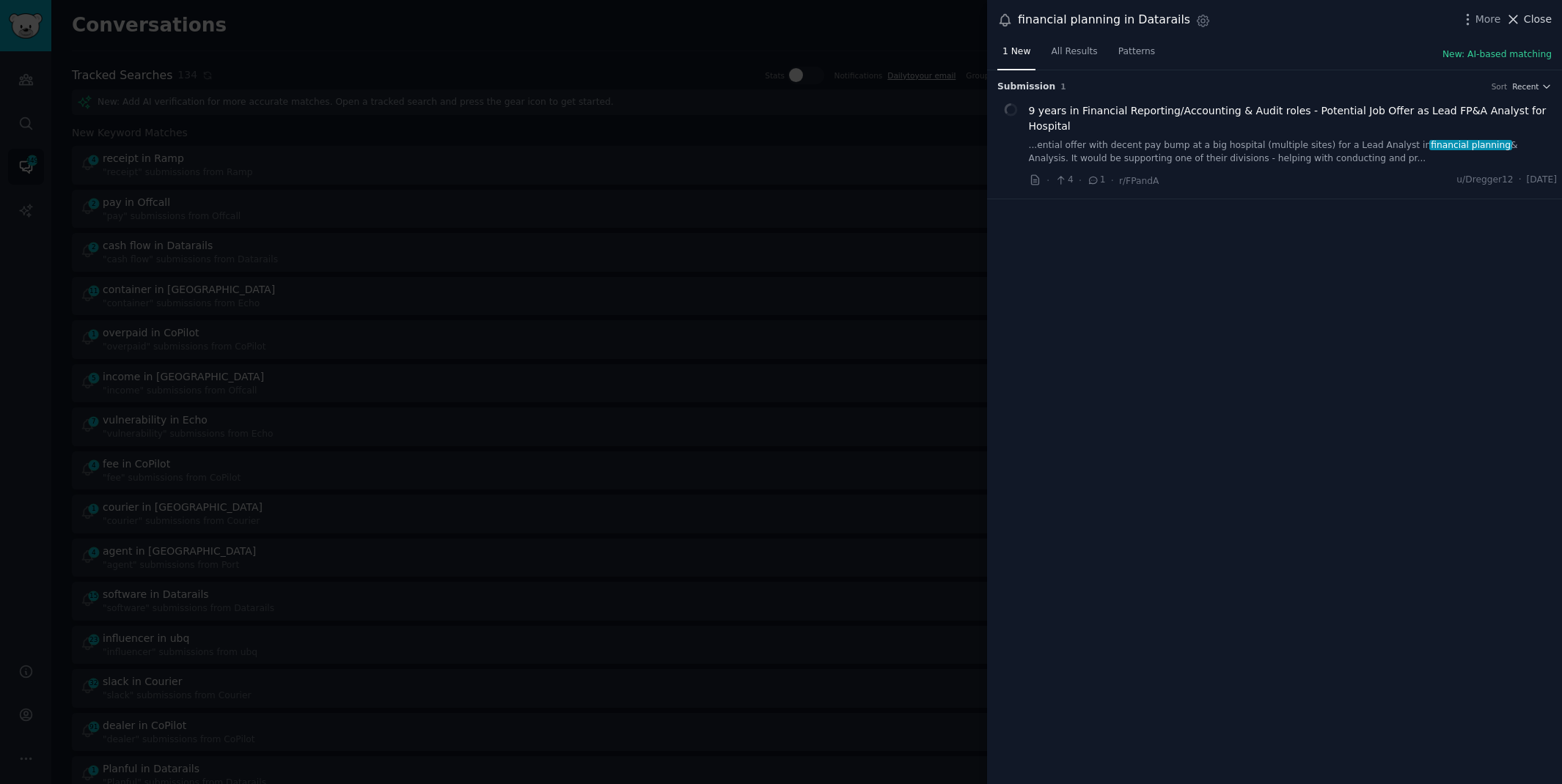
click at [1537, 15] on span "Close" at bounding box center [1537, 19] width 28 height 15
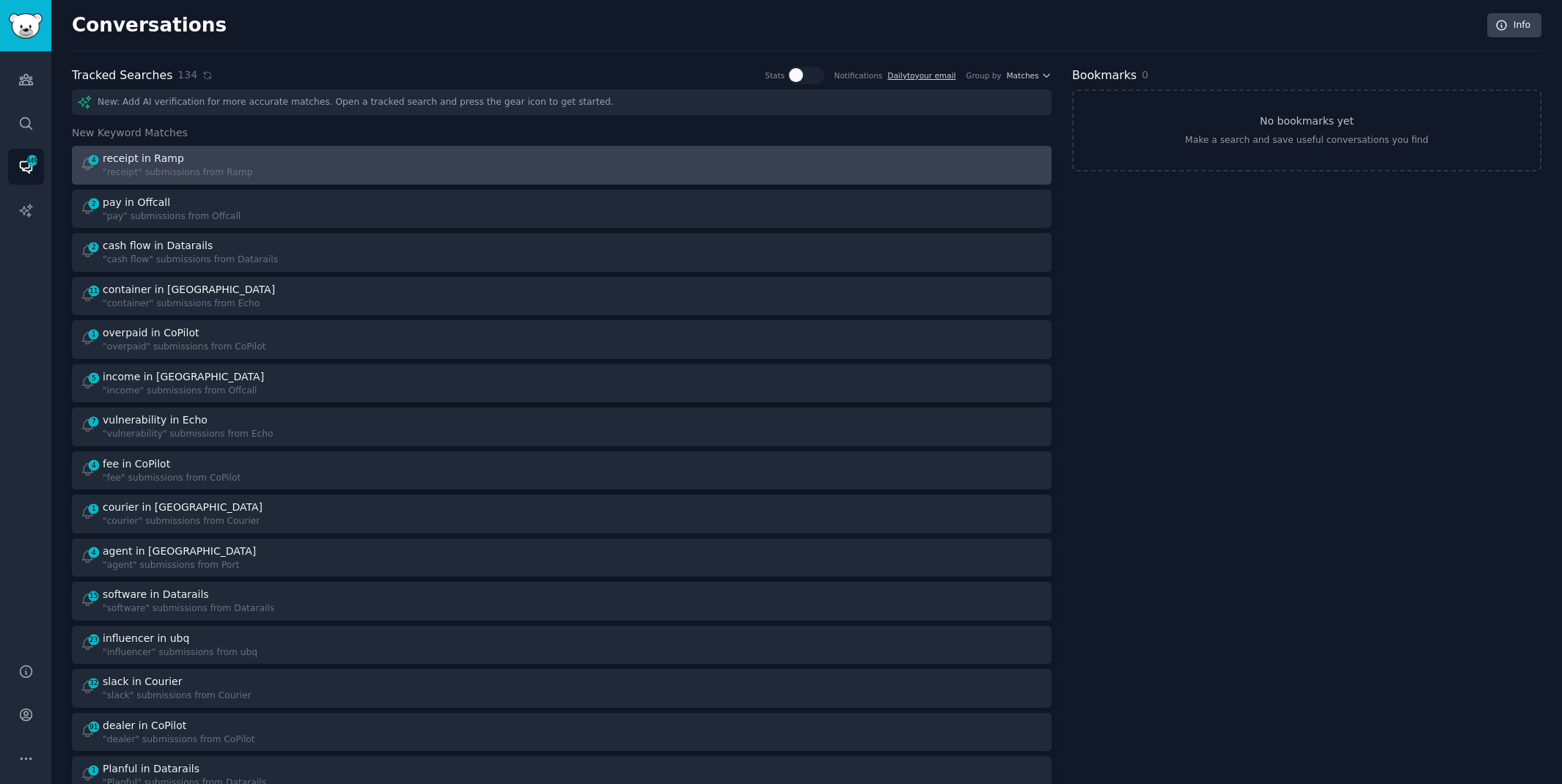
click at [344, 162] on div "4 receipt in Ramp "receipt" submissions from Ramp" at bounding box center [316, 165] width 472 height 28
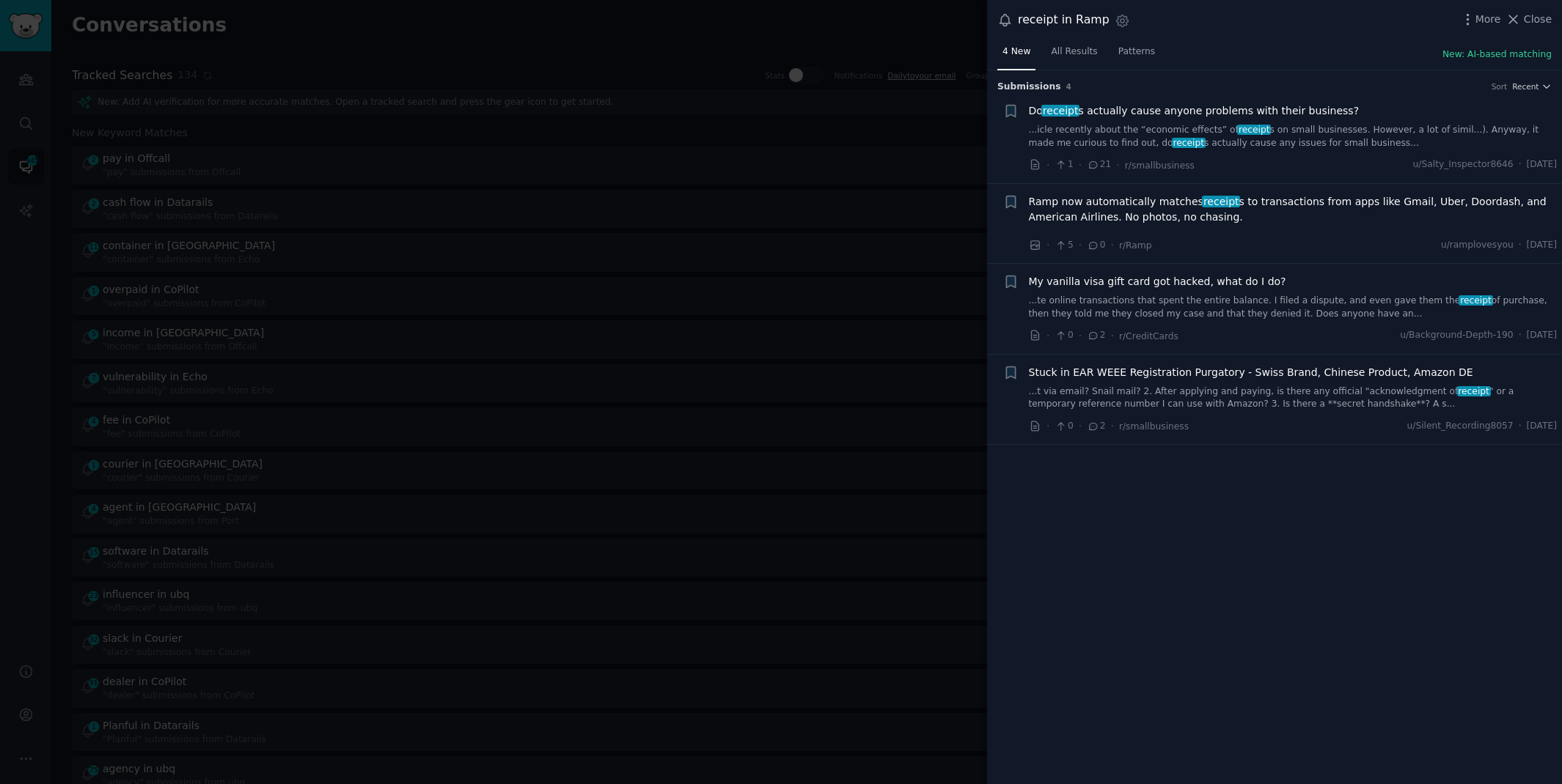
click at [1178, 126] on link "...icle recently about the “economic effects” of receipt s on small businesses.…" at bounding box center [1293, 136] width 529 height 25
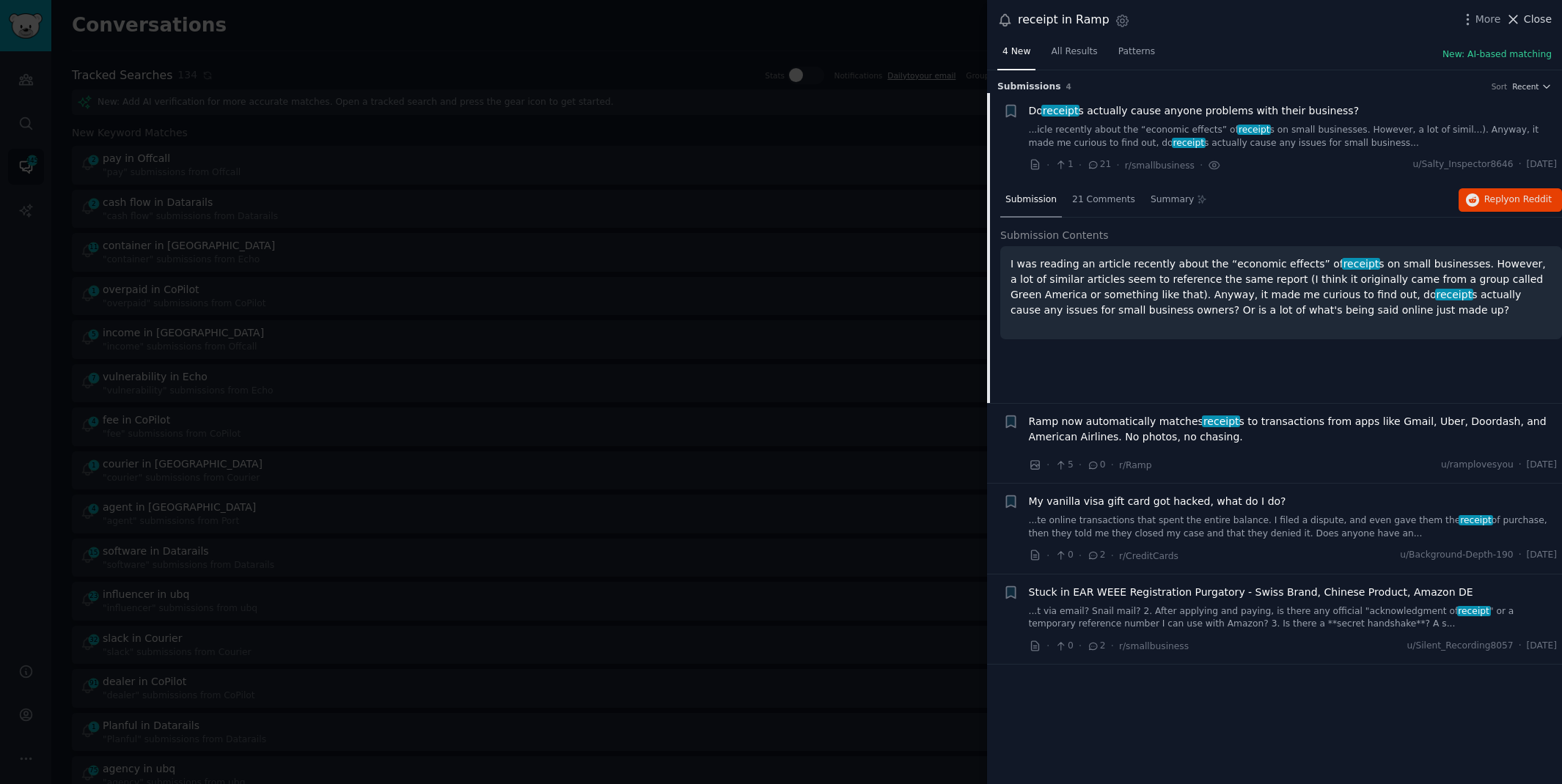
click at [1520, 24] on icon at bounding box center [1513, 19] width 15 height 15
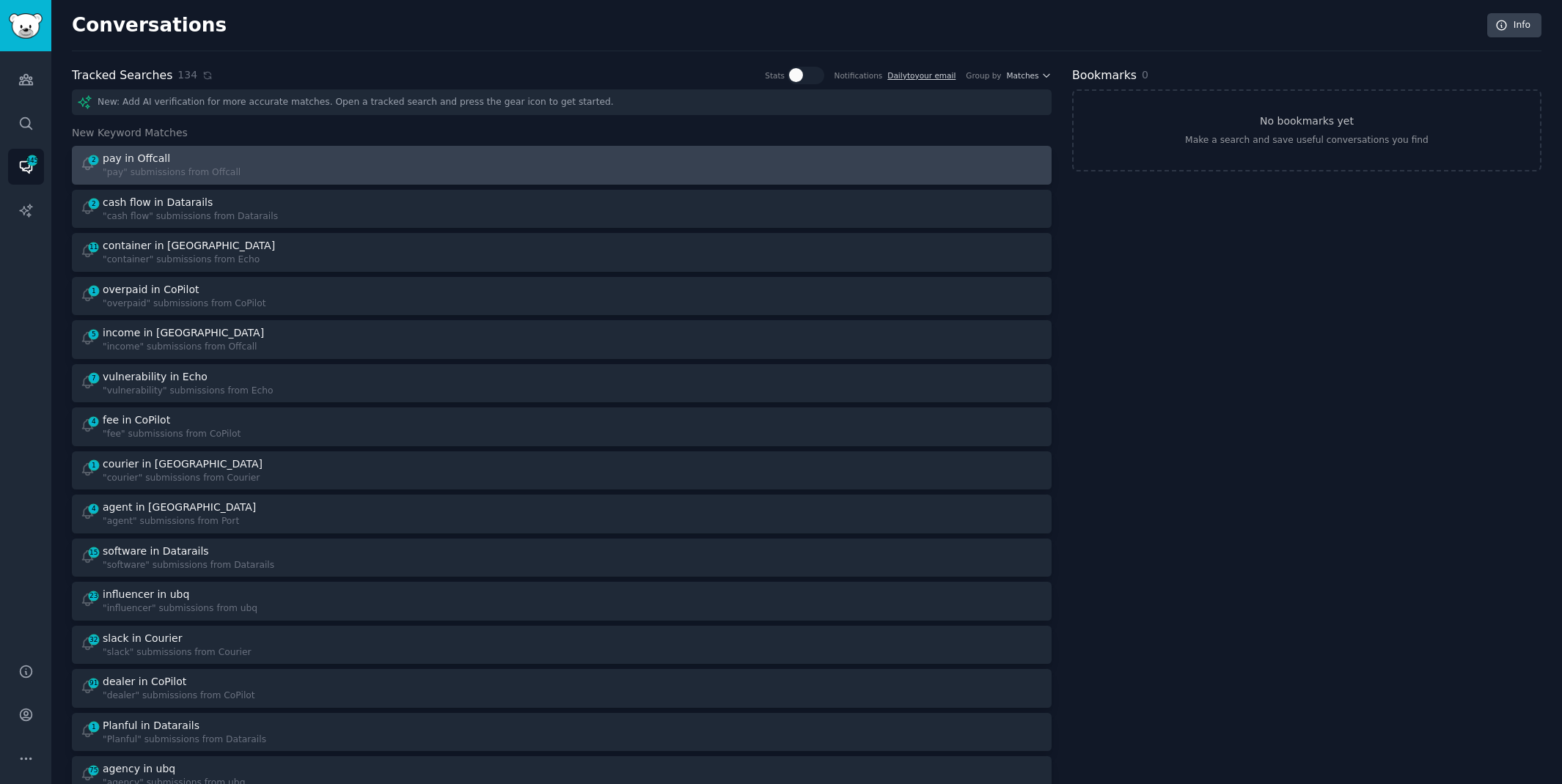
click at [369, 156] on div "2 pay in Offcall "pay" submissions from Offcall" at bounding box center [316, 165] width 472 height 28
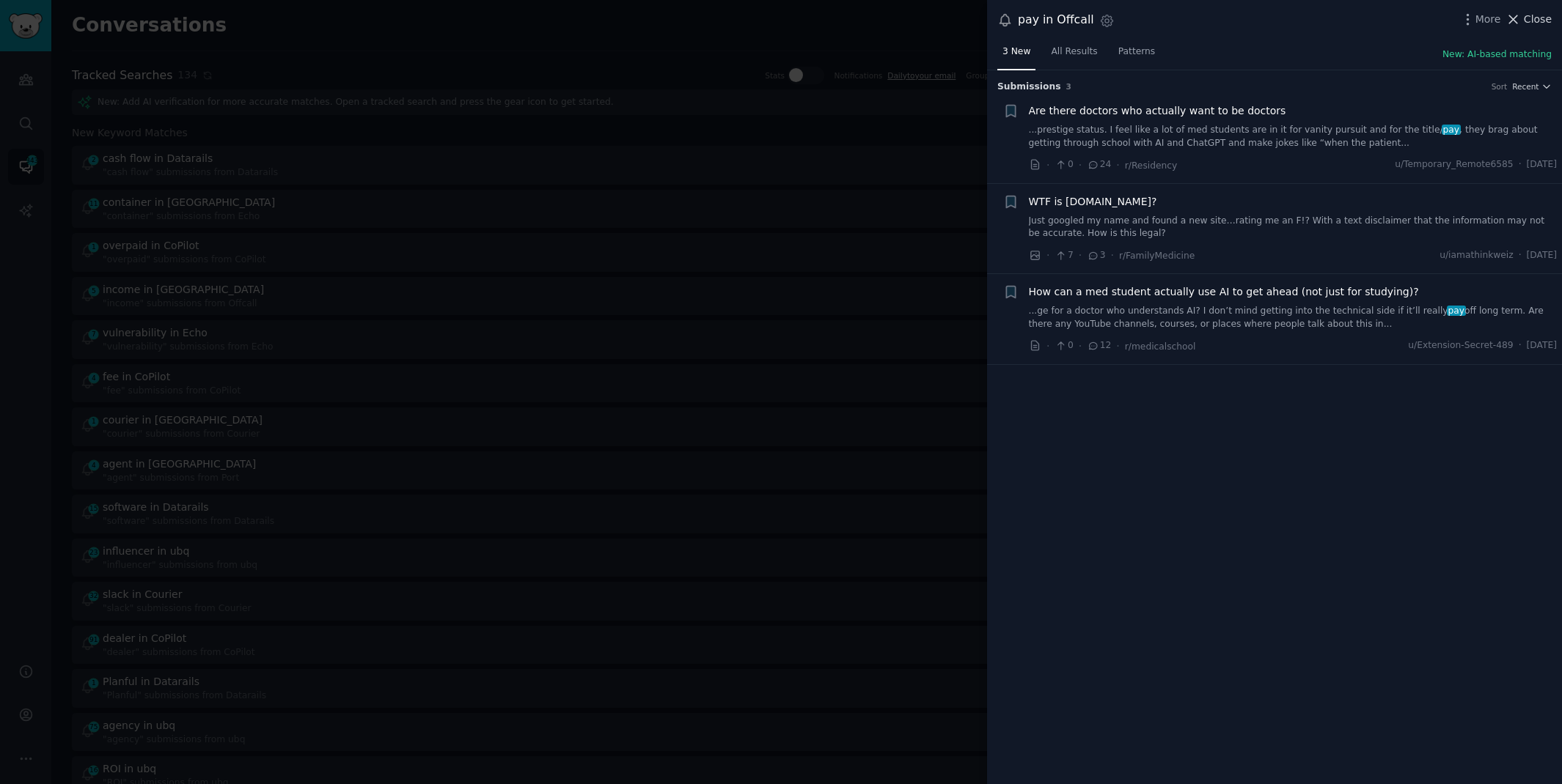
click at [1524, 19] on span "Close" at bounding box center [1537, 19] width 28 height 15
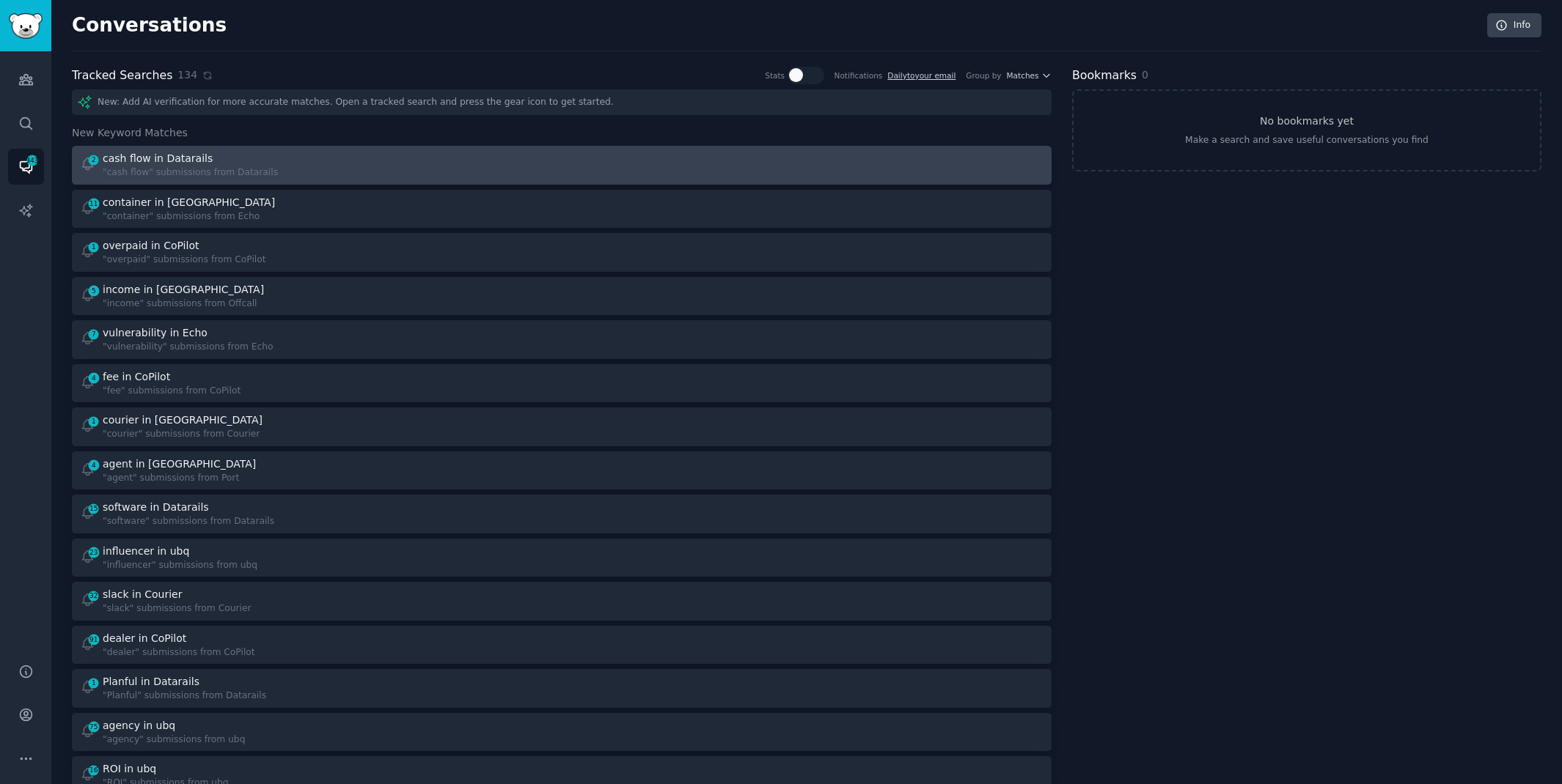
click at [222, 159] on div "cash flow in Datarails" at bounding box center [191, 158] width 176 height 15
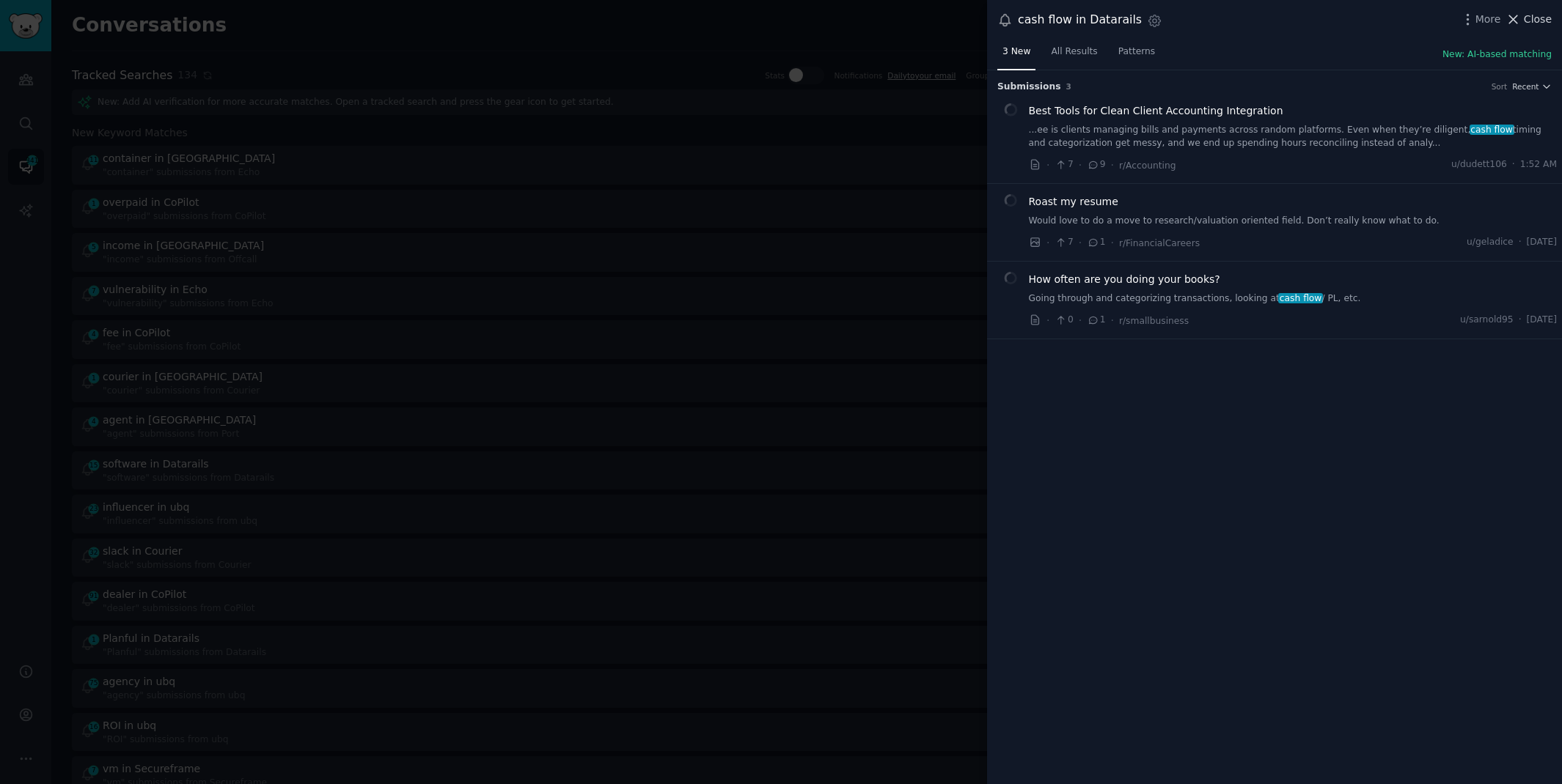
click at [1526, 25] on span "Close" at bounding box center [1537, 19] width 28 height 15
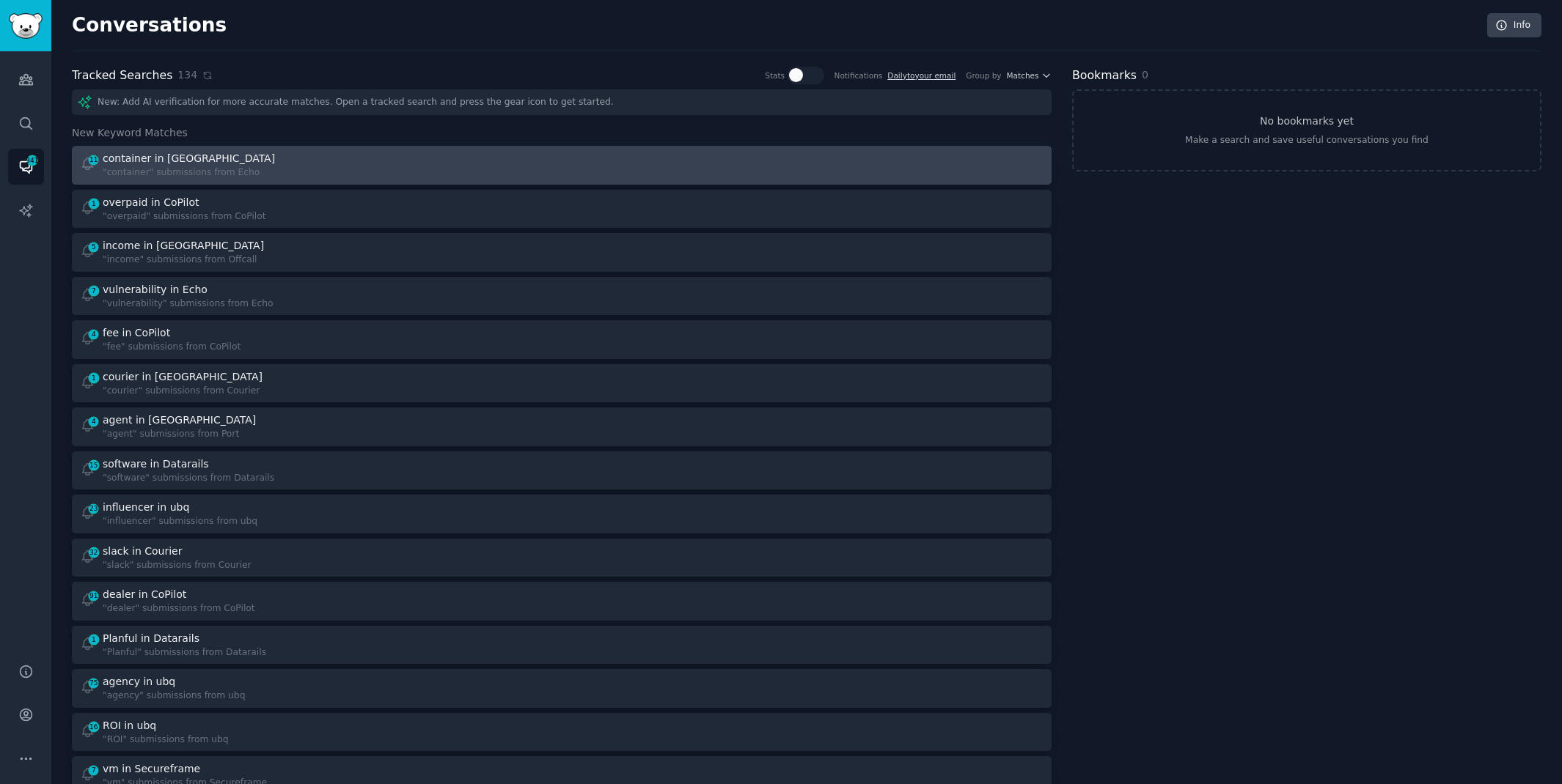
click at [277, 162] on div "11 container in Echo "container" submissions from Echo" at bounding box center [316, 165] width 472 height 28
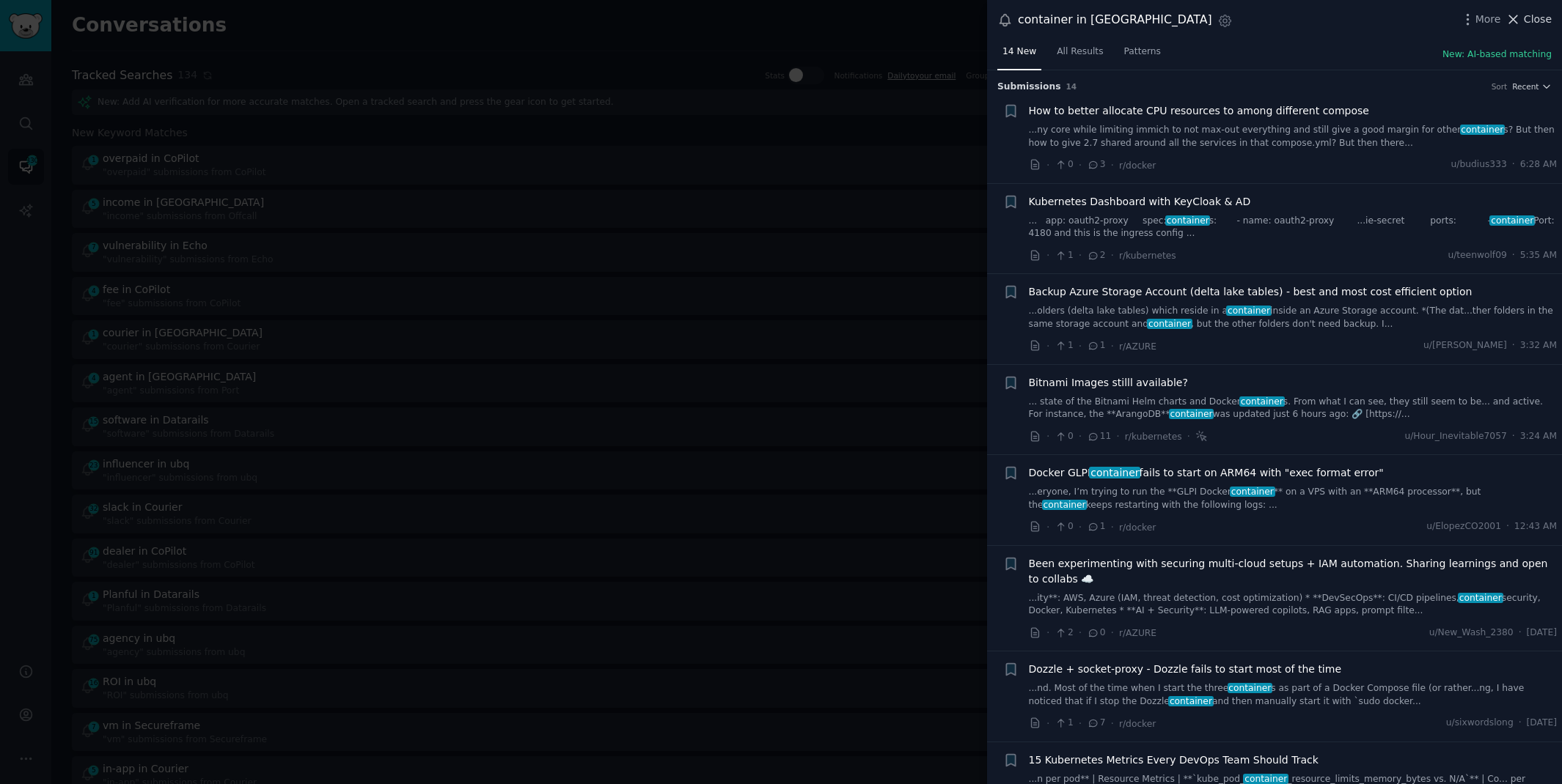
click at [1548, 18] on span "Close" at bounding box center [1537, 19] width 28 height 15
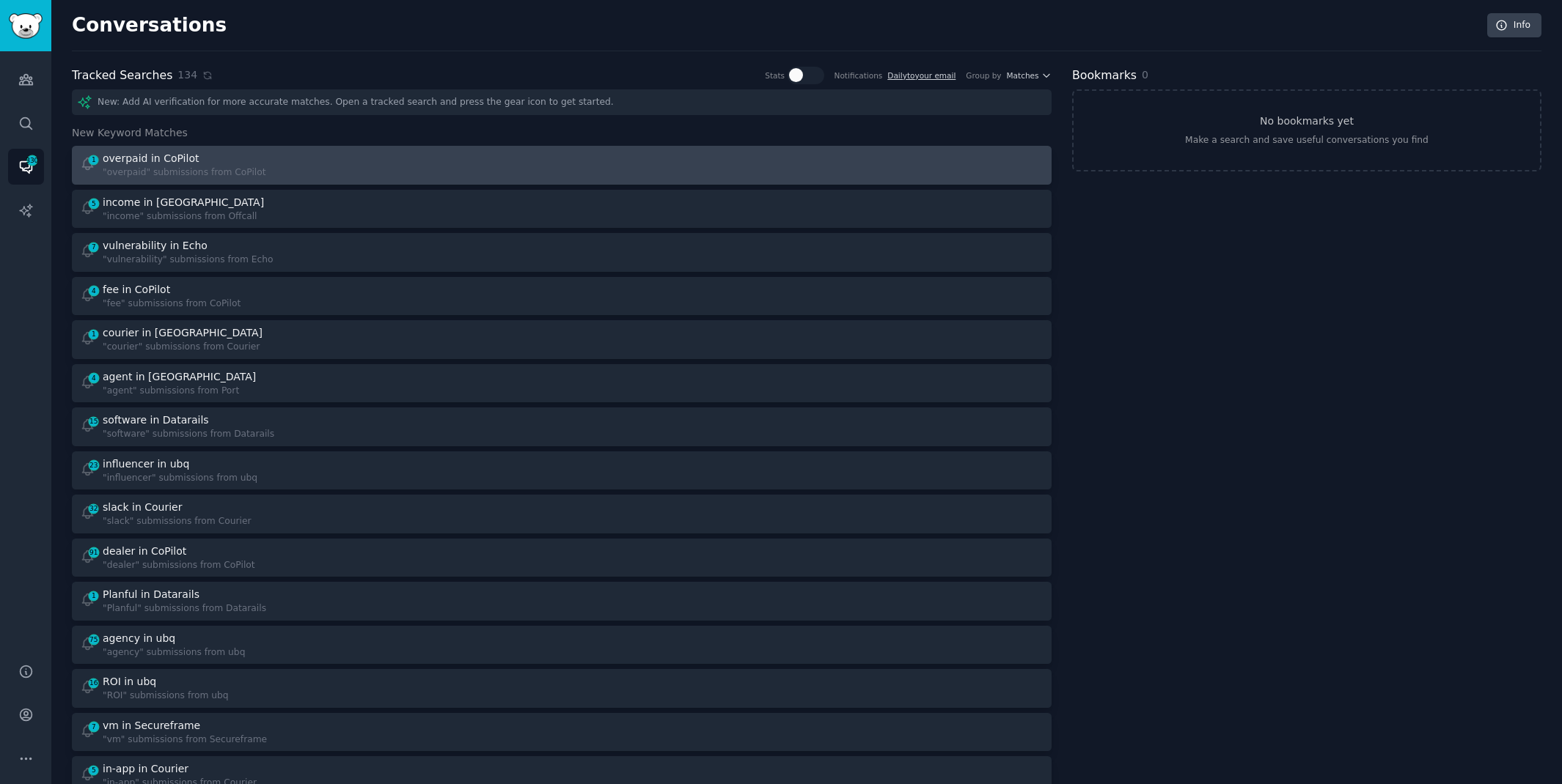
click at [365, 161] on div "1 overpaid in CoPilot "overpaid" submissions from CoPilot" at bounding box center [316, 165] width 472 height 28
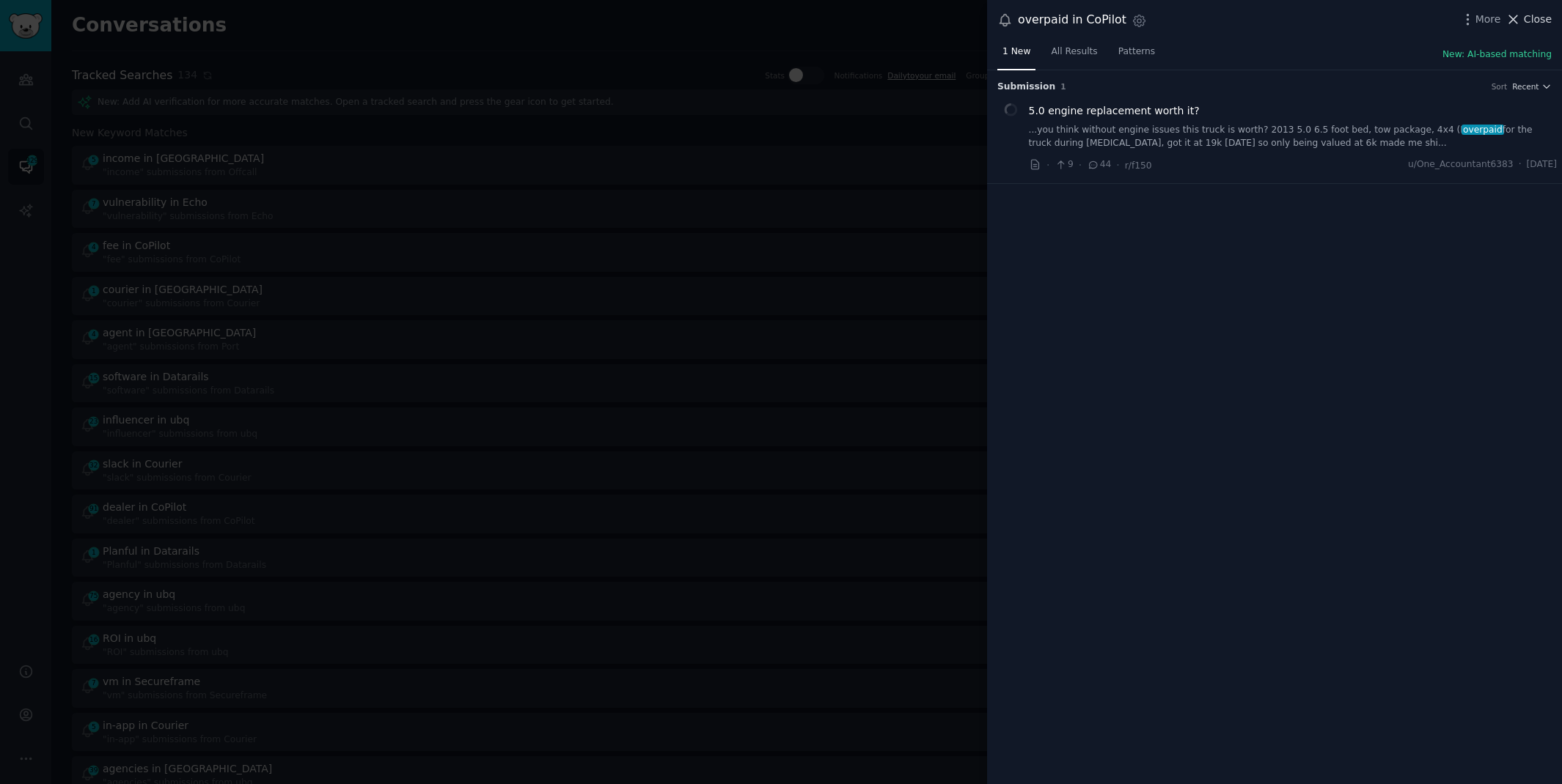
click at [1536, 16] on span "Close" at bounding box center [1537, 19] width 28 height 15
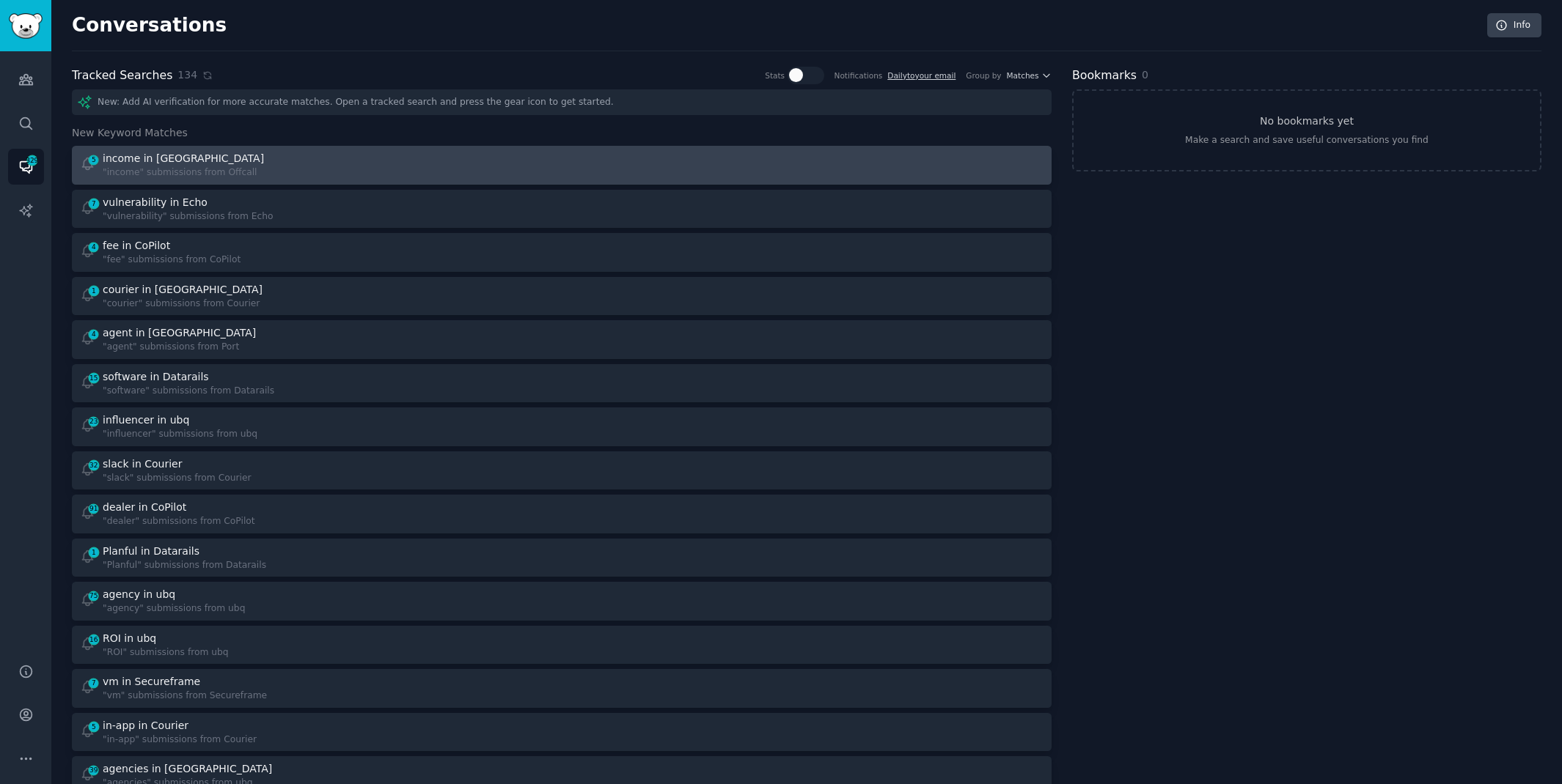
click at [338, 149] on link "5 income in Offcall "income" submissions from Offcall" at bounding box center [562, 165] width 980 height 39
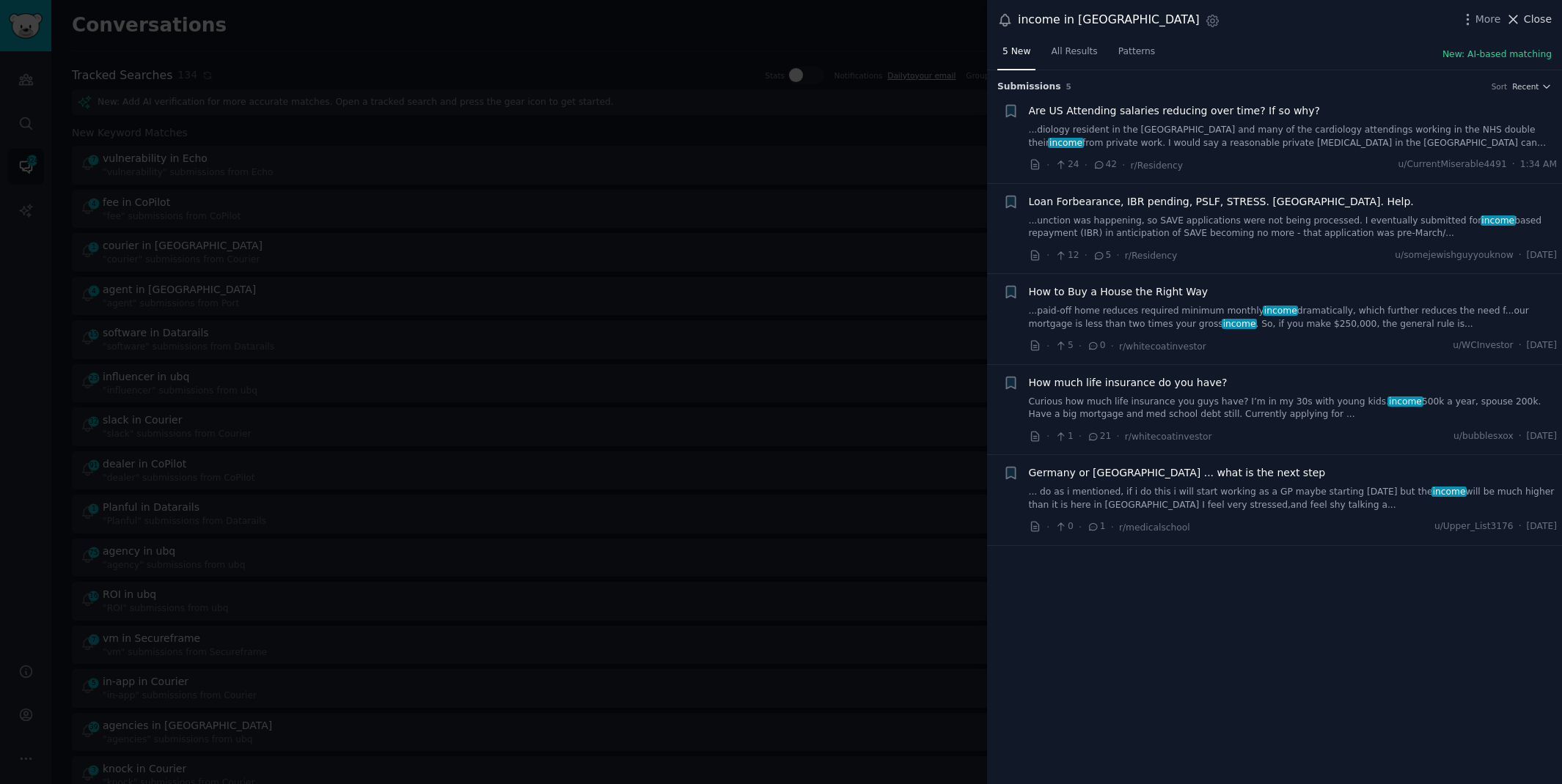
click at [1522, 23] on button "Close" at bounding box center [1528, 19] width 46 height 15
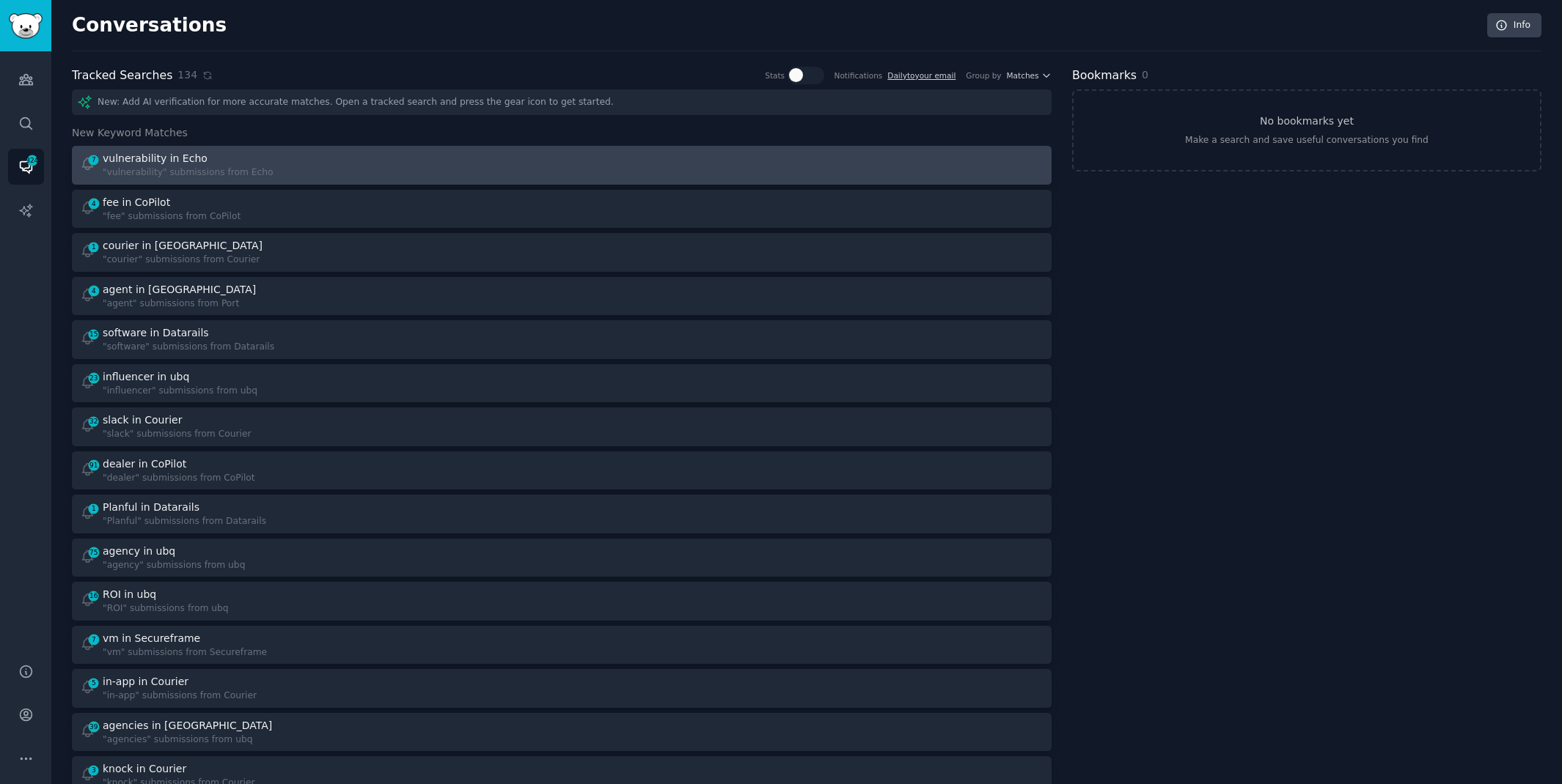
click at [240, 163] on div "vulnerability in Echo" at bounding box center [188, 158] width 171 height 15
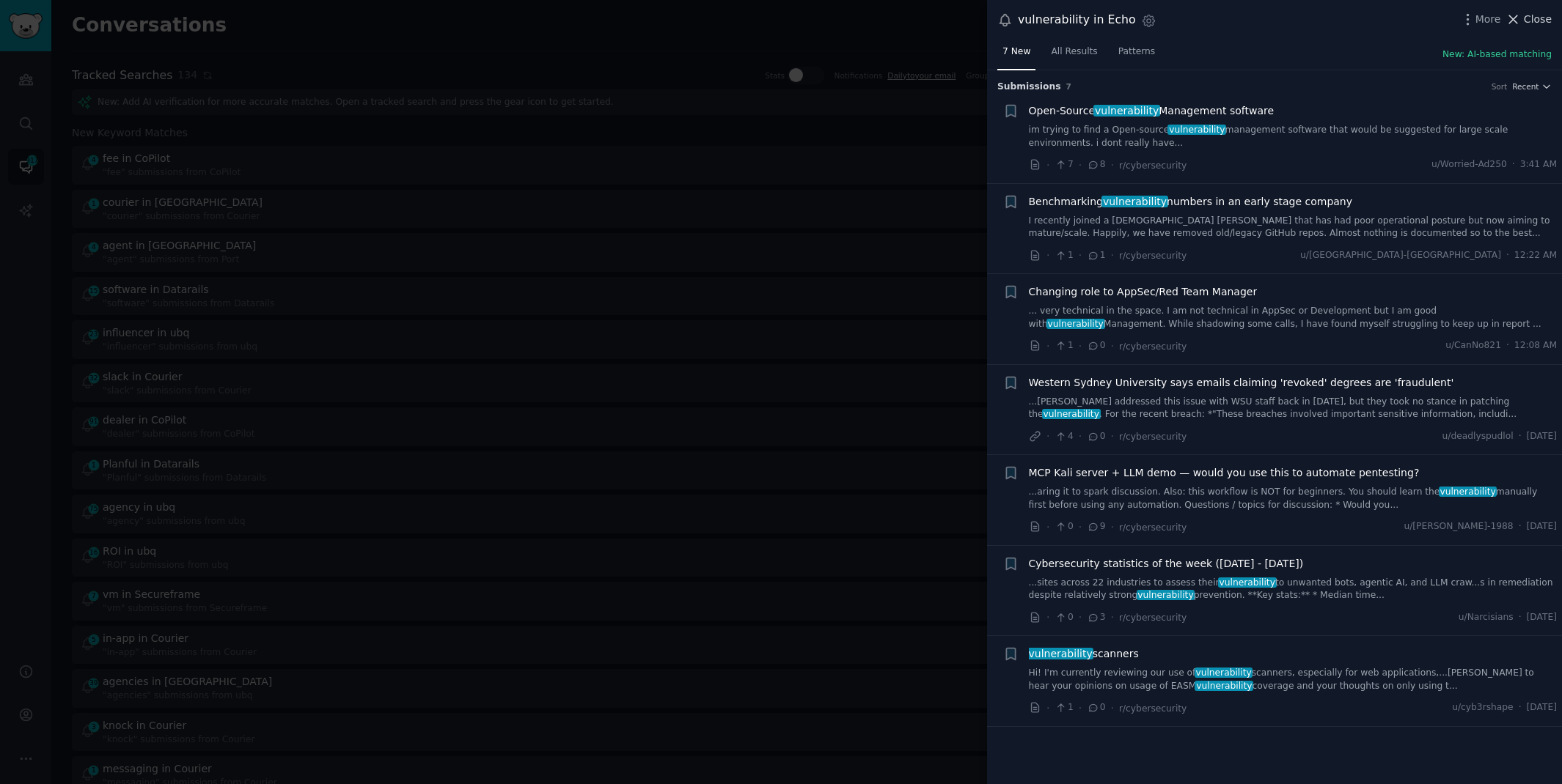
click at [1528, 18] on span "Close" at bounding box center [1537, 19] width 28 height 15
